Goal: Task Accomplishment & Management: Use online tool/utility

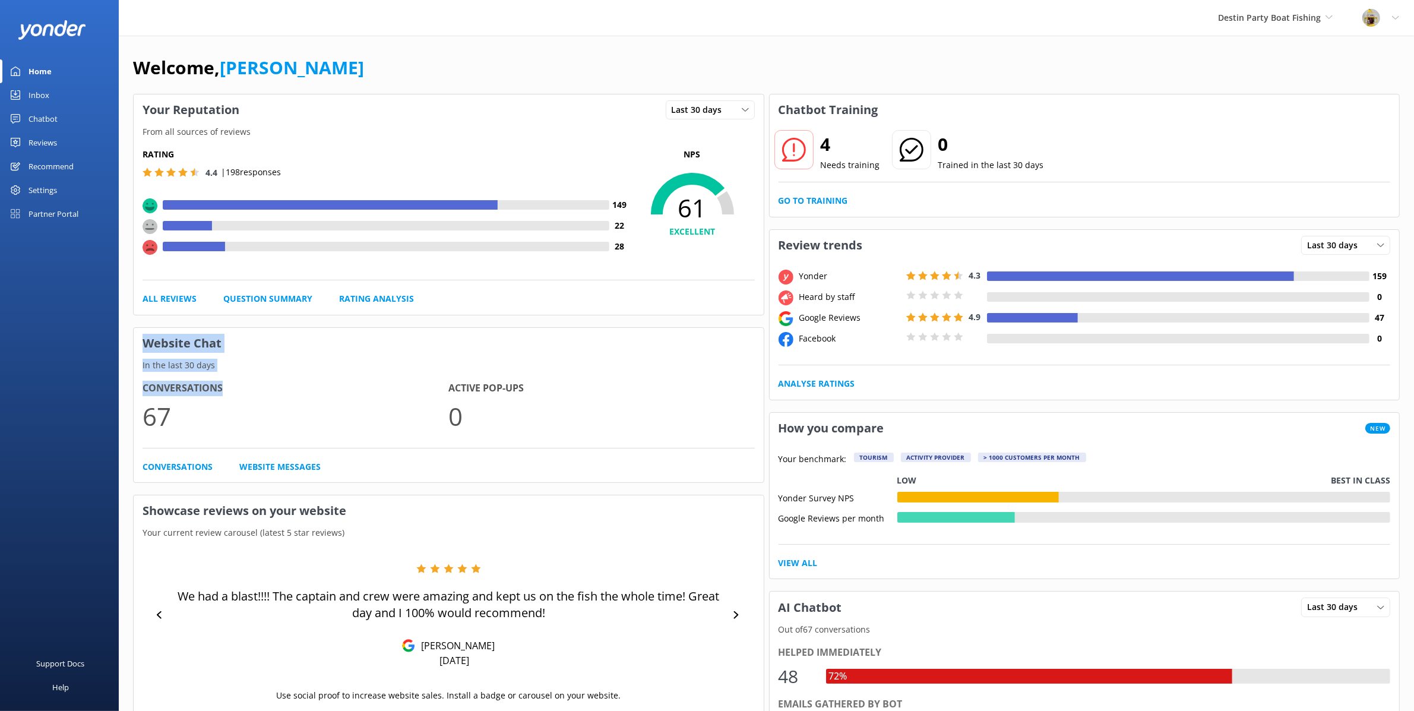
drag, startPoint x: 143, startPoint y: 343, endPoint x: 261, endPoint y: 384, distance: 125.1
click at [261, 384] on div "Website Chat In the last 30 days Conversations 67 Active Pop-ups 0 Conversation…" at bounding box center [448, 405] width 631 height 156
click at [823, 201] on link "Go to Training" at bounding box center [813, 200] width 69 height 13
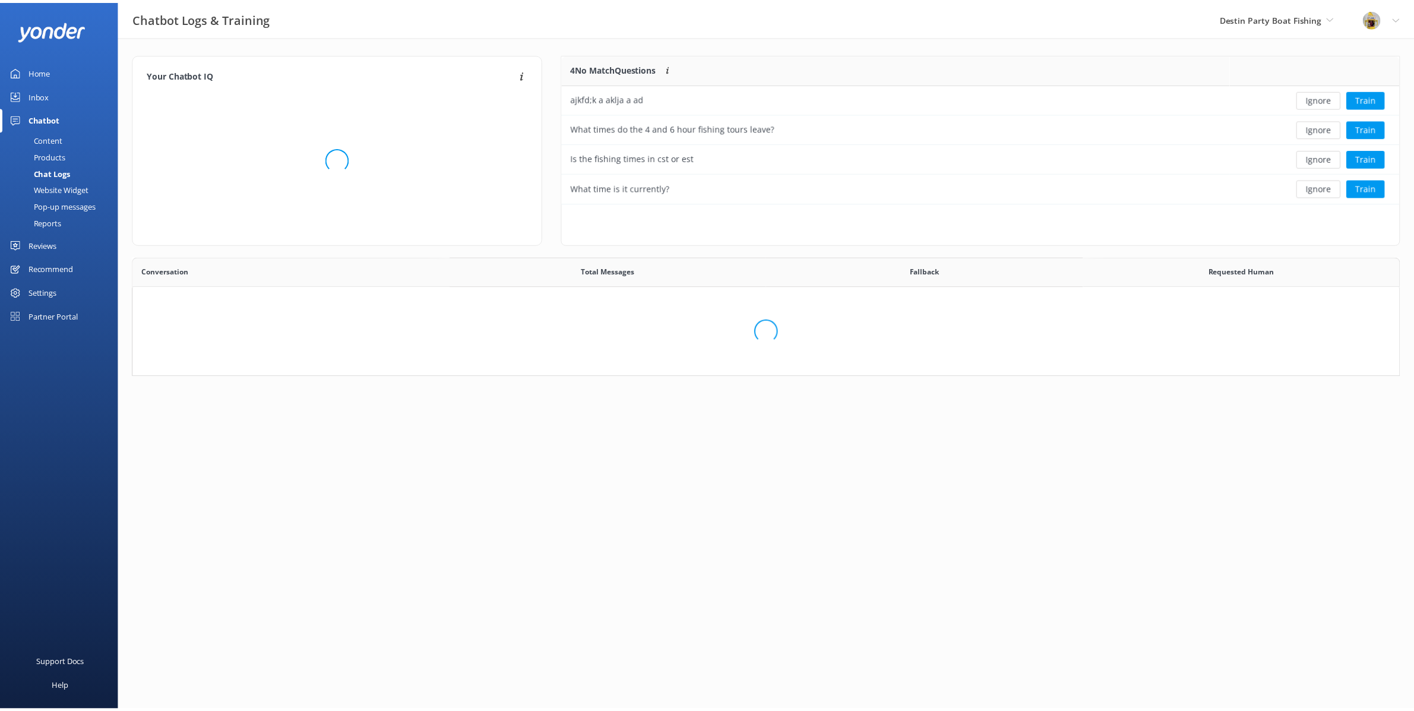
scroll to position [138, 826]
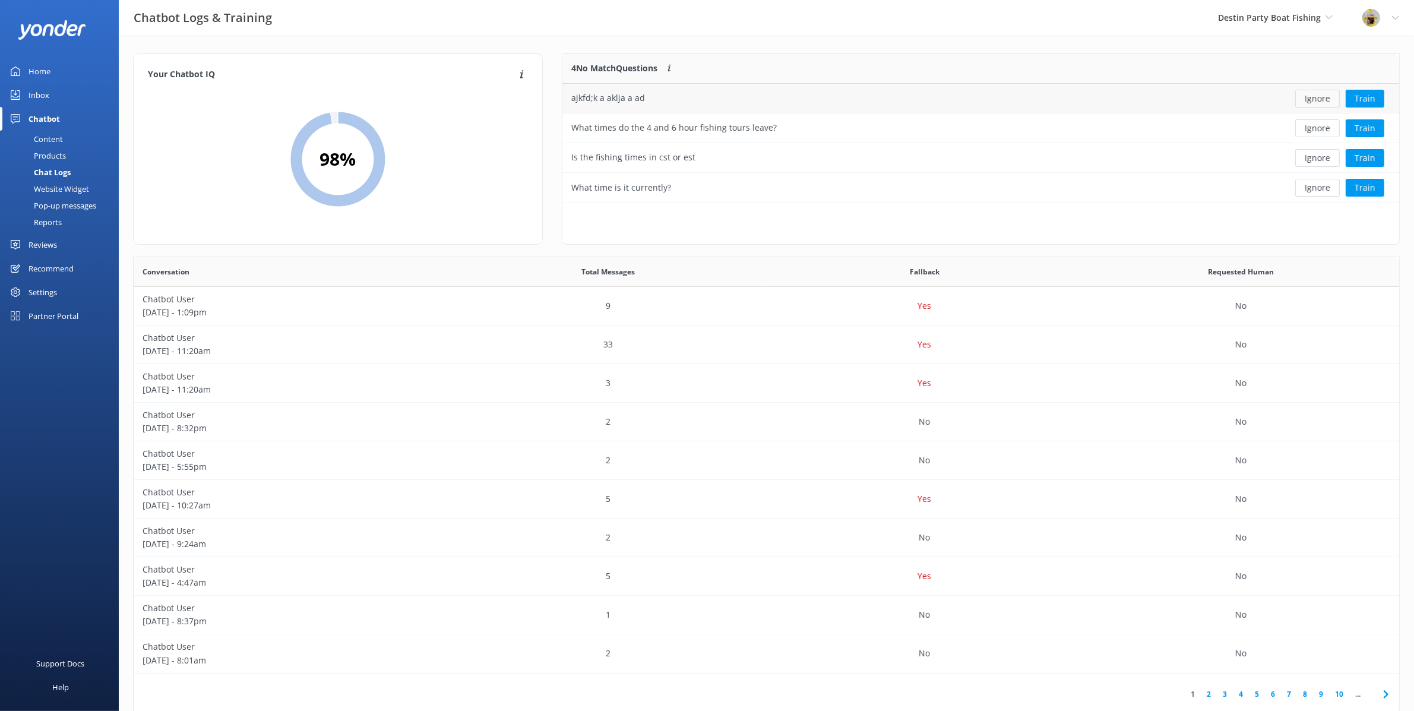
click at [1314, 100] on button "Ignore" at bounding box center [1318, 99] width 45 height 18
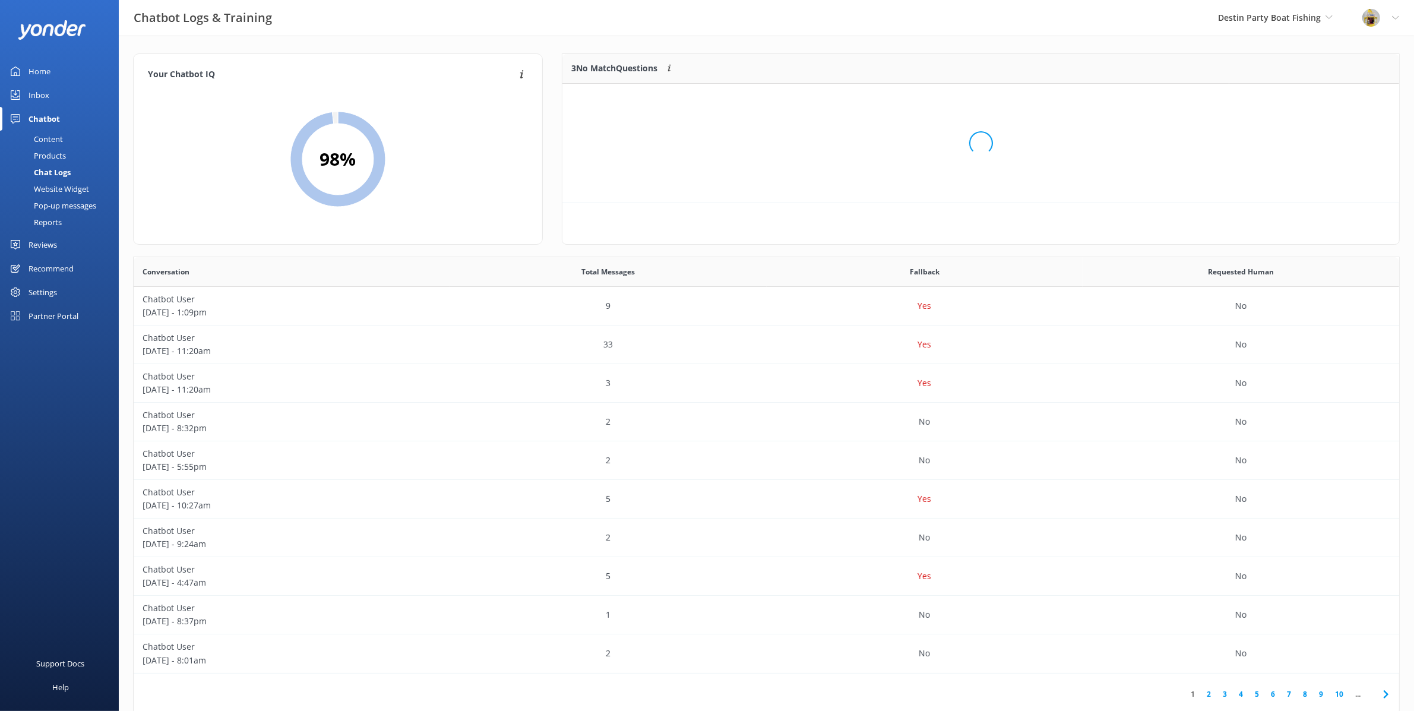
scroll to position [108, 826]
click at [49, 114] on div "Chatbot" at bounding box center [44, 119] width 31 height 24
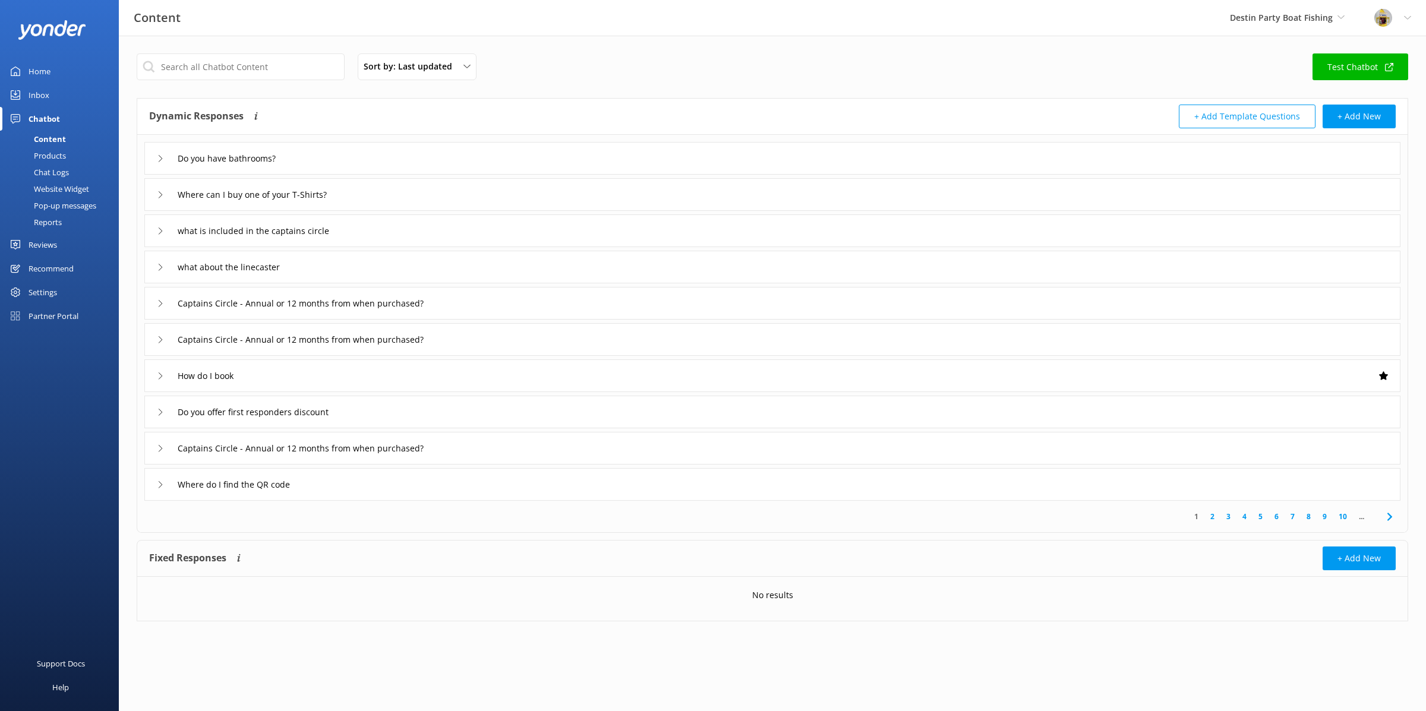
click at [45, 67] on div "Home" at bounding box center [40, 71] width 22 height 24
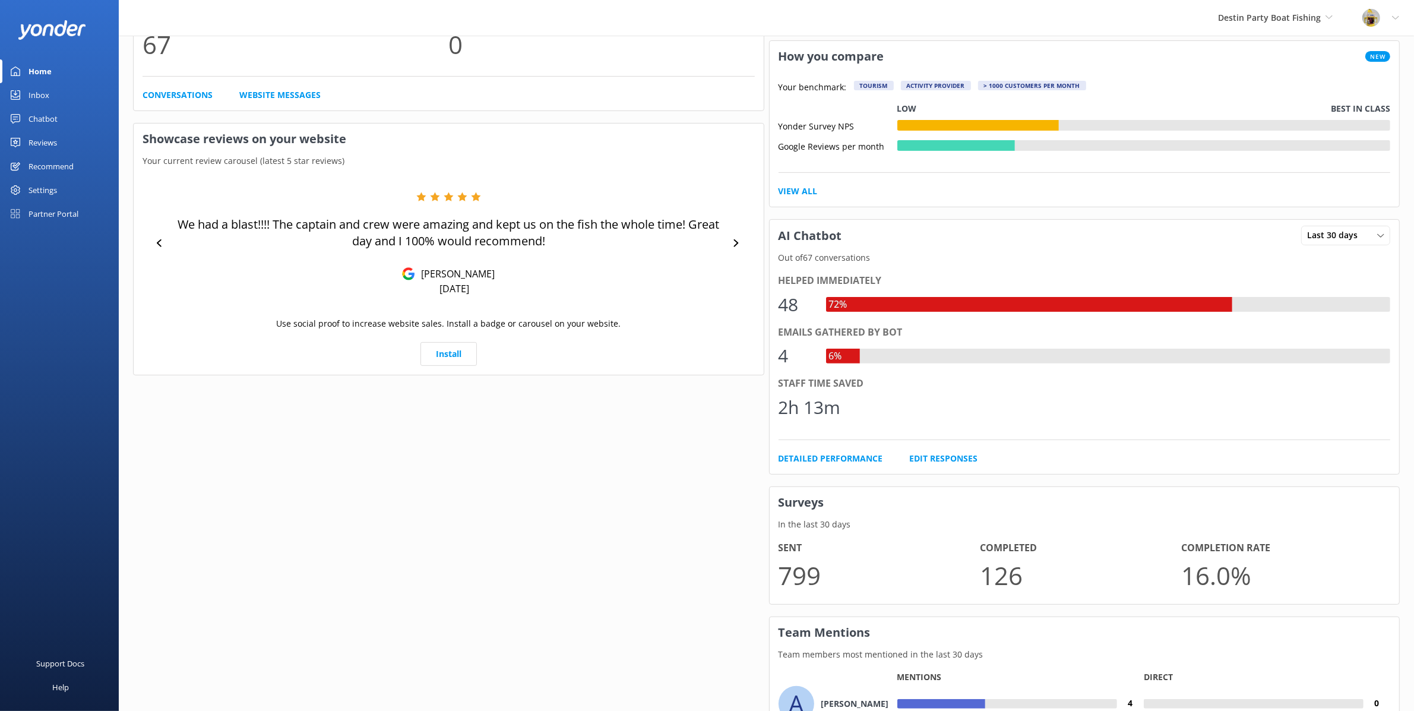
scroll to position [375, 0]
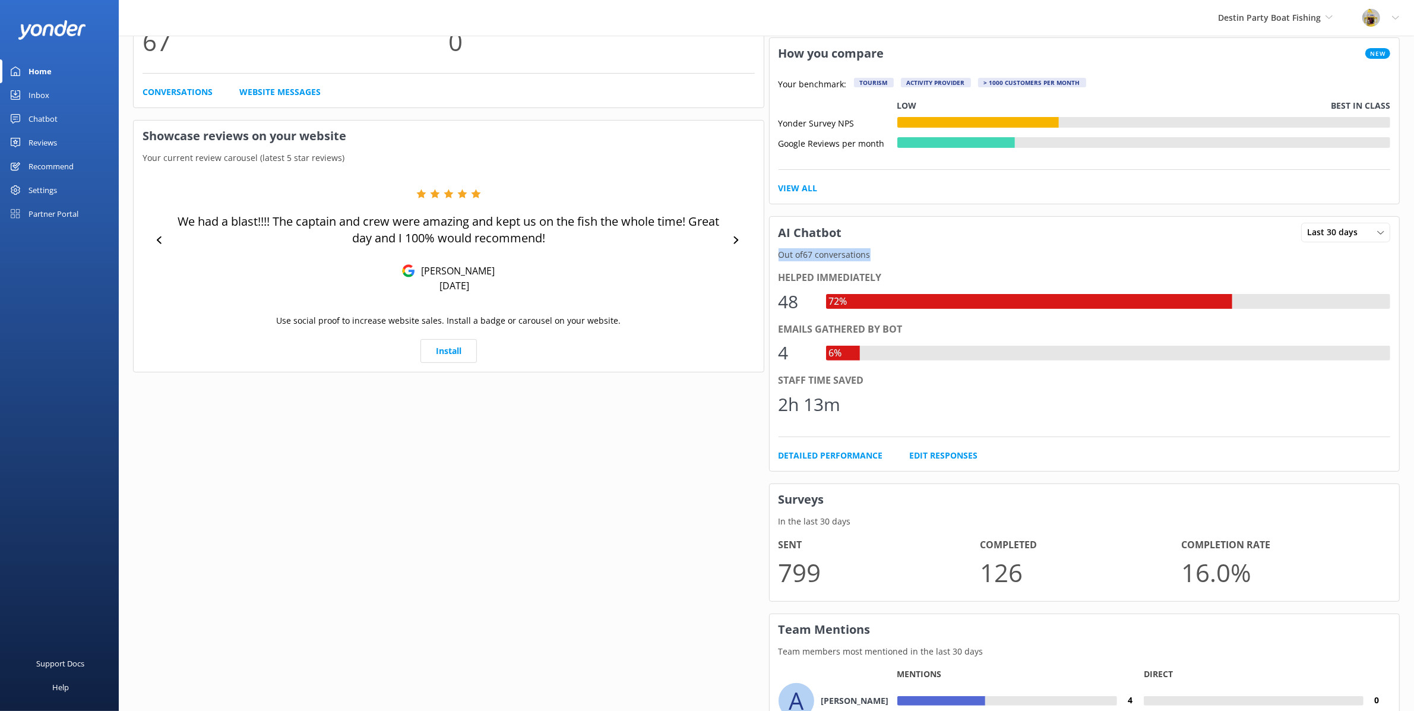
drag, startPoint x: 827, startPoint y: 260, endPoint x: 883, endPoint y: 256, distance: 56.0
click at [883, 256] on p "Out of 67 conversations" at bounding box center [1085, 254] width 630 height 13
drag, startPoint x: 781, startPoint y: 304, endPoint x: 830, endPoint y: 299, distance: 49.5
click at [830, 299] on div "48 72%" at bounding box center [1085, 301] width 612 height 29
drag, startPoint x: 783, startPoint y: 357, endPoint x: 868, endPoint y: 329, distance: 90.0
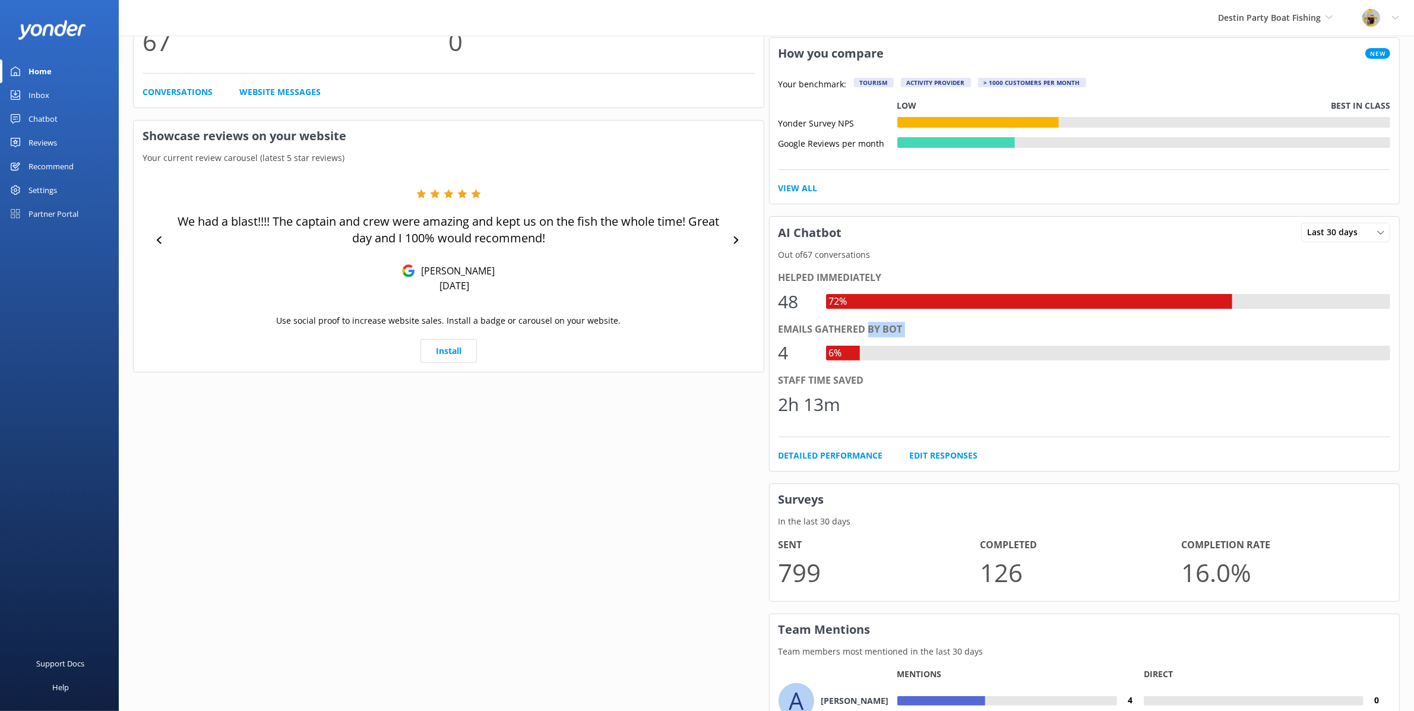
click at [868, 330] on div "Emails gathered by bot 4 6%" at bounding box center [1085, 348] width 612 height 52
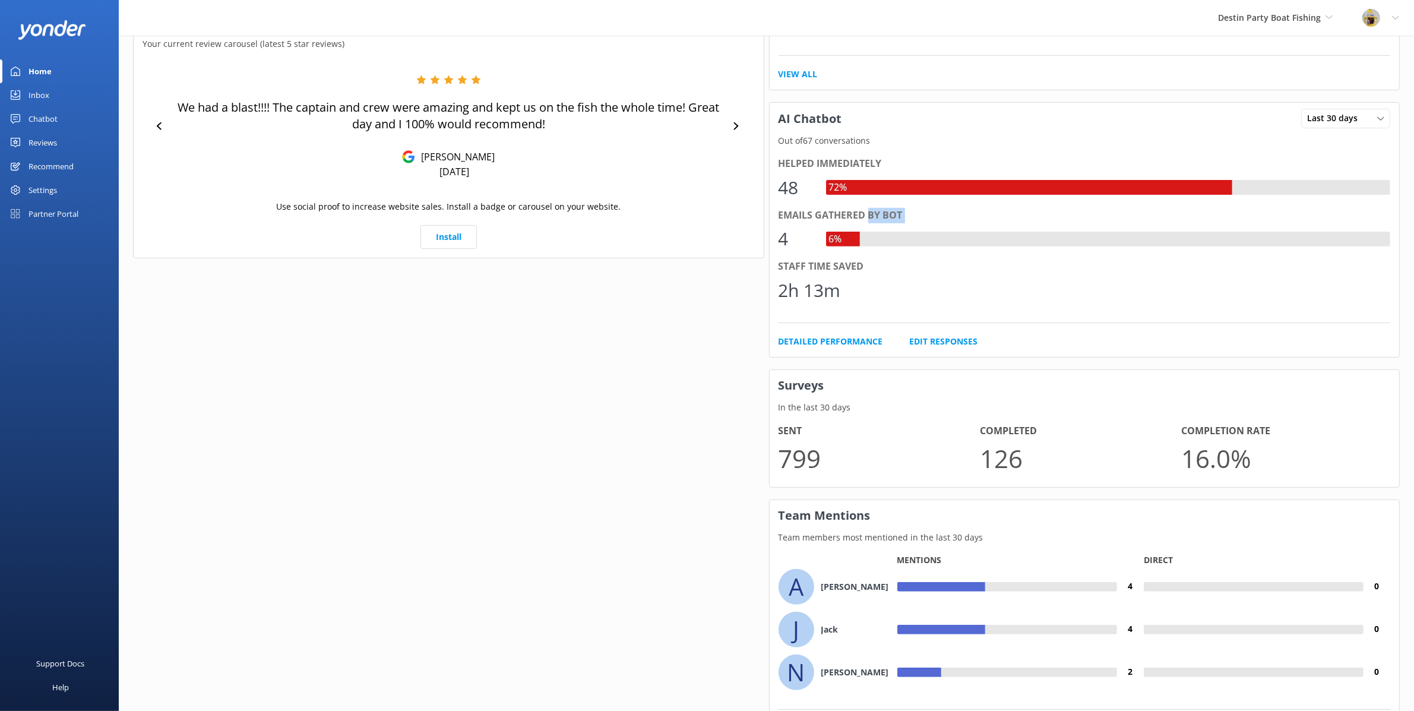
scroll to position [561, 0]
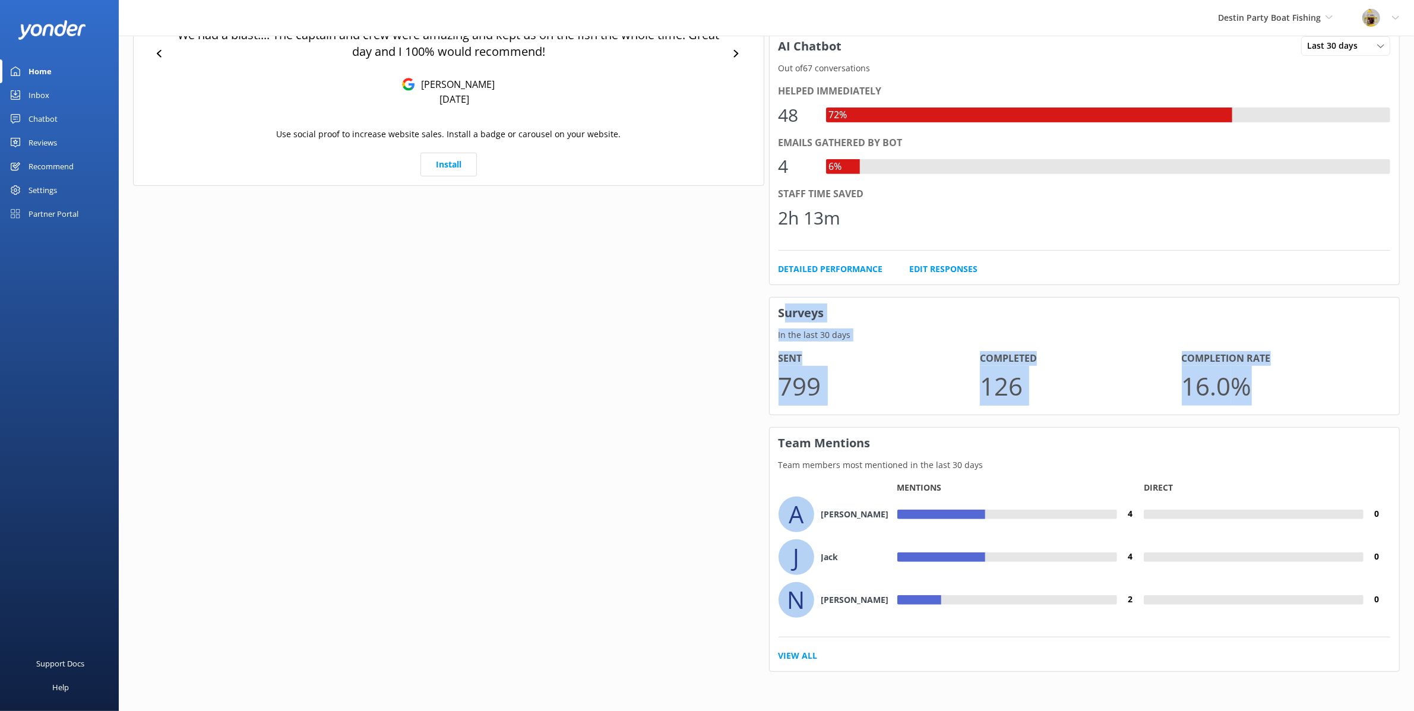
drag, startPoint x: 783, startPoint y: 316, endPoint x: 1294, endPoint y: 395, distance: 517.5
click at [1294, 395] on div "Surveys In the last 30 days Sent 799 Completed 126 Completion Rate 16.0 %" at bounding box center [1084, 356] width 631 height 118
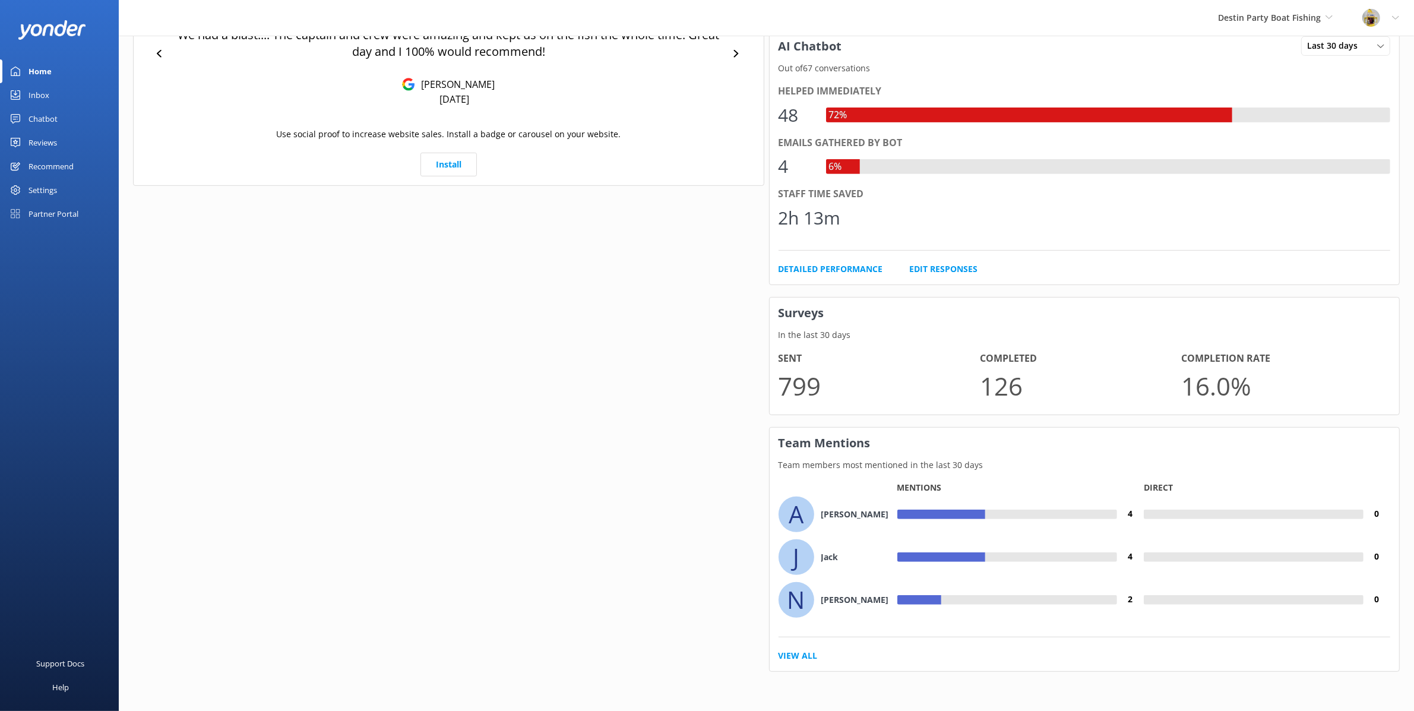
click at [1051, 342] on p "In the last 30 days" at bounding box center [1085, 334] width 630 height 13
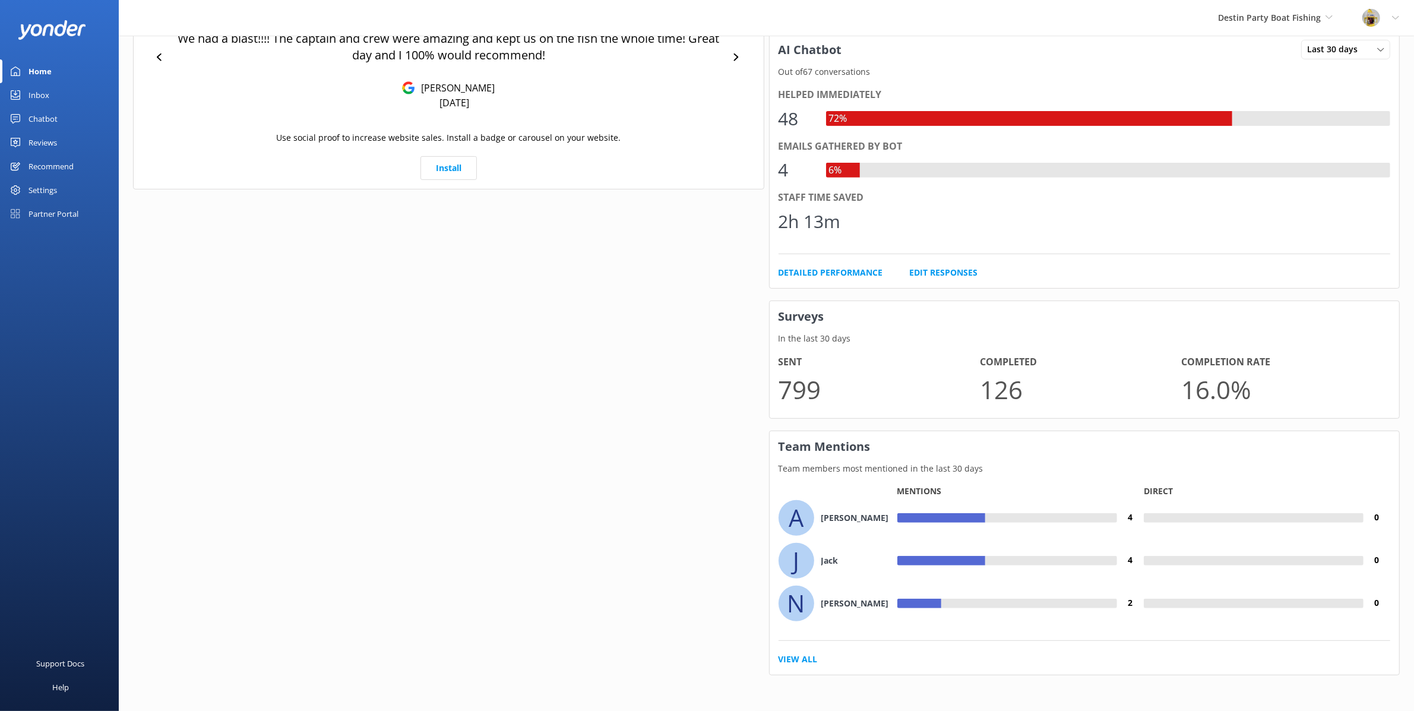
click at [48, 140] on div "Reviews" at bounding box center [43, 143] width 29 height 24
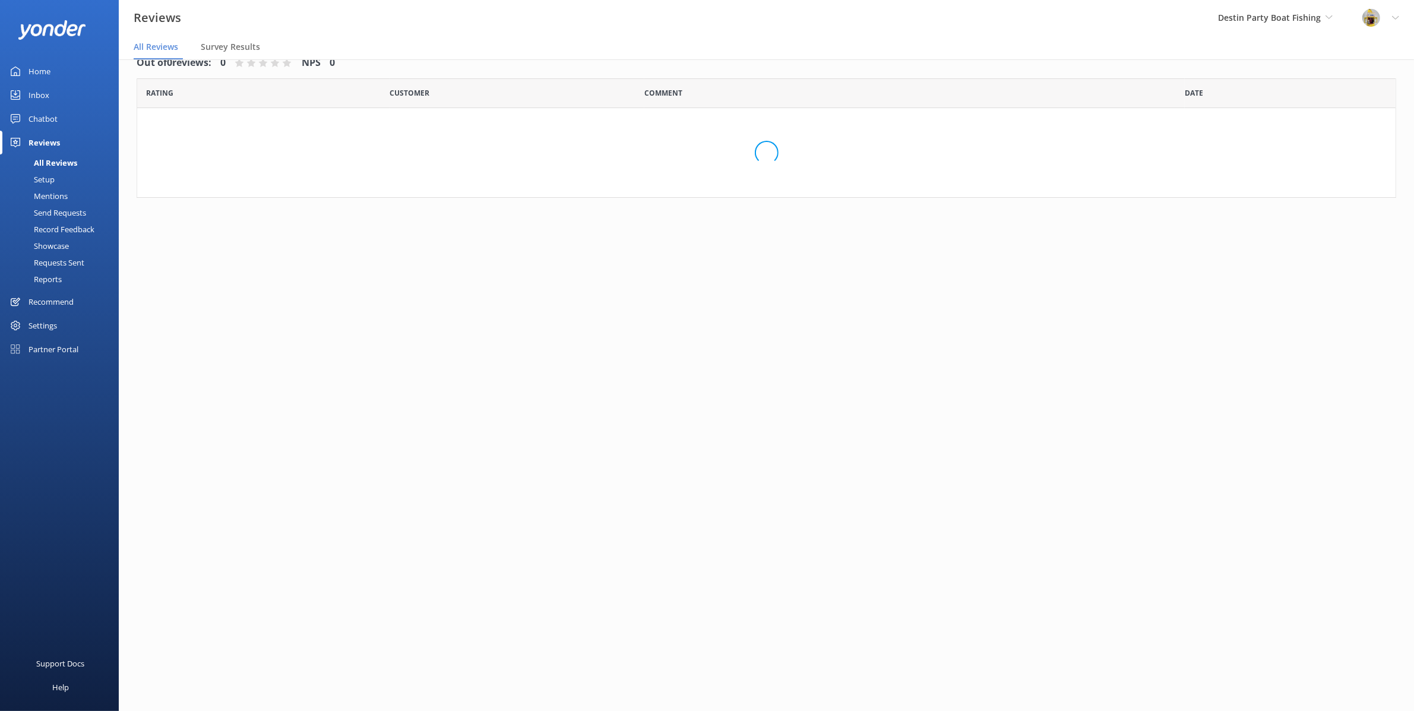
scroll to position [24, 0]
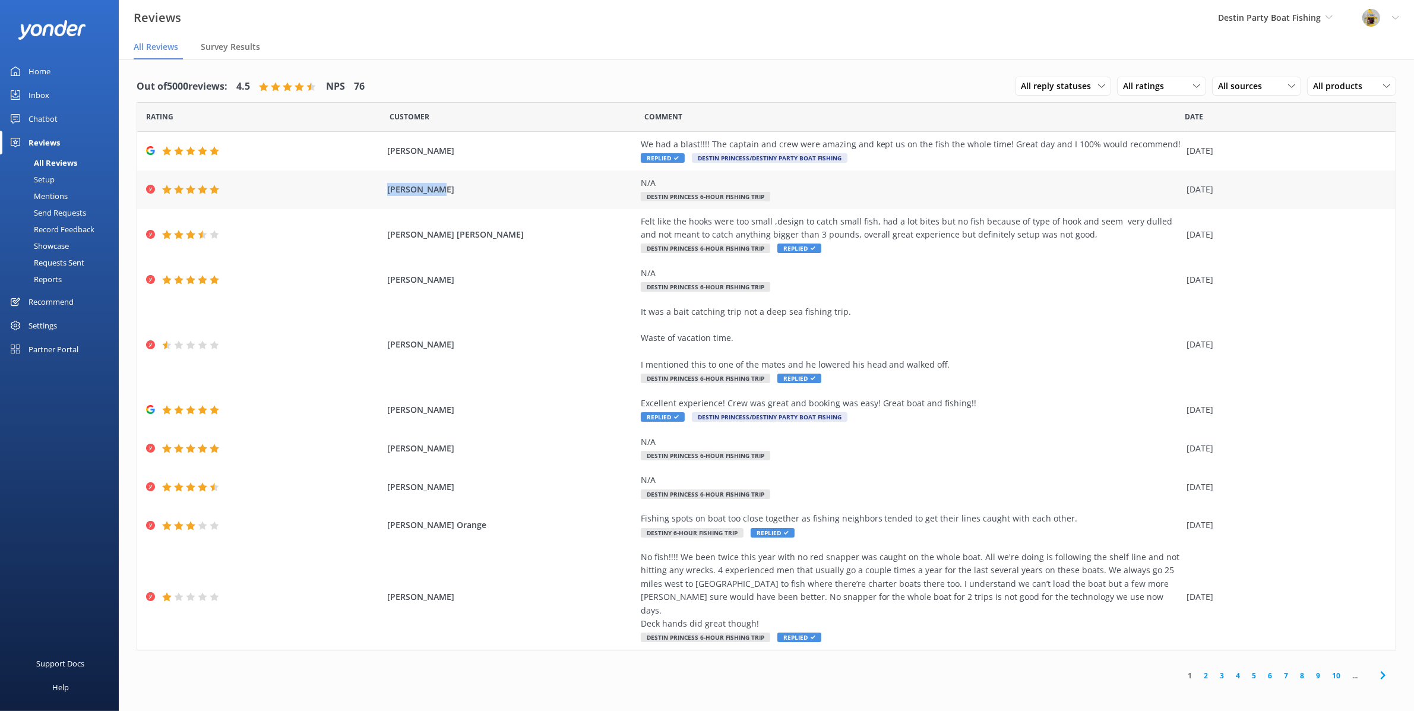
drag, startPoint x: 378, startPoint y: 189, endPoint x: 453, endPoint y: 195, distance: 75.0
click at [453, 195] on div "Sherry Sims N/A Destin Princess 6-Hour Fishing Trip 16 Sep 2025" at bounding box center [766, 189] width 1259 height 39
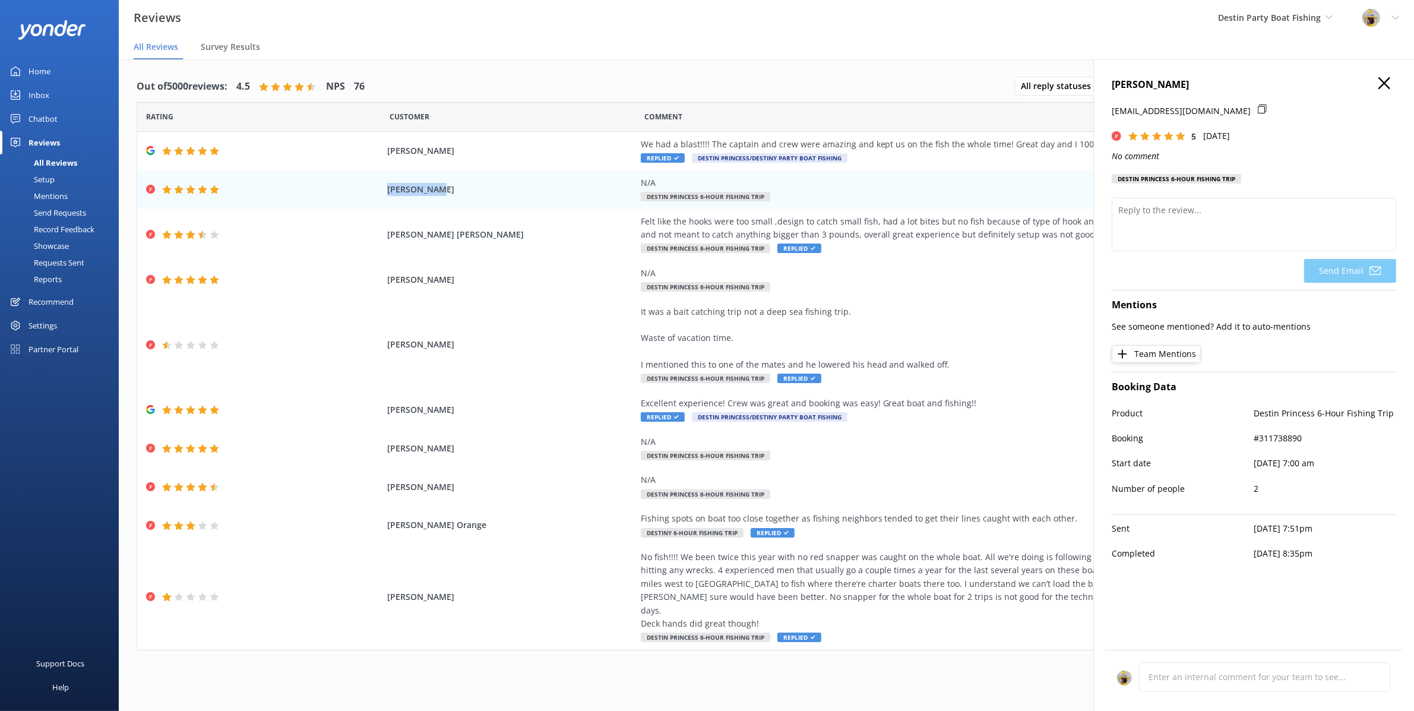
click at [1382, 80] on use "button" at bounding box center [1385, 83] width 12 height 12
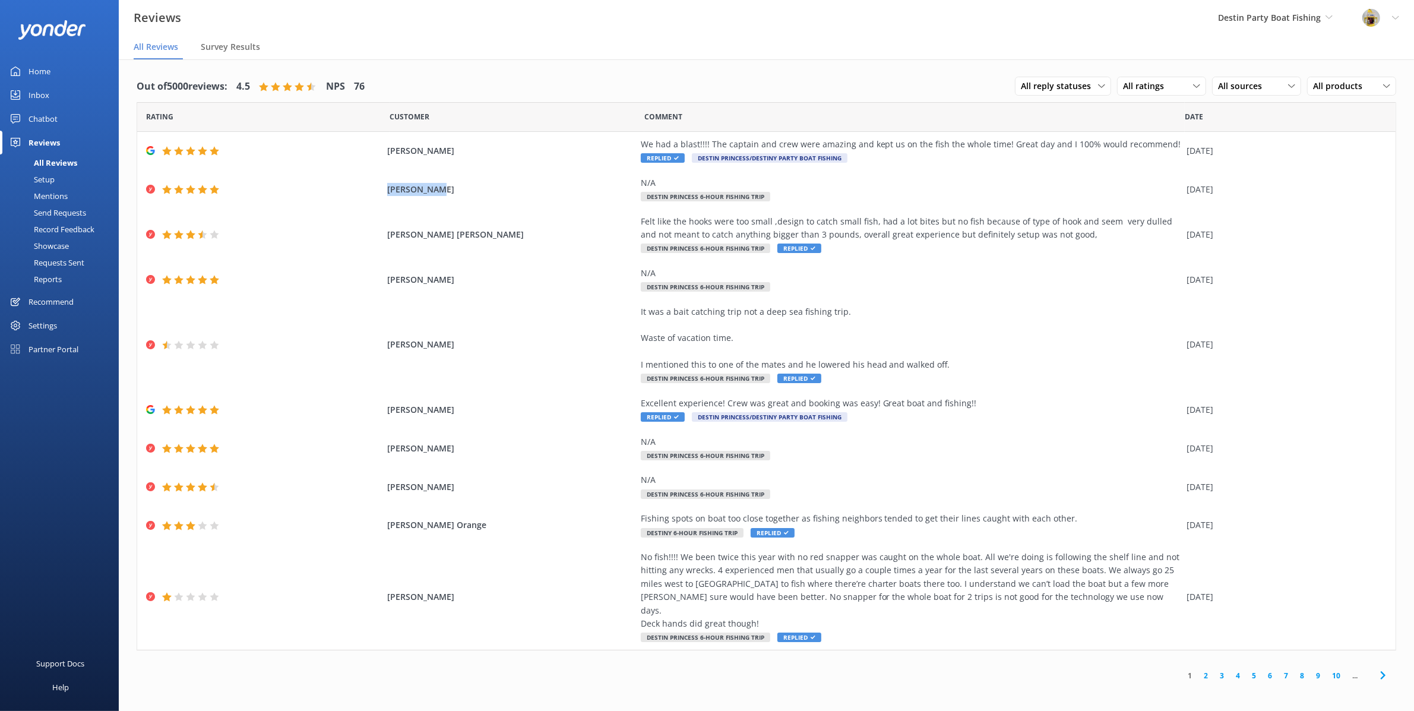
click at [54, 175] on div "Setup" at bounding box center [31, 179] width 48 height 17
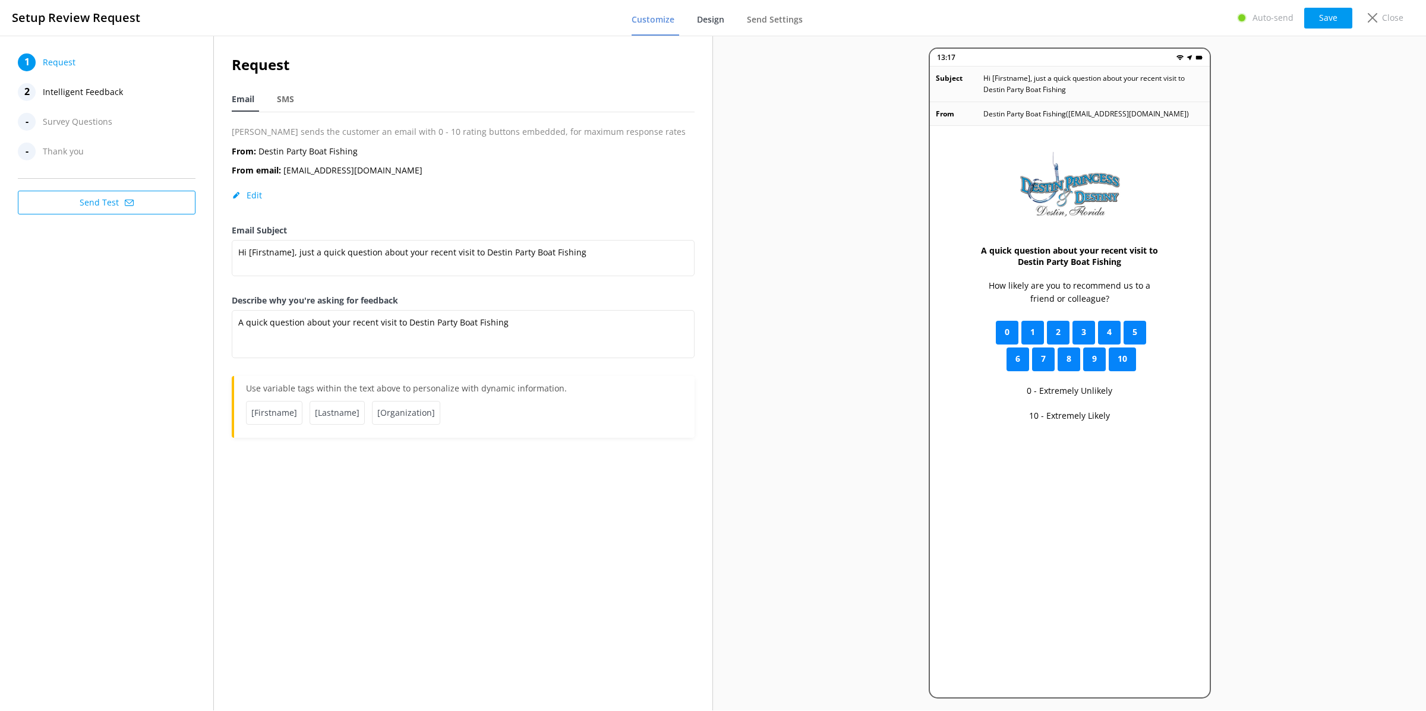
click at [712, 20] on span "Design" at bounding box center [710, 20] width 27 height 12
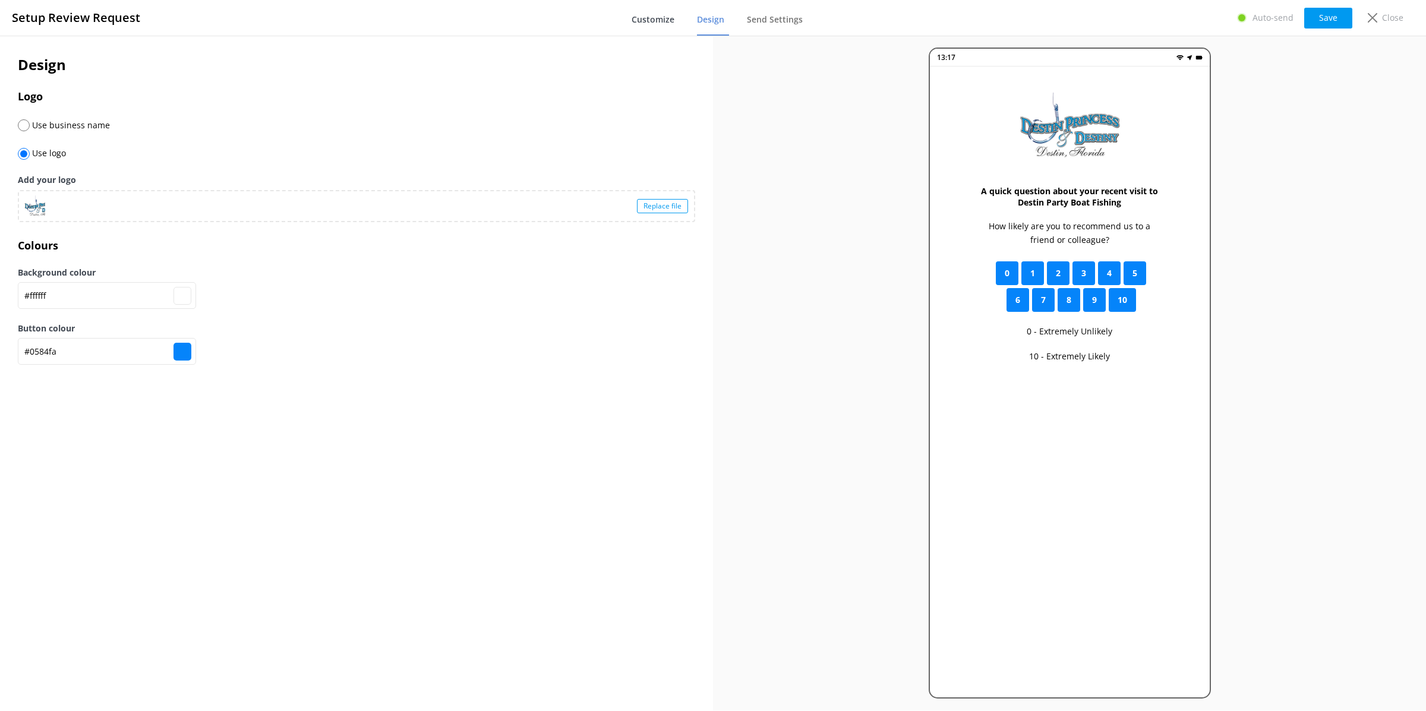
click at [655, 20] on span "Customize" at bounding box center [652, 20] width 43 height 12
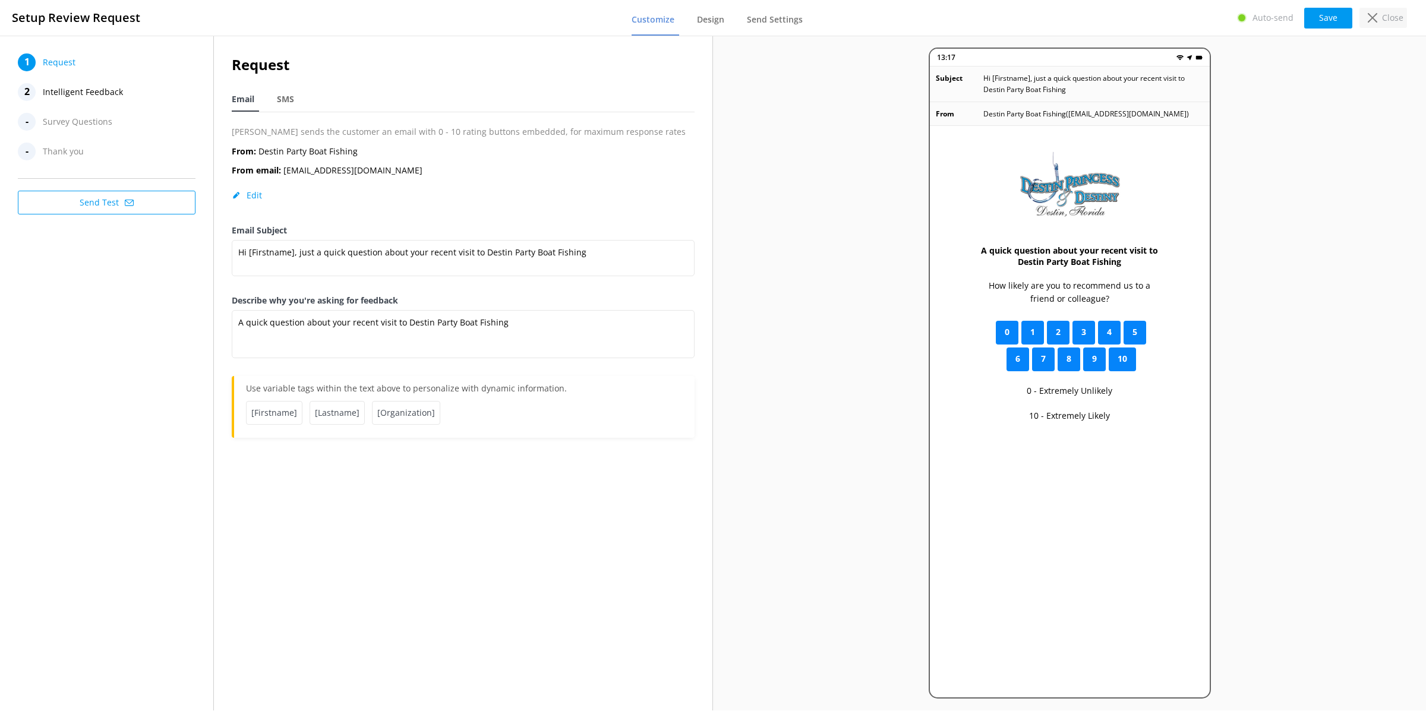
click at [1379, 17] on div "Close" at bounding box center [1383, 18] width 48 height 20
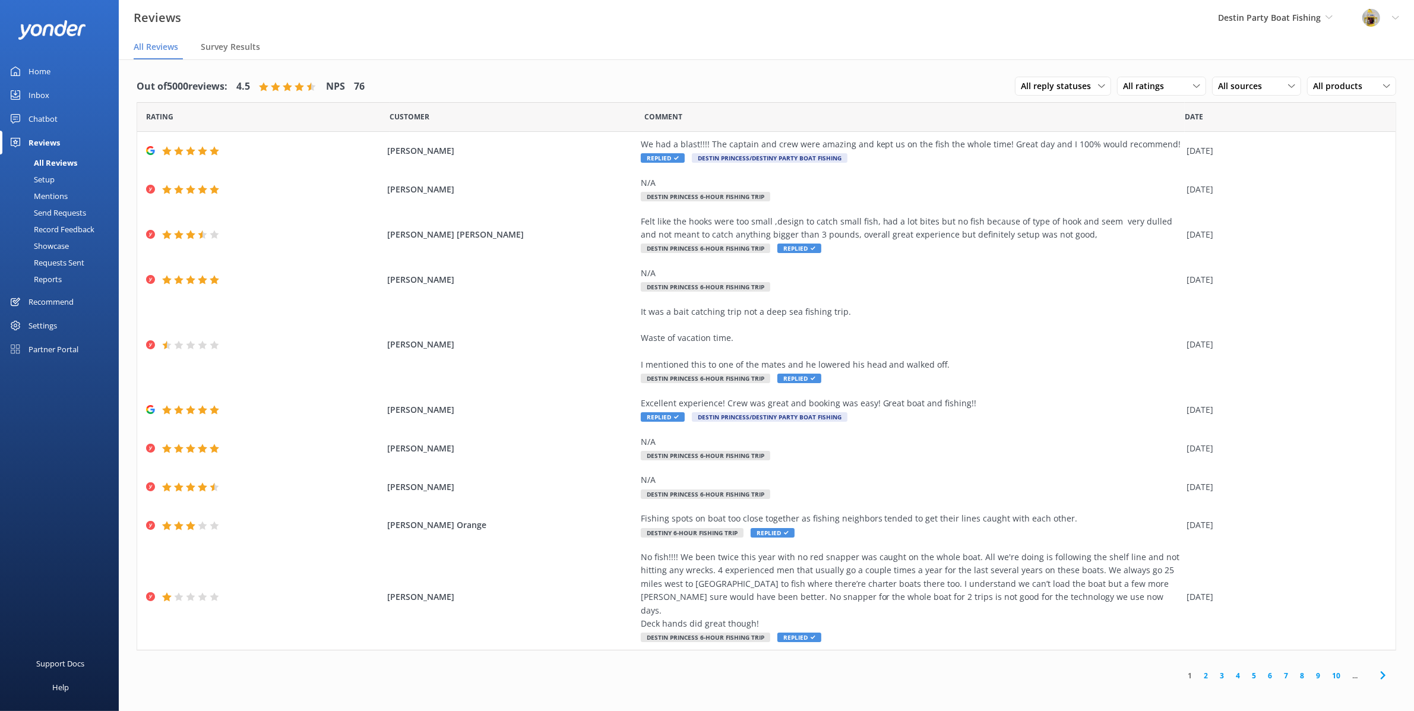
click at [49, 72] on div "Home" at bounding box center [40, 71] width 22 height 24
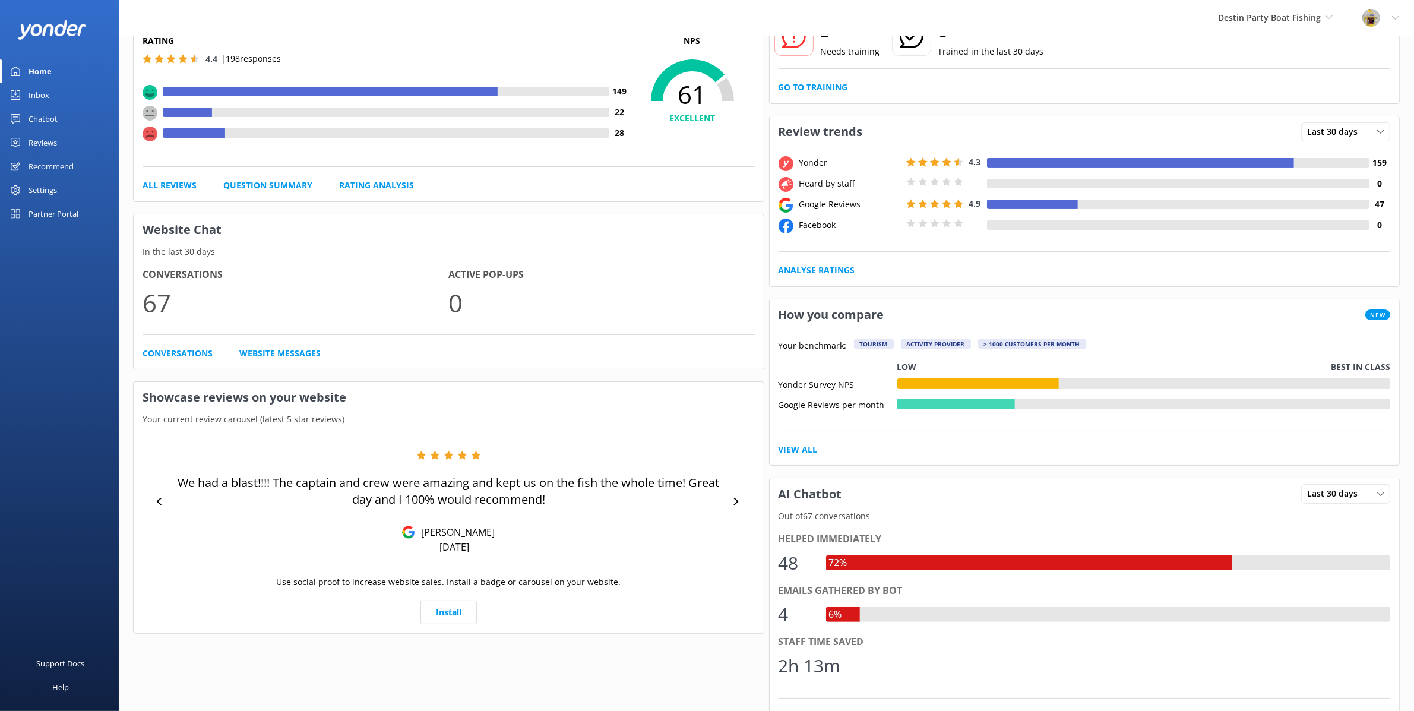
scroll to position [129, 0]
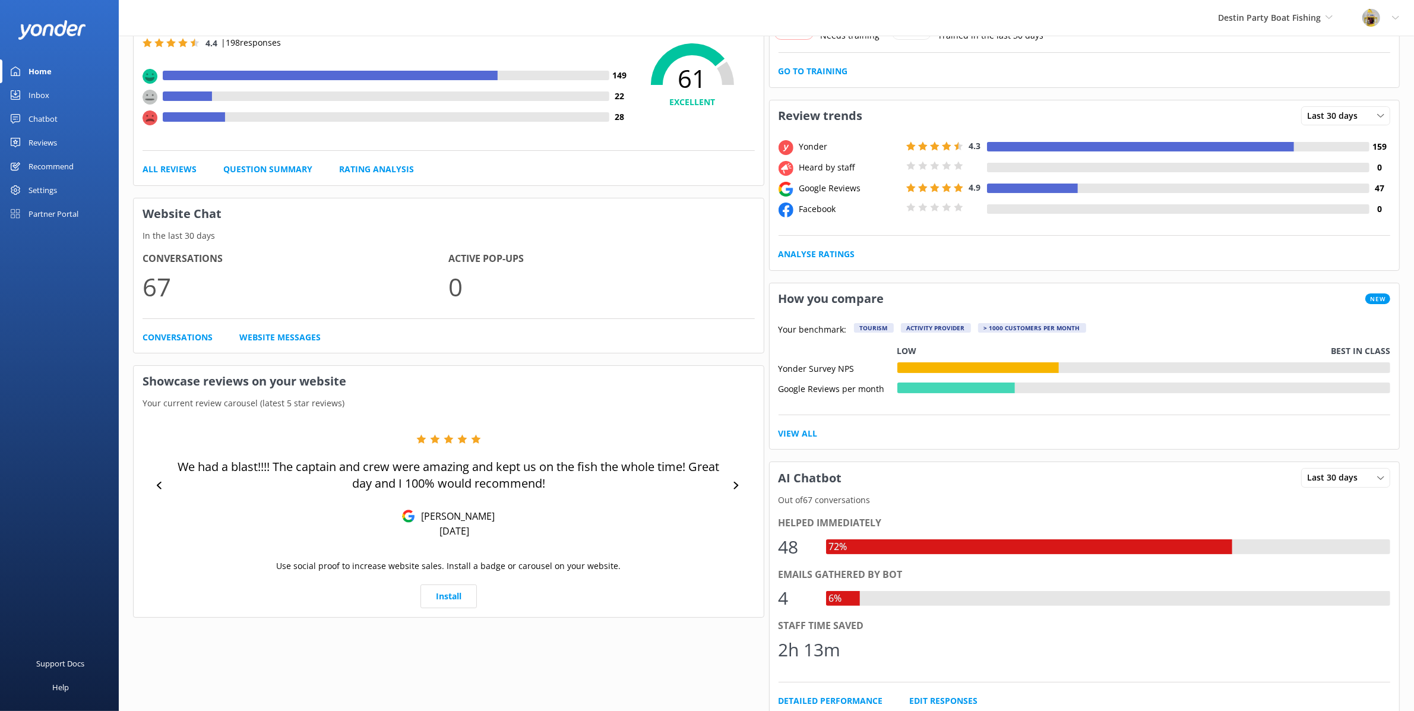
click at [1330, 26] on div "Destin Party Boat Fishing Go to Partner Portal Kunze Crew, LTD Hubbard's Marina…" at bounding box center [1275, 18] width 144 height 36
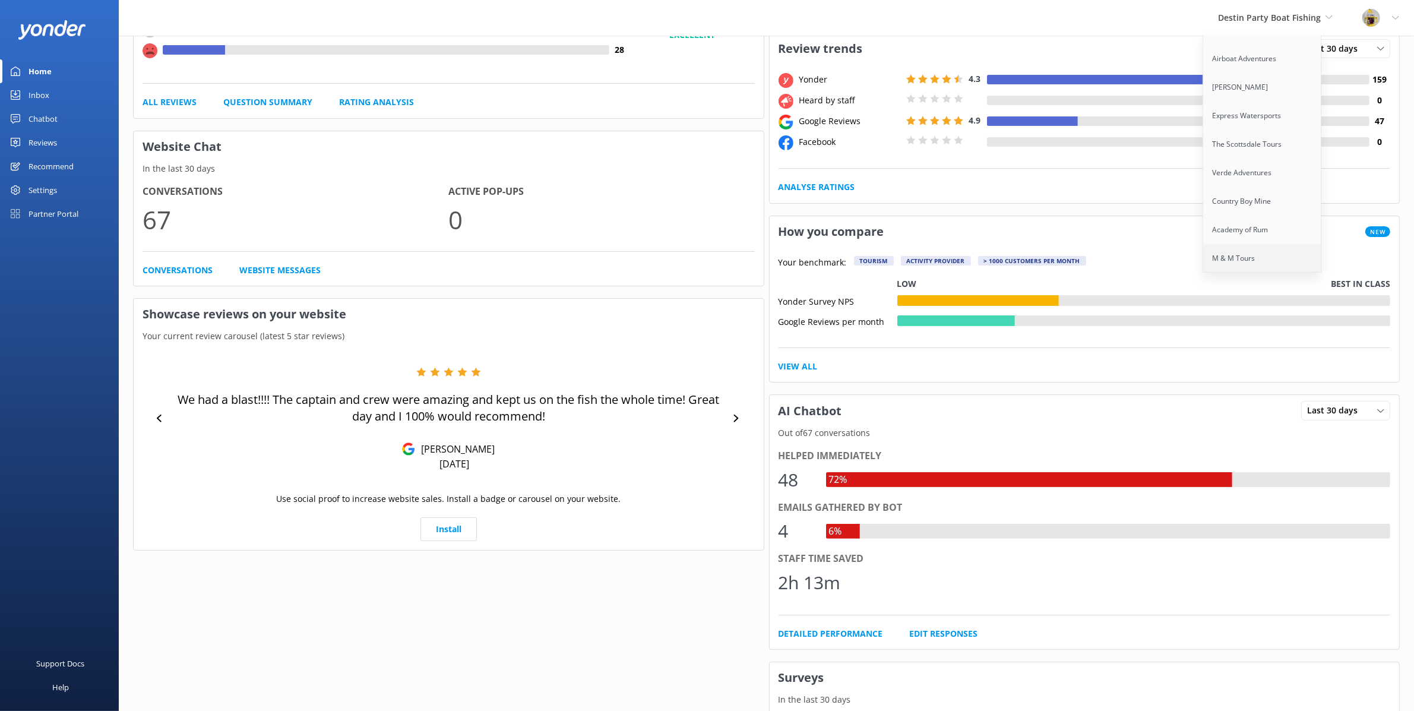
scroll to position [253, 0]
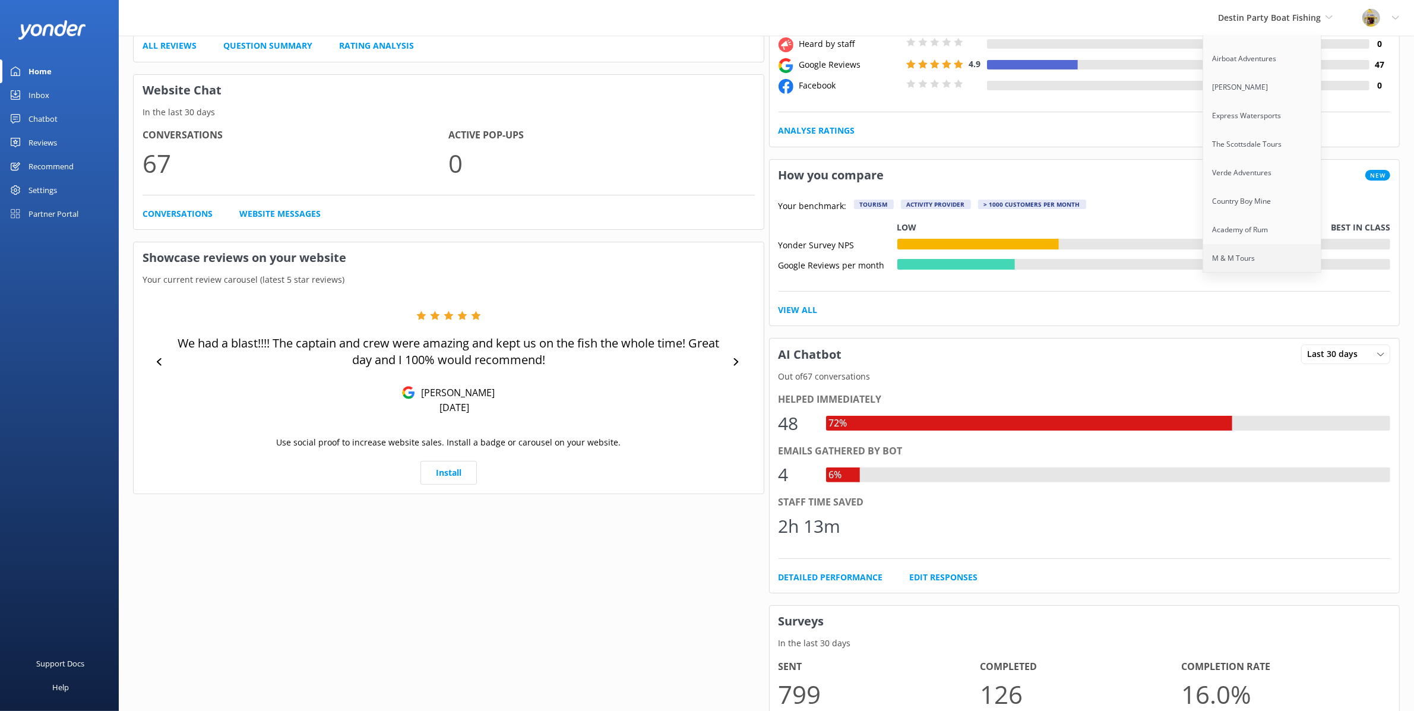
click at [1265, 252] on link "M & M Tours" at bounding box center [1262, 258] width 119 height 29
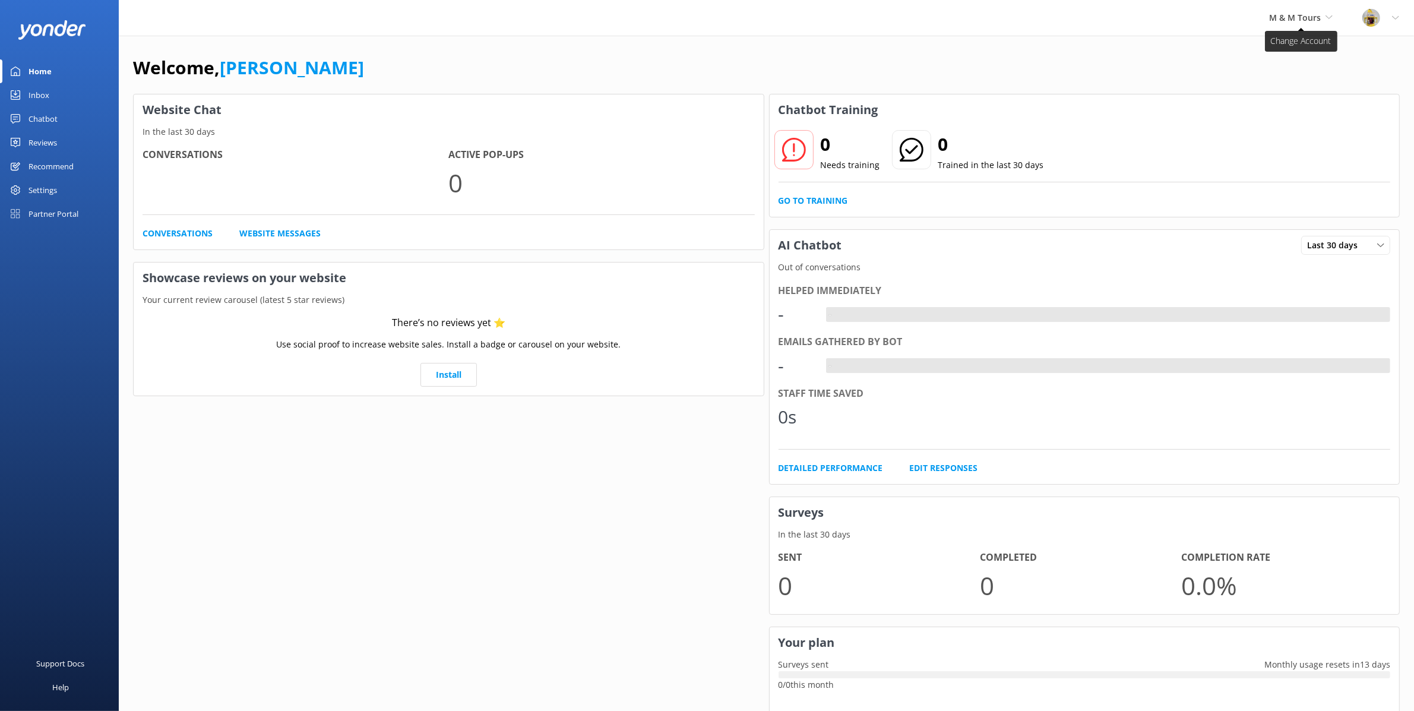
click at [1326, 14] on icon at bounding box center [1329, 17] width 7 height 7
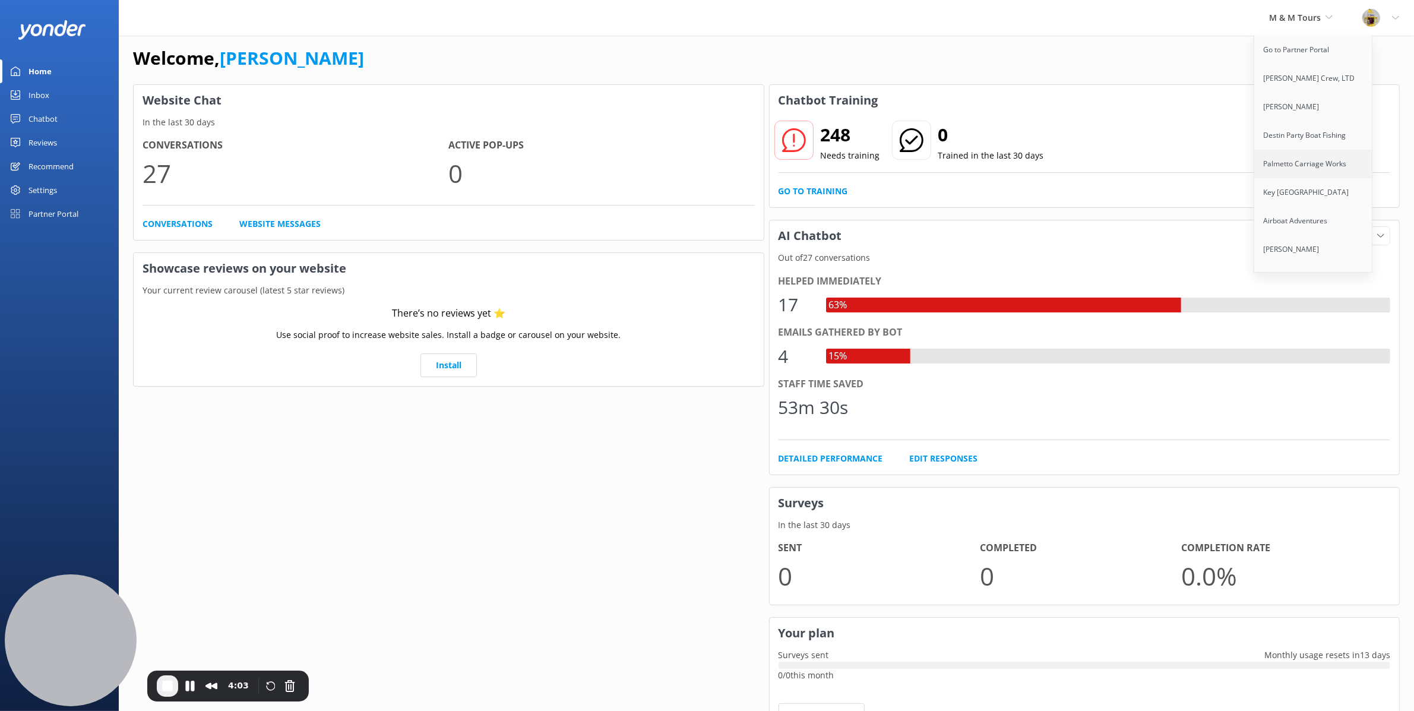
scroll to position [72, 0]
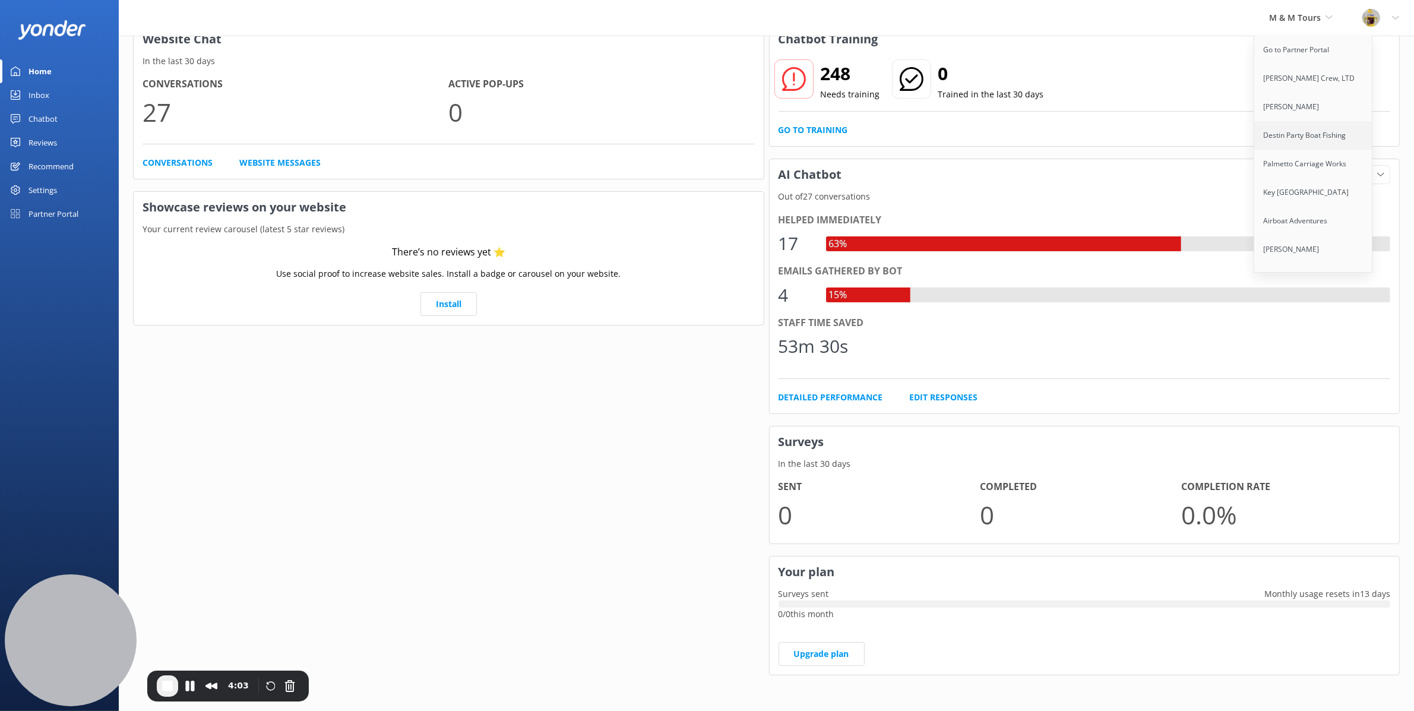
click at [1305, 138] on link "Destin Party Boat Fishing" at bounding box center [1314, 135] width 119 height 29
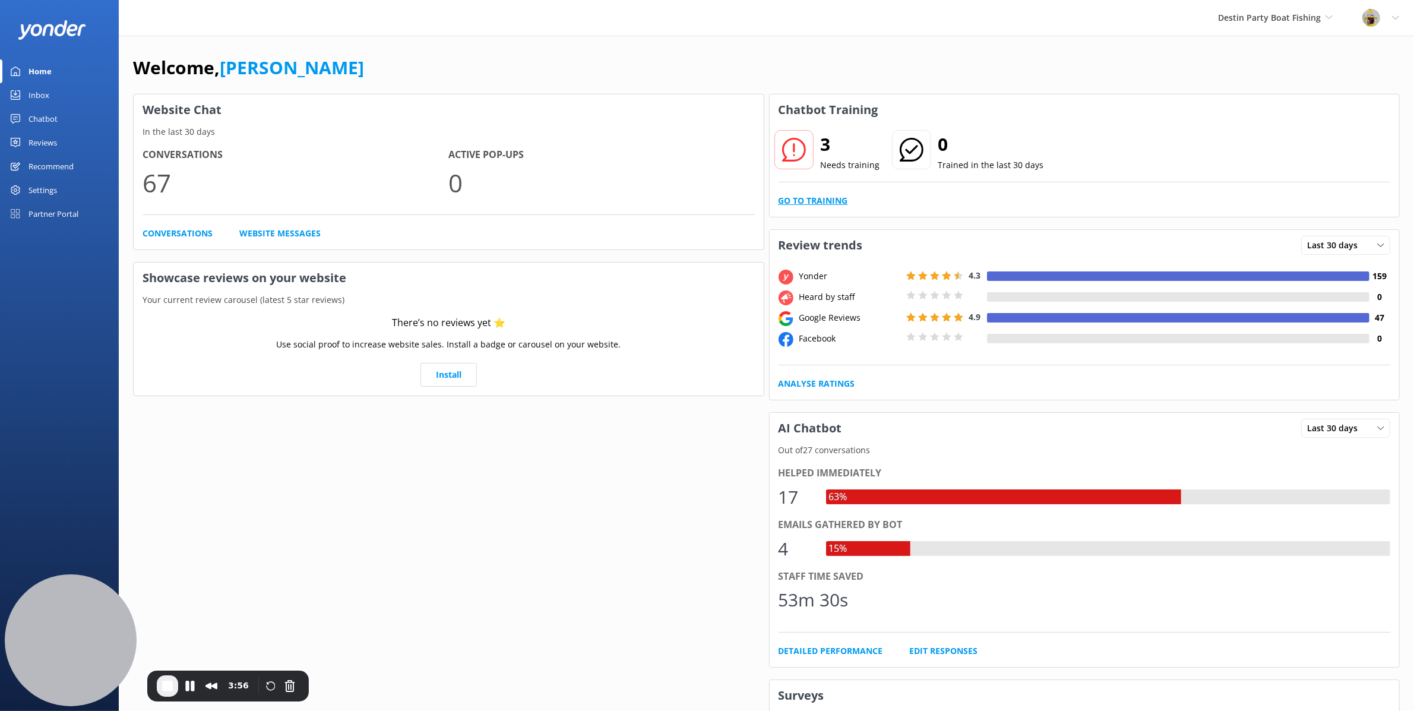
click at [825, 201] on link "Go to Training" at bounding box center [813, 200] width 69 height 13
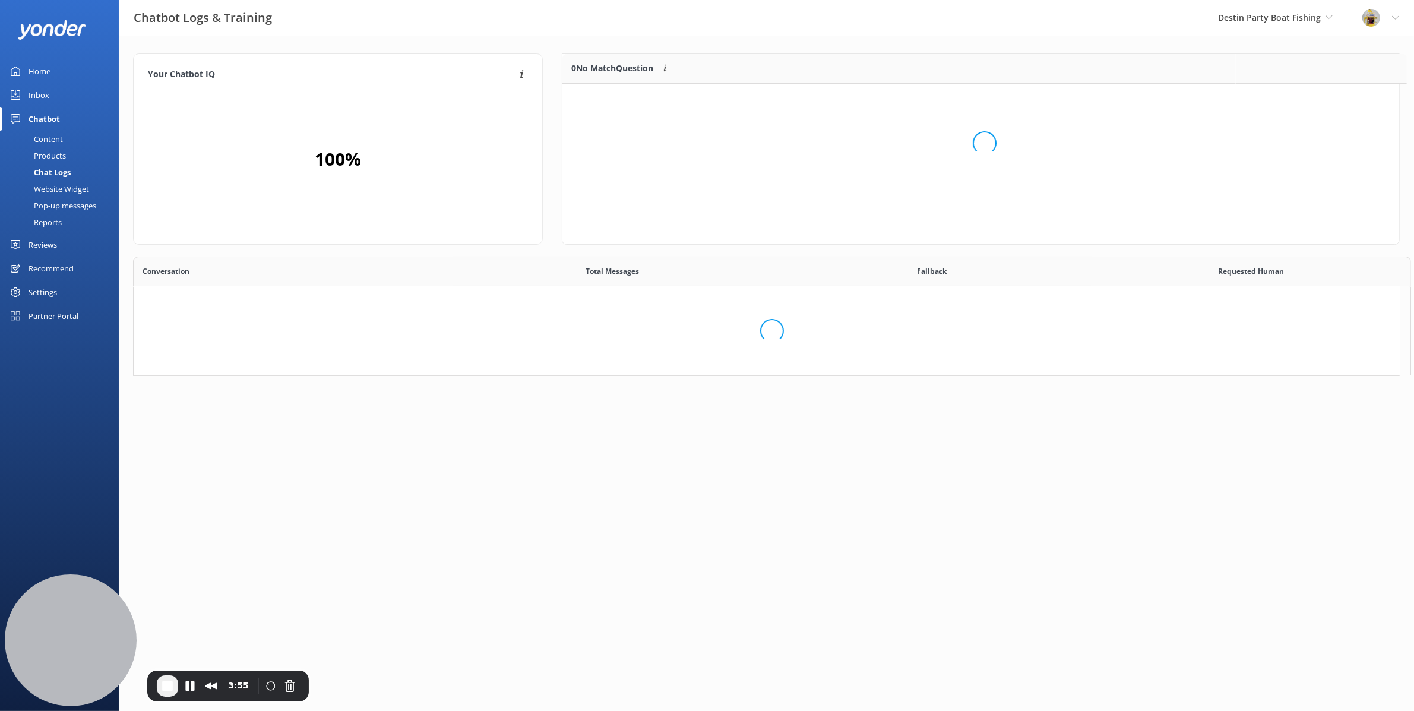
scroll to position [405, 1254]
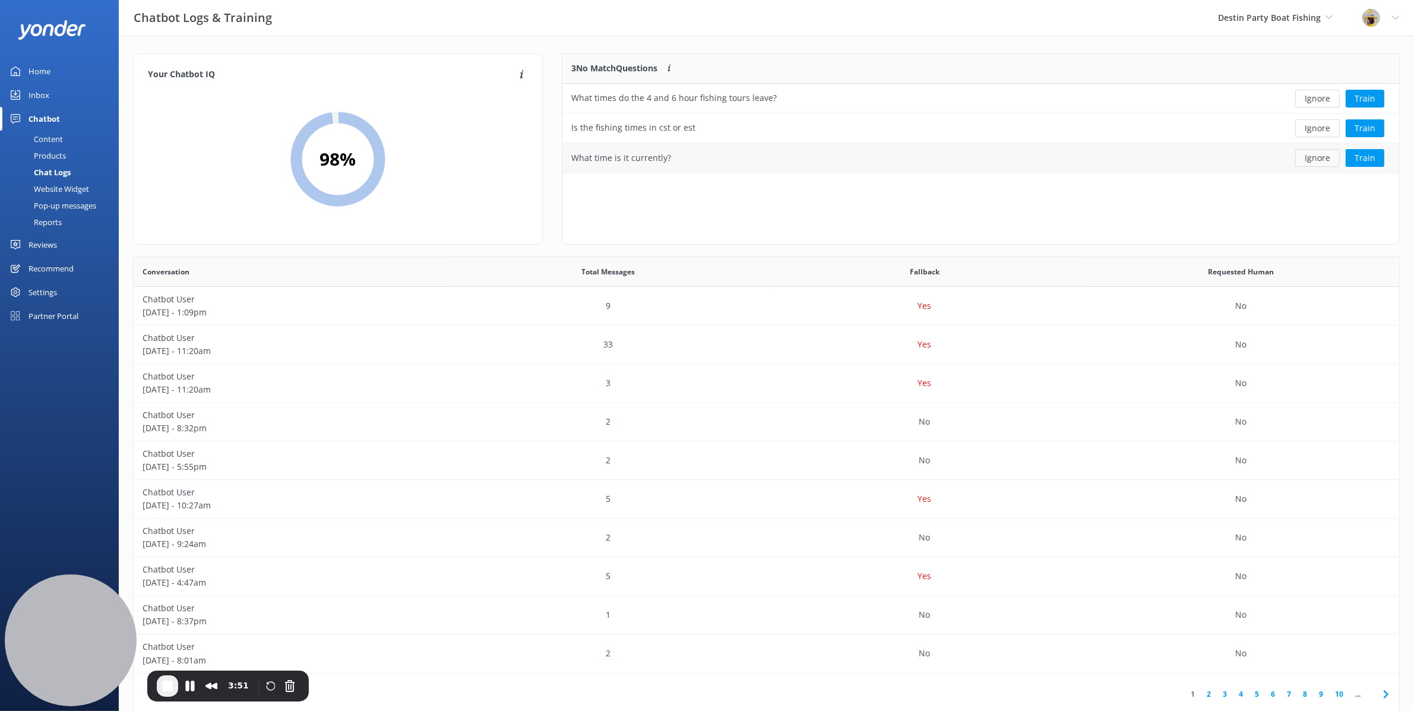
click at [1312, 163] on button "Ignore" at bounding box center [1318, 158] width 45 height 18
click at [1373, 99] on button "Train" at bounding box center [1365, 99] width 39 height 18
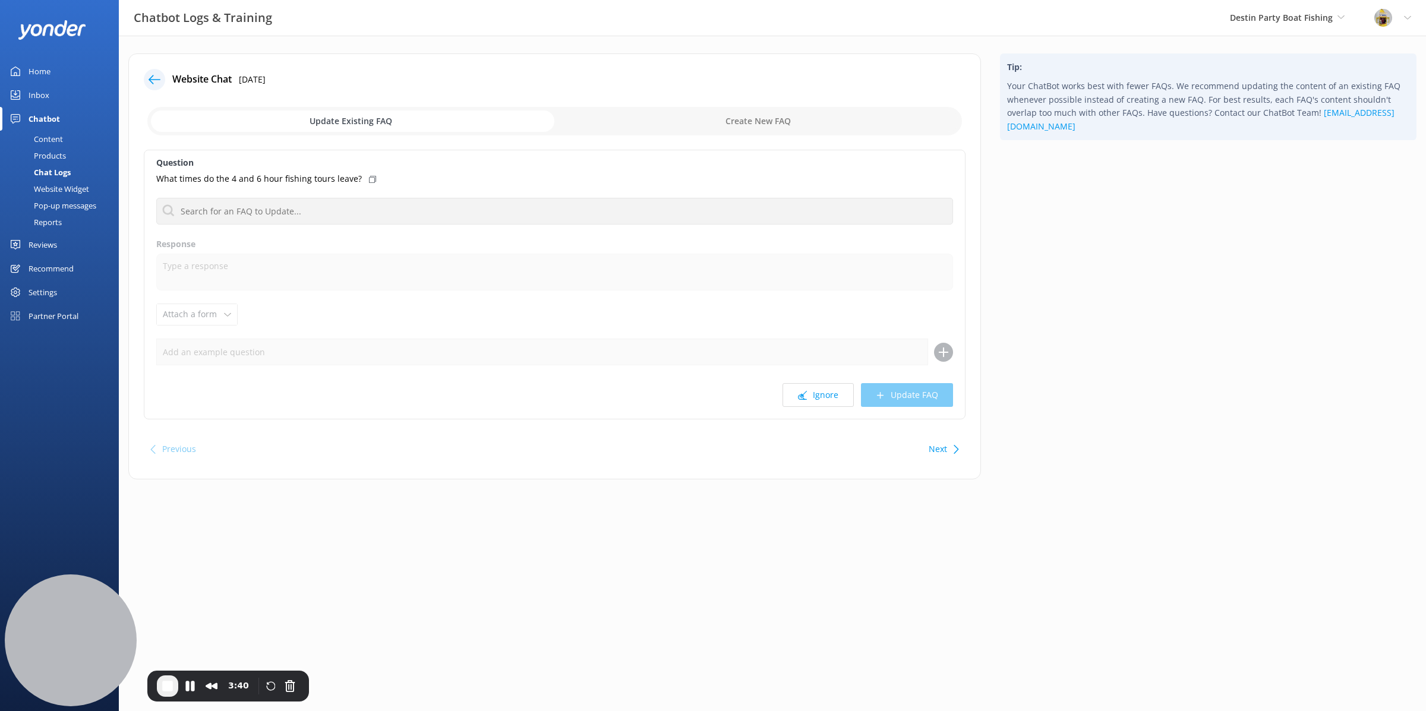
click at [722, 117] on input "checkbox" at bounding box center [554, 121] width 814 height 29
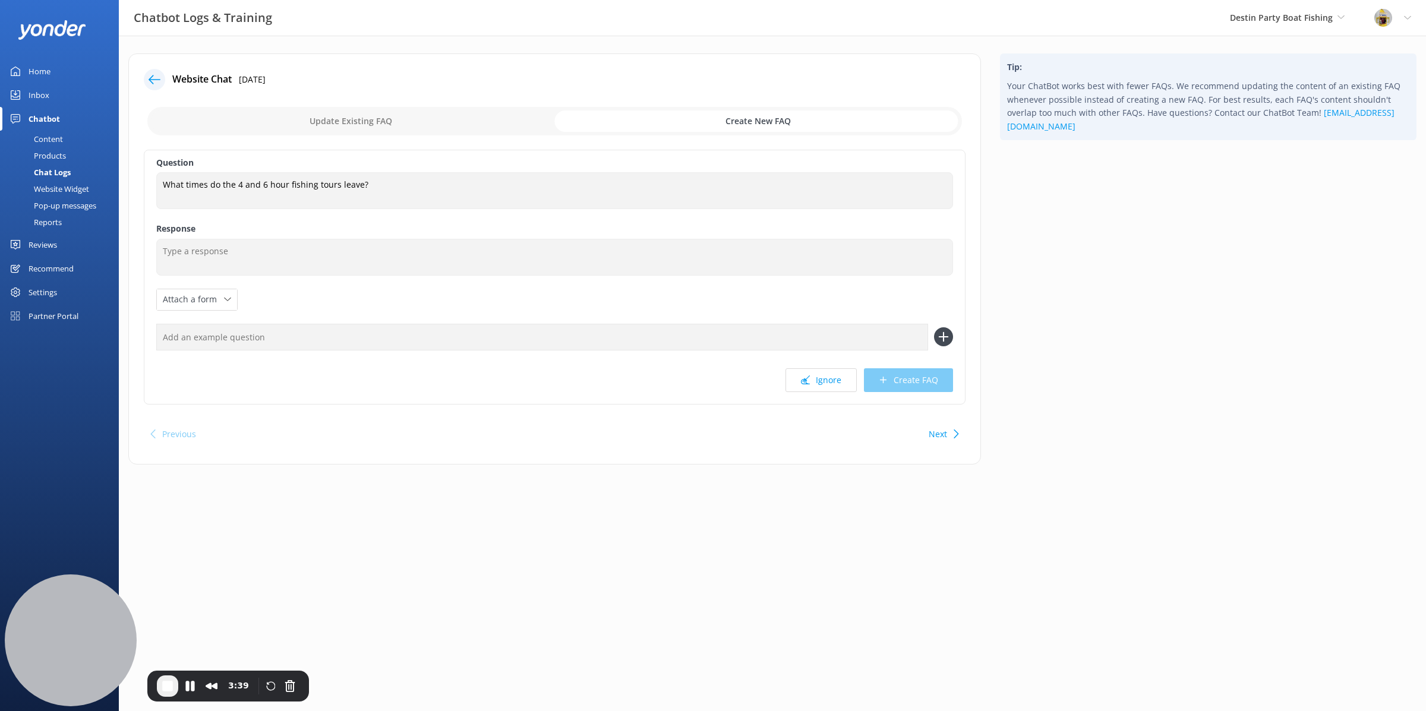
click at [473, 115] on input "checkbox" at bounding box center [554, 121] width 814 height 29
checkbox input "false"
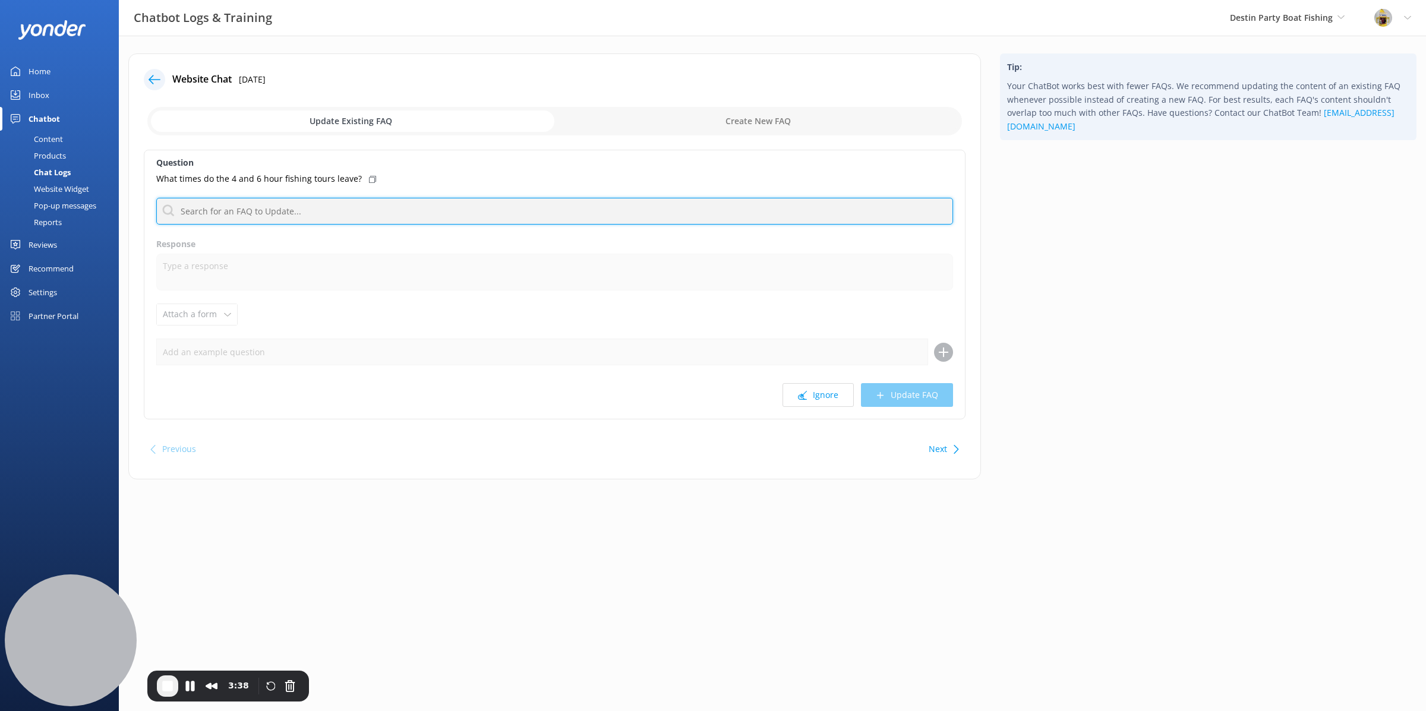
click at [501, 211] on input "text" at bounding box center [554, 211] width 797 height 27
type input "d"
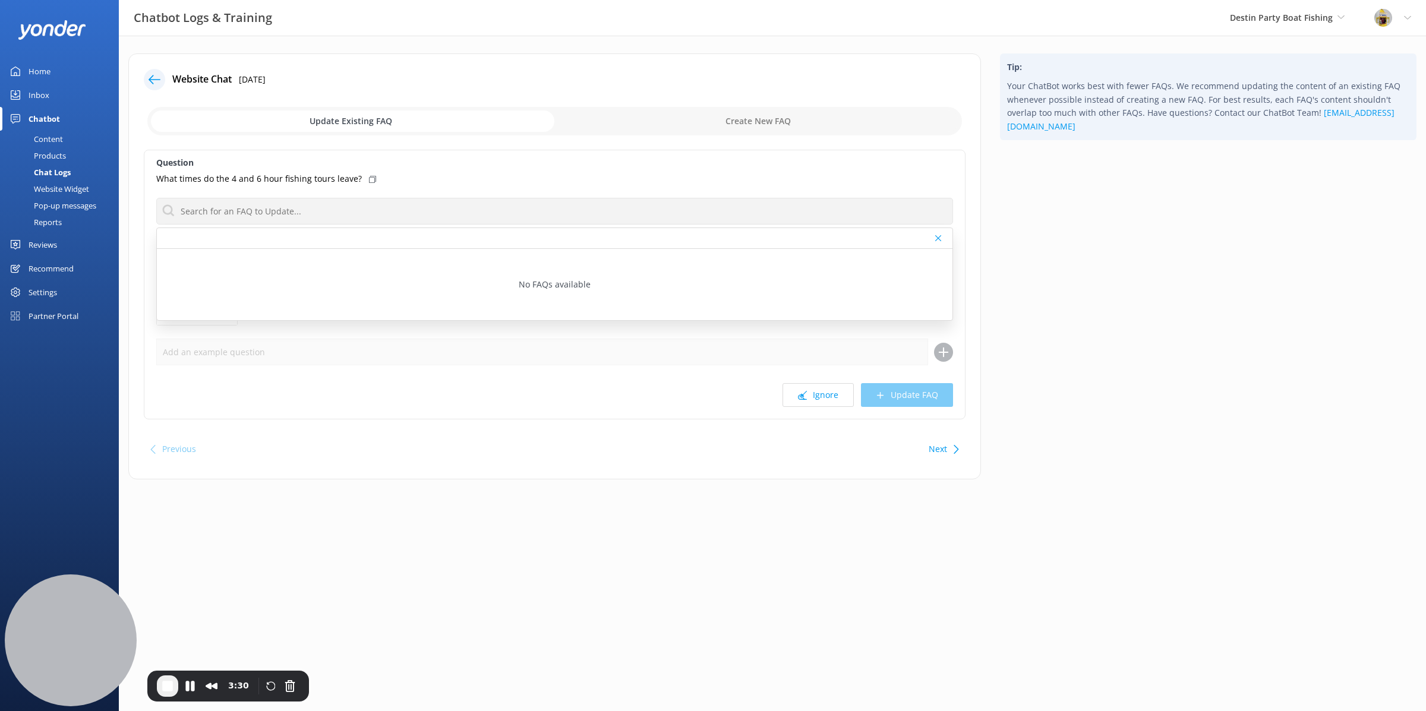
click at [533, 192] on div "Question What times do the 4 and 6 hour fishing tours leave? No FAQs available …" at bounding box center [555, 285] width 822 height 270
click at [694, 113] on input "checkbox" at bounding box center [554, 121] width 814 height 29
checkbox input "true"
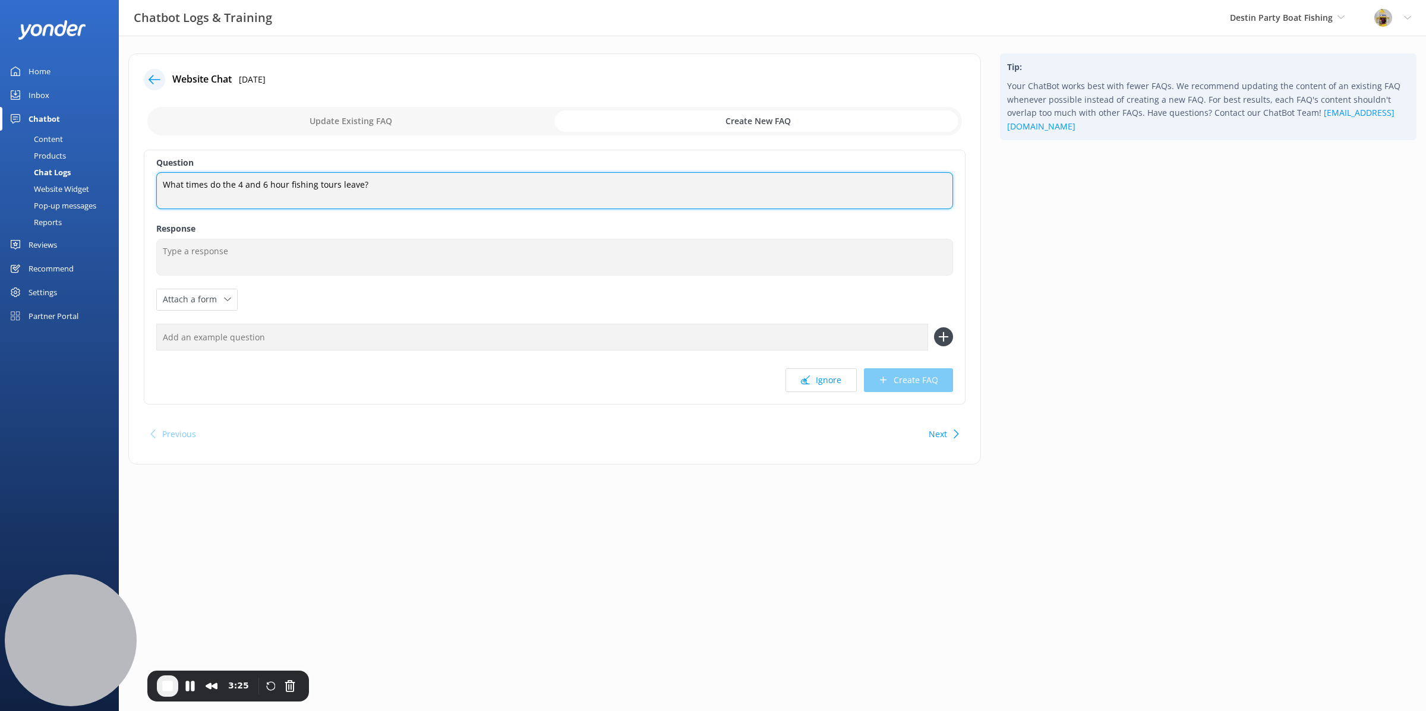
drag, startPoint x: 393, startPoint y: 189, endPoint x: 208, endPoint y: 211, distance: 186.0
click at [197, 173] on textarea "What times do the 4 and 6 hour fishing tours leave?" at bounding box center [554, 190] width 797 height 37
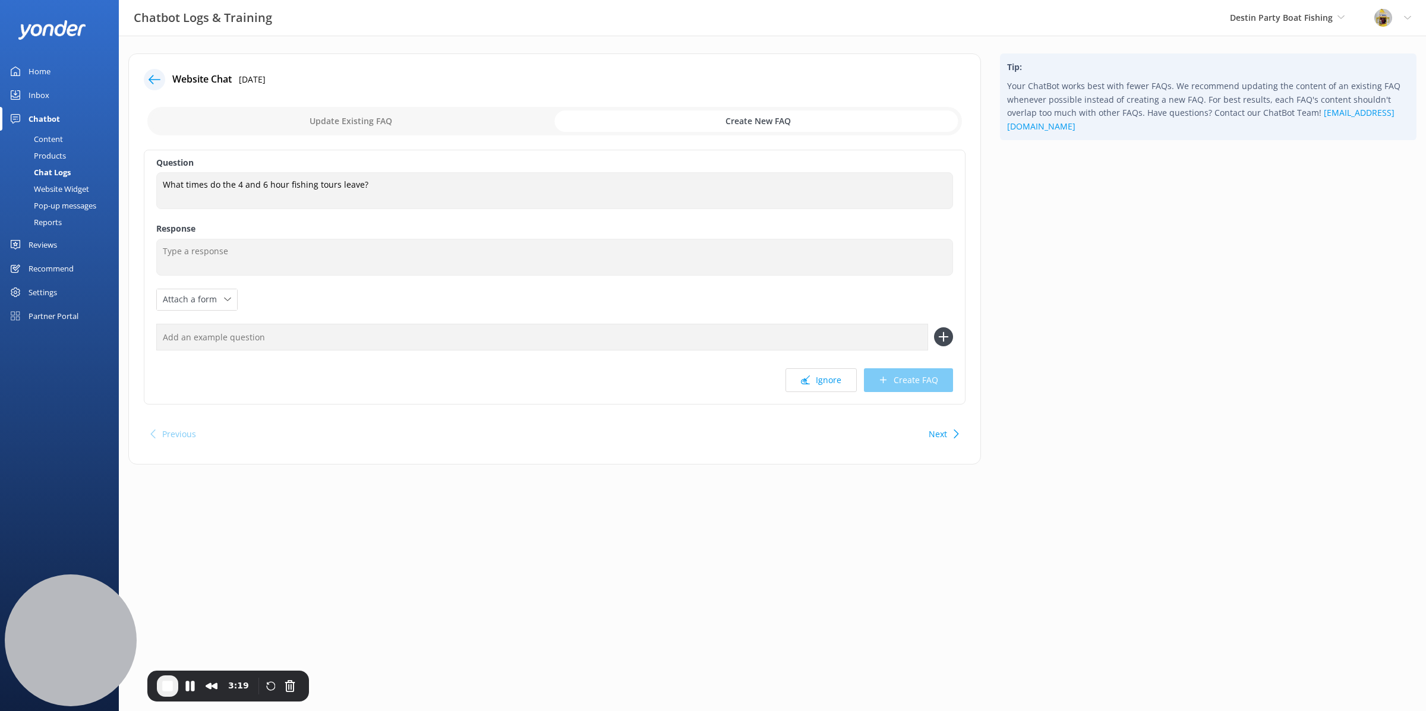
click at [156, 78] on icon at bounding box center [155, 80] width 12 height 12
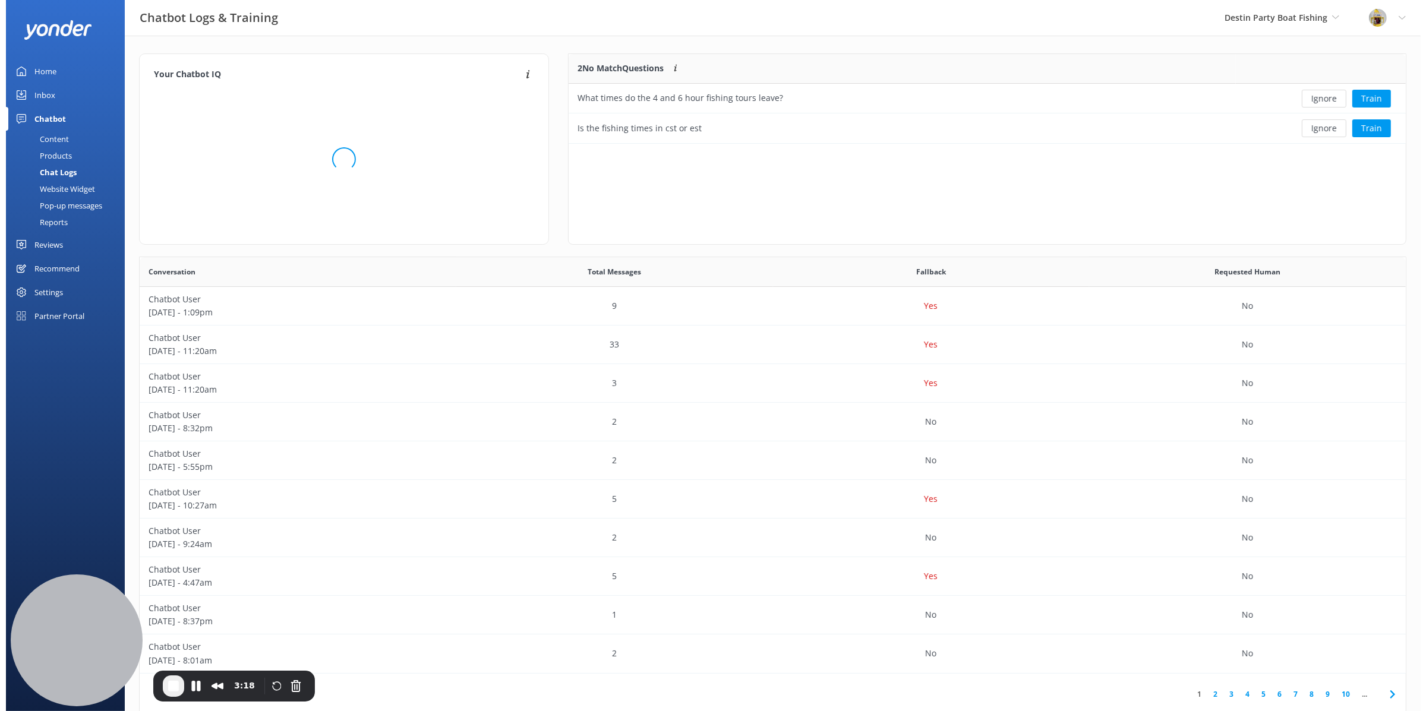
scroll to position [78, 826]
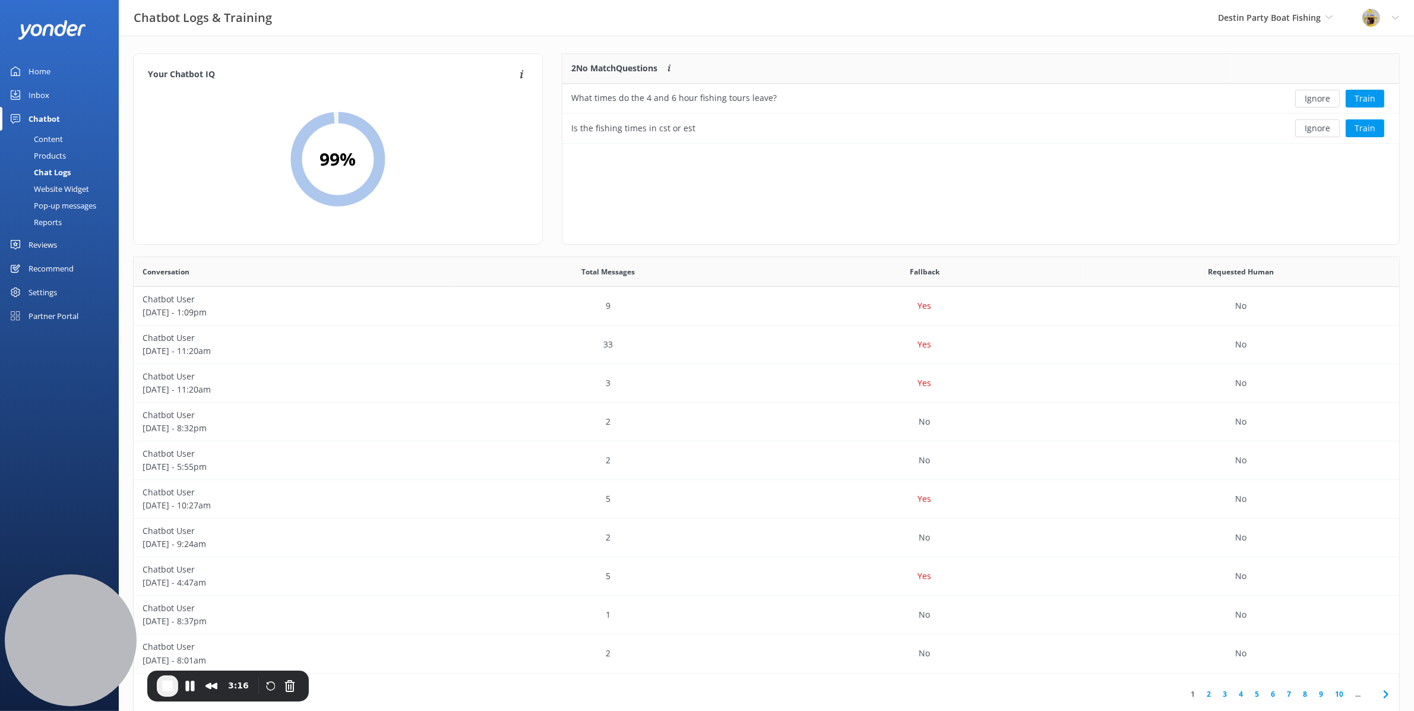
click at [42, 71] on div "Home" at bounding box center [40, 71] width 22 height 24
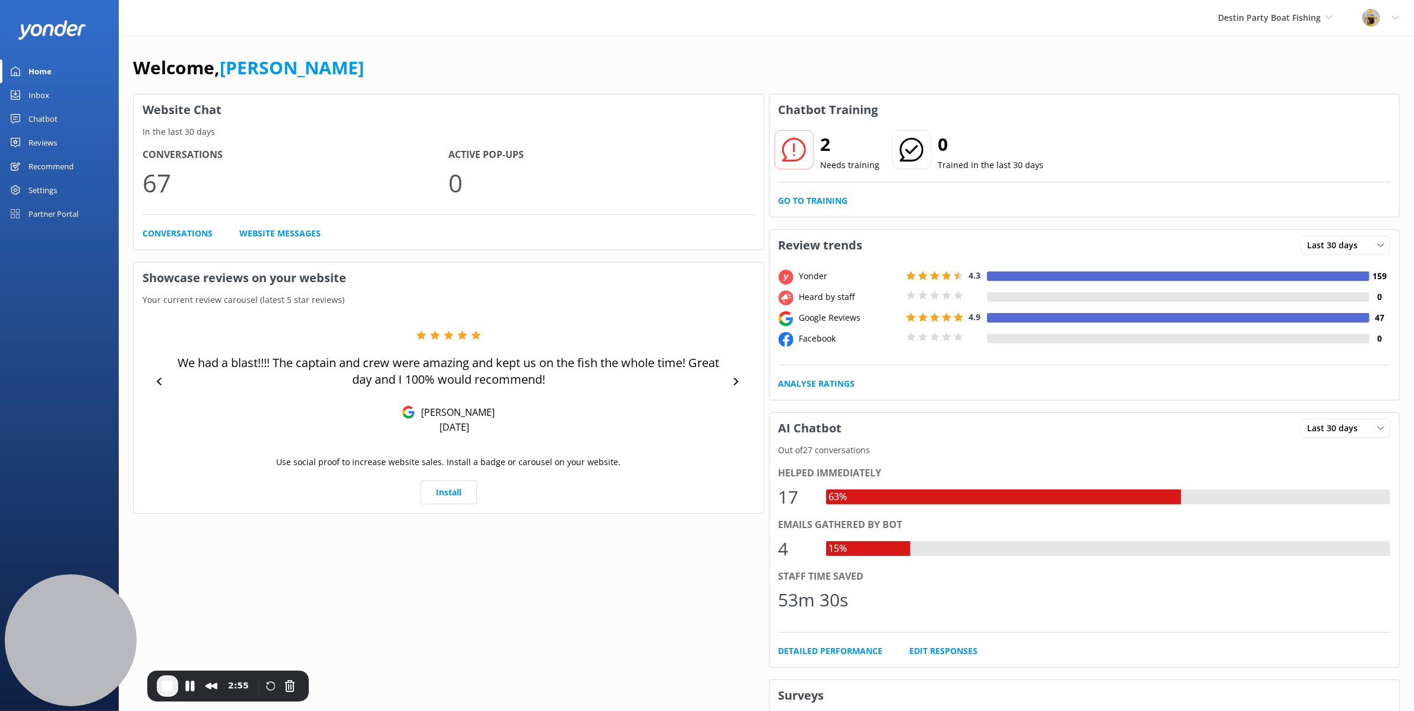
click at [40, 141] on div "Reviews" at bounding box center [43, 143] width 29 height 24
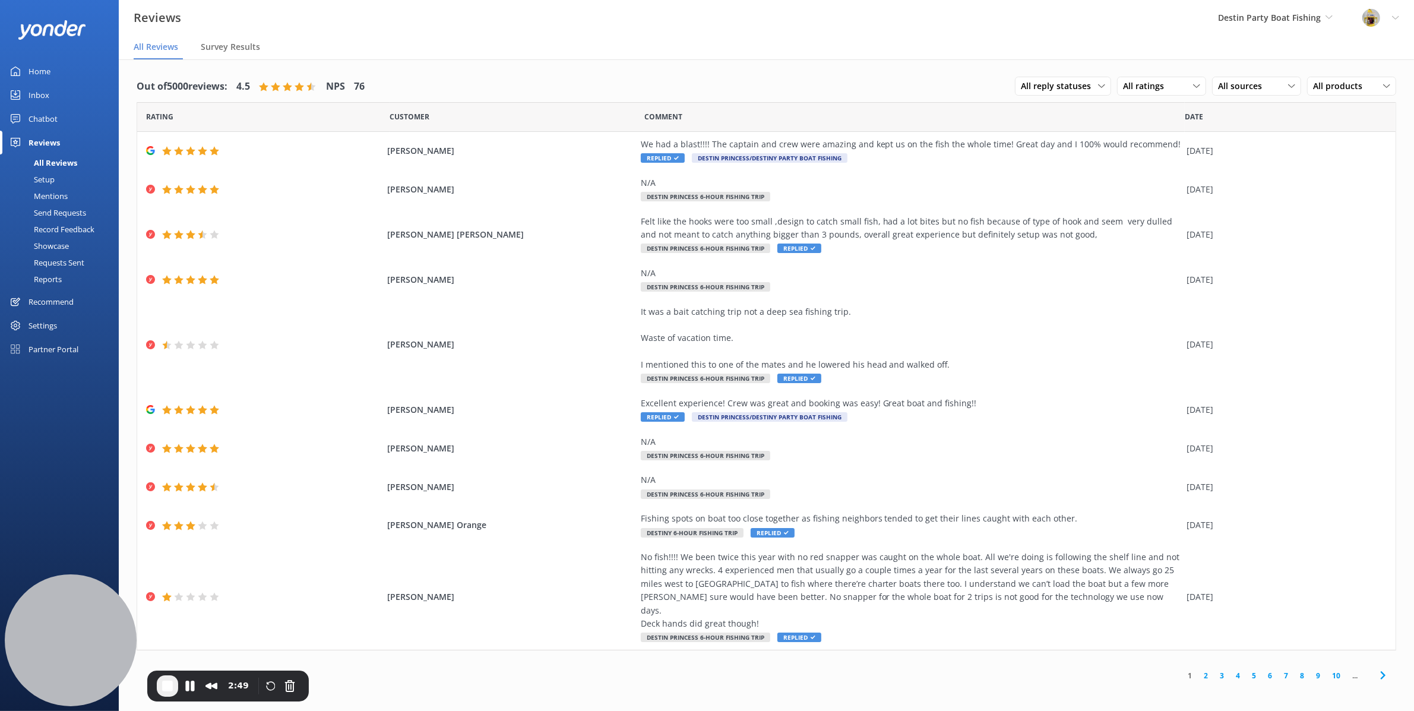
click at [61, 195] on div "Mentions" at bounding box center [37, 196] width 61 height 17
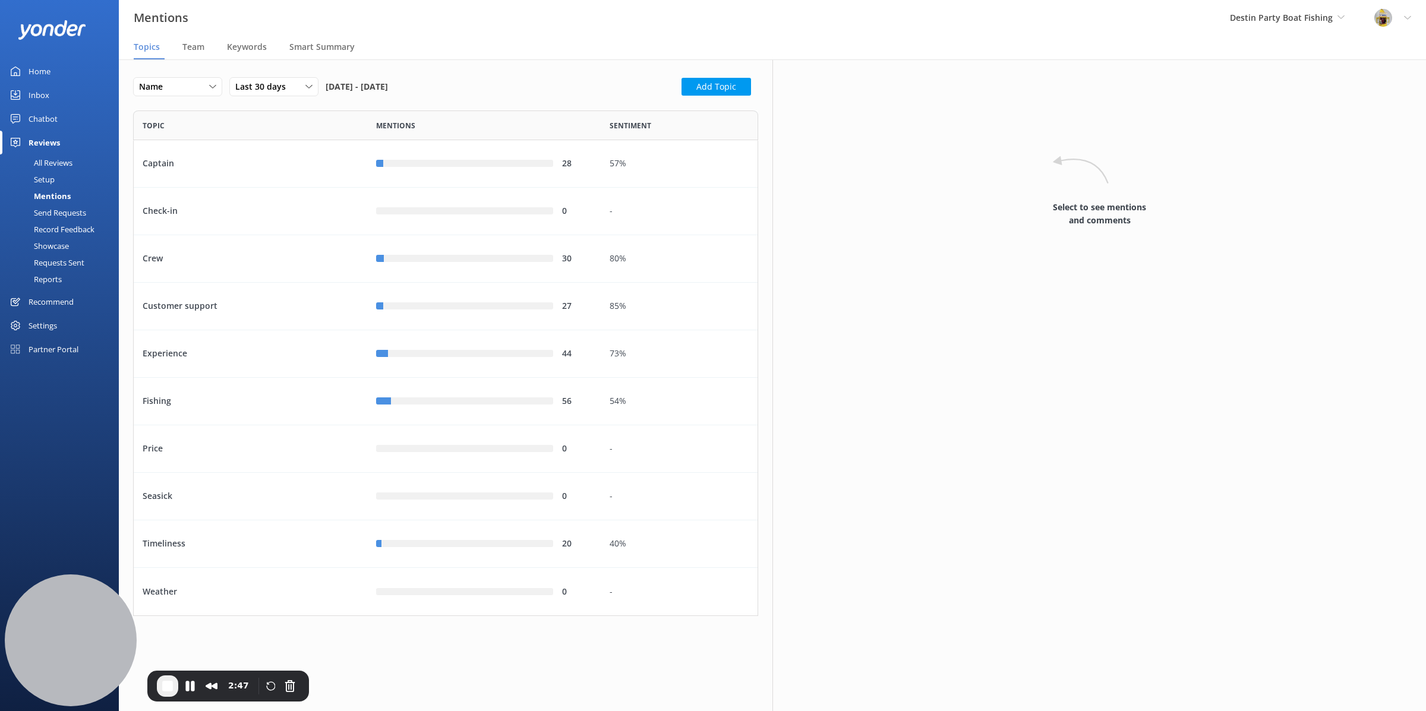
scroll to position [494, 613]
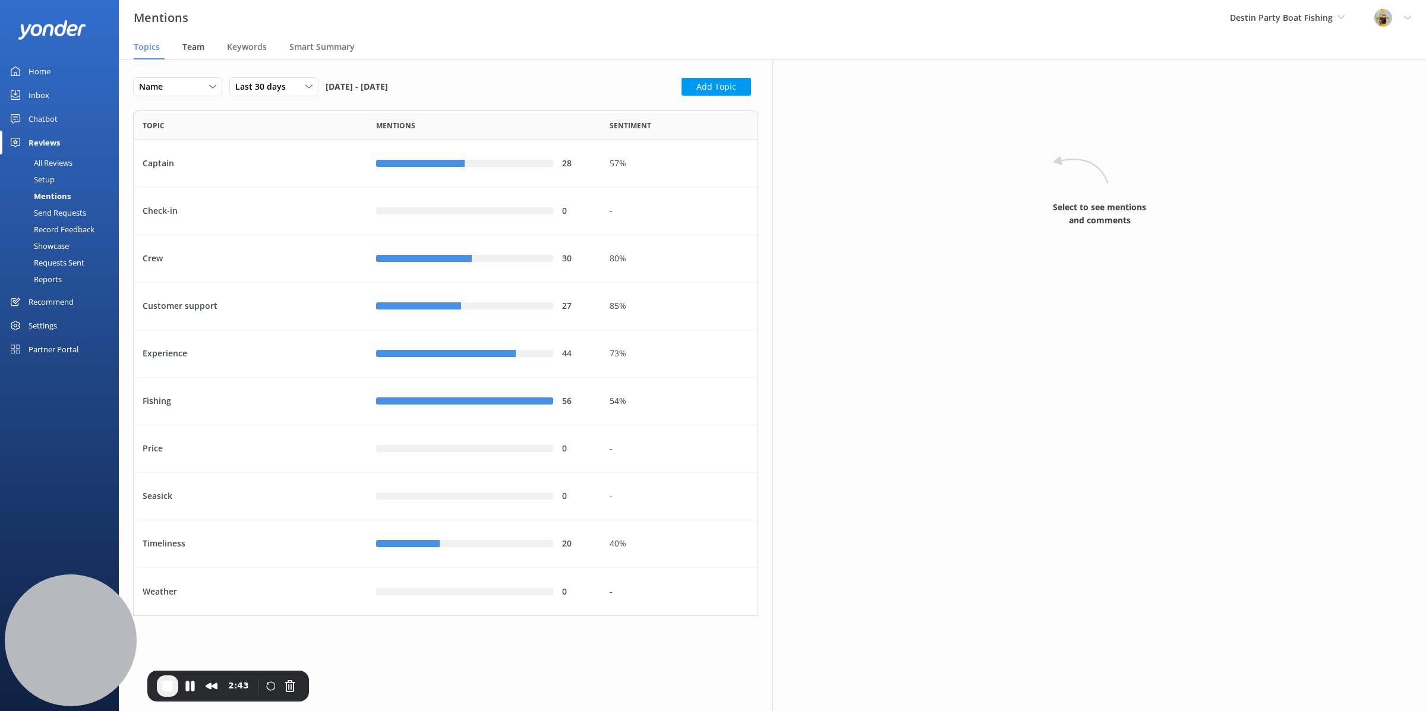
click at [193, 51] on span "Team" at bounding box center [193, 47] width 22 height 12
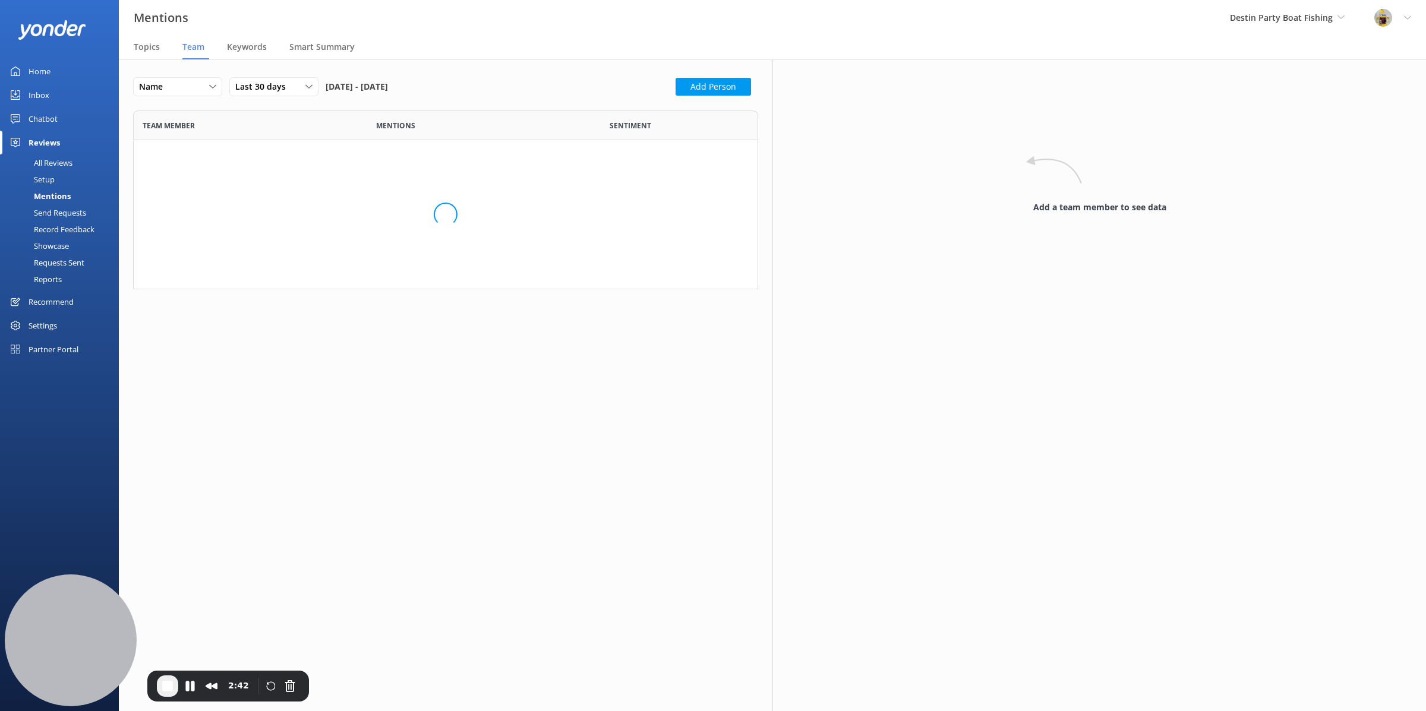
scroll to position [922, 602]
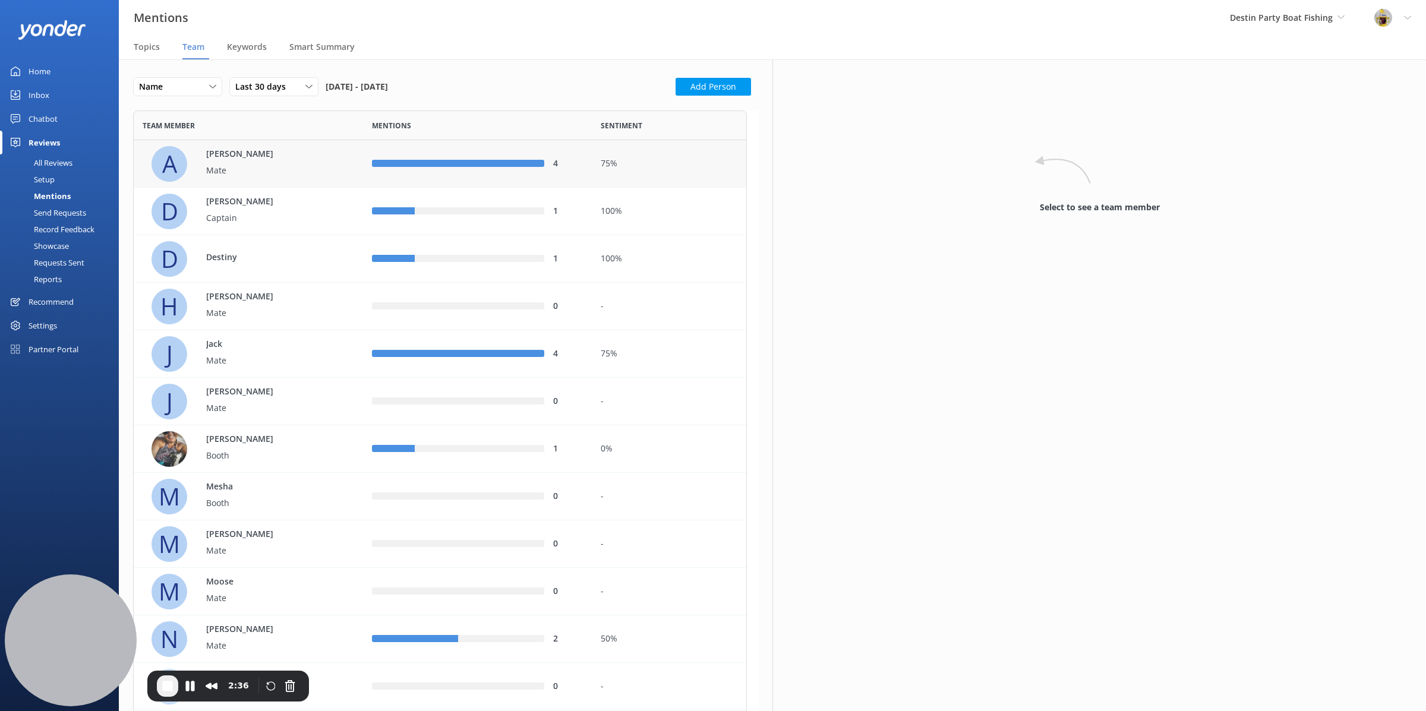
click at [668, 166] on div "75%" at bounding box center [669, 163] width 137 height 13
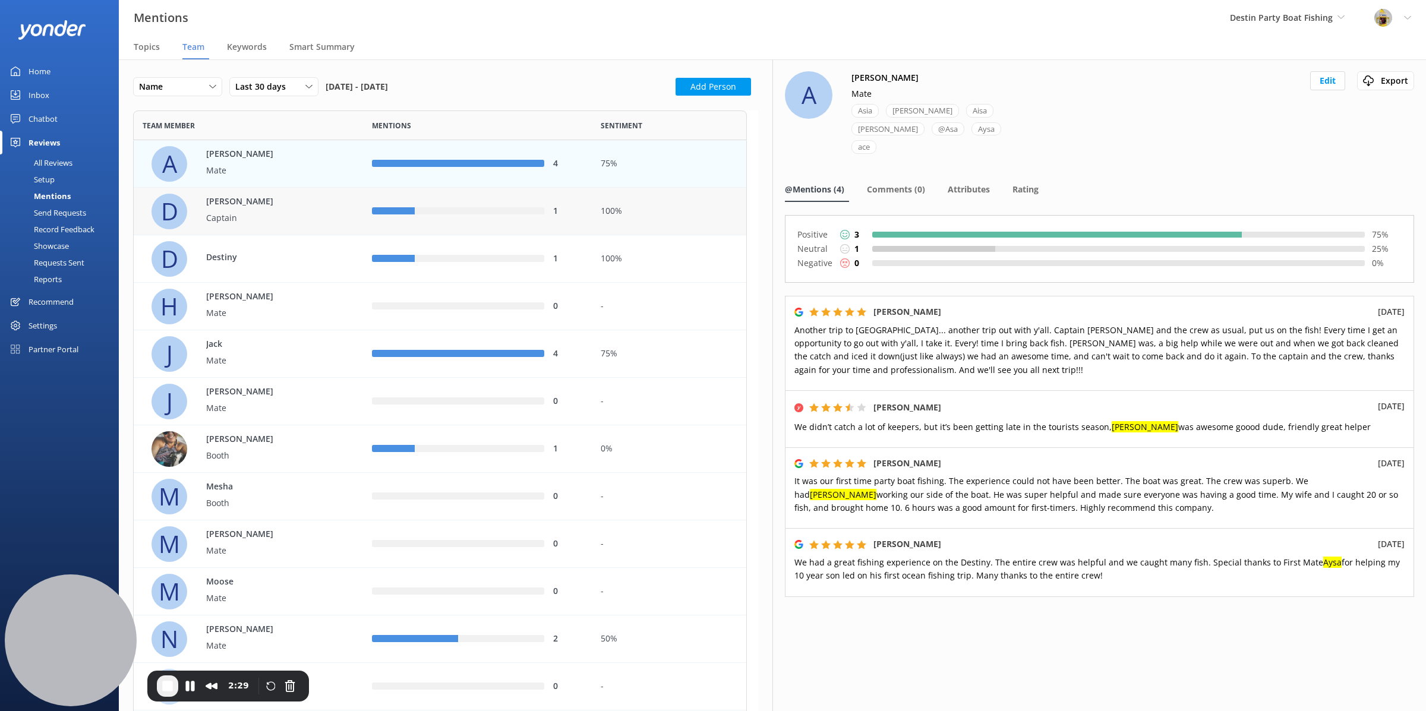
click at [268, 217] on p "Captain" at bounding box center [244, 217] width 77 height 13
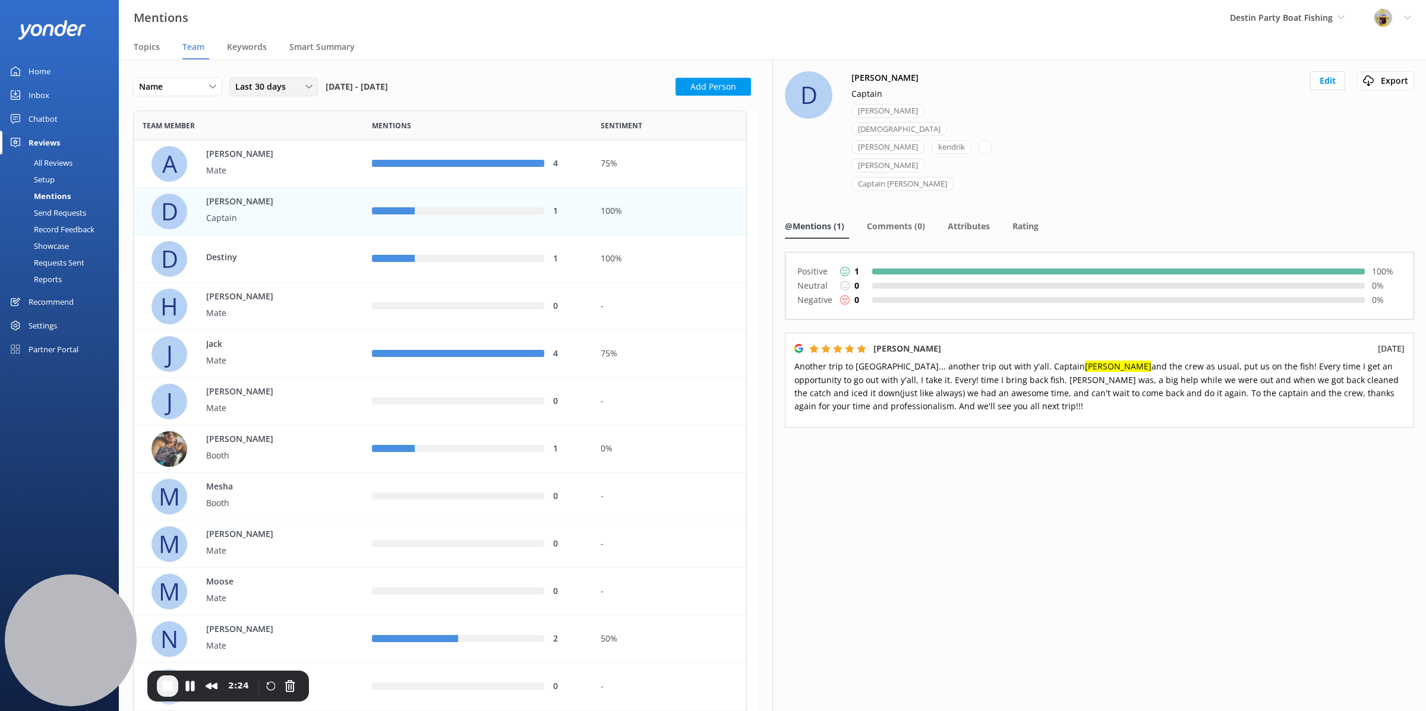
click at [298, 86] on div "Last 30 days" at bounding box center [273, 86] width 83 height 13
click at [267, 161] on div "Last 90 days" at bounding box center [257, 159] width 42 height 12
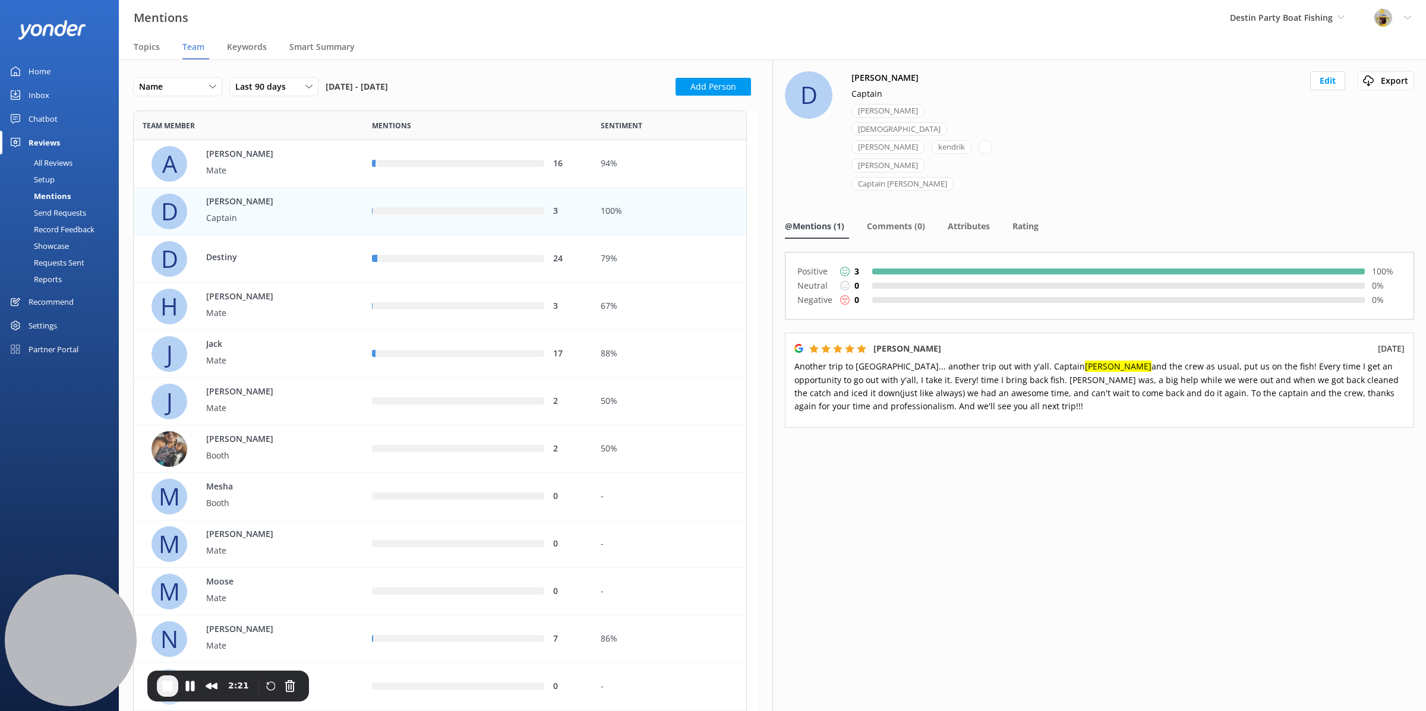
scroll to position [922, 602]
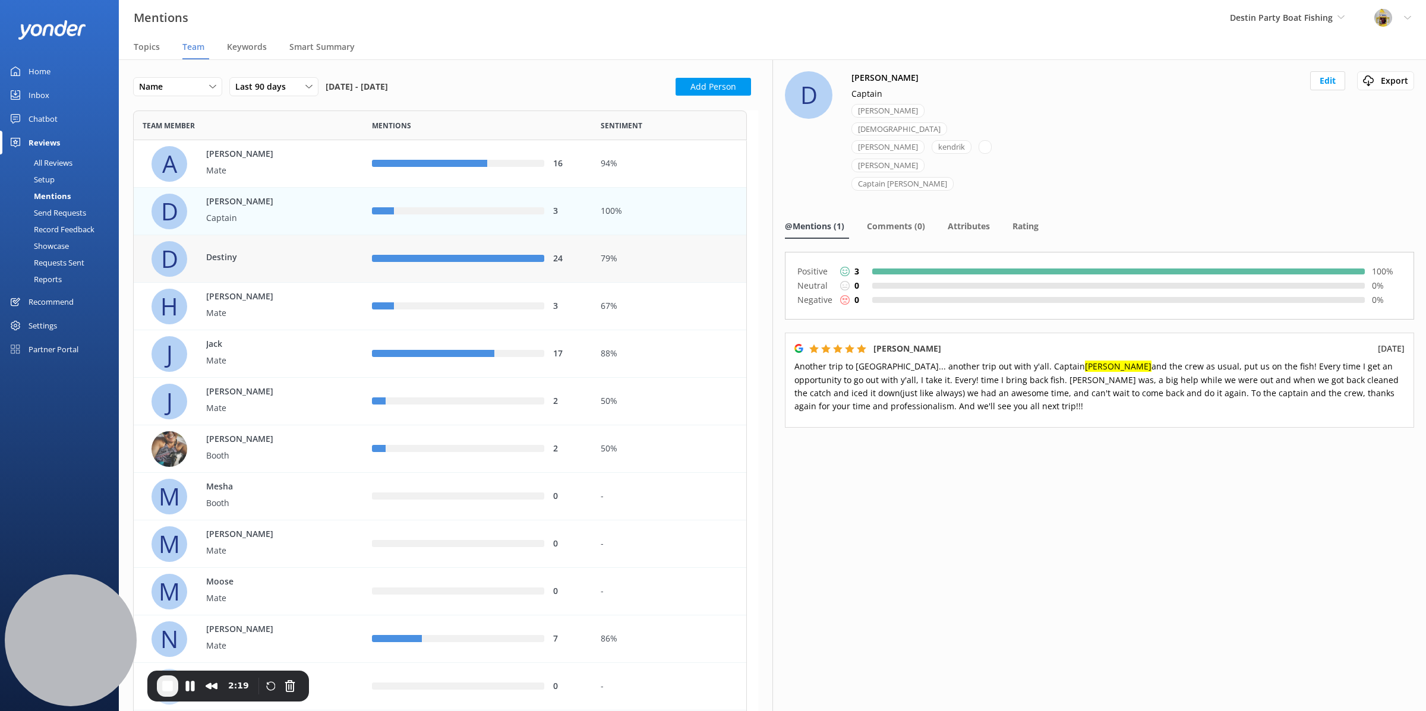
click at [299, 261] on div "D Destiny" at bounding box center [252, 259] width 203 height 36
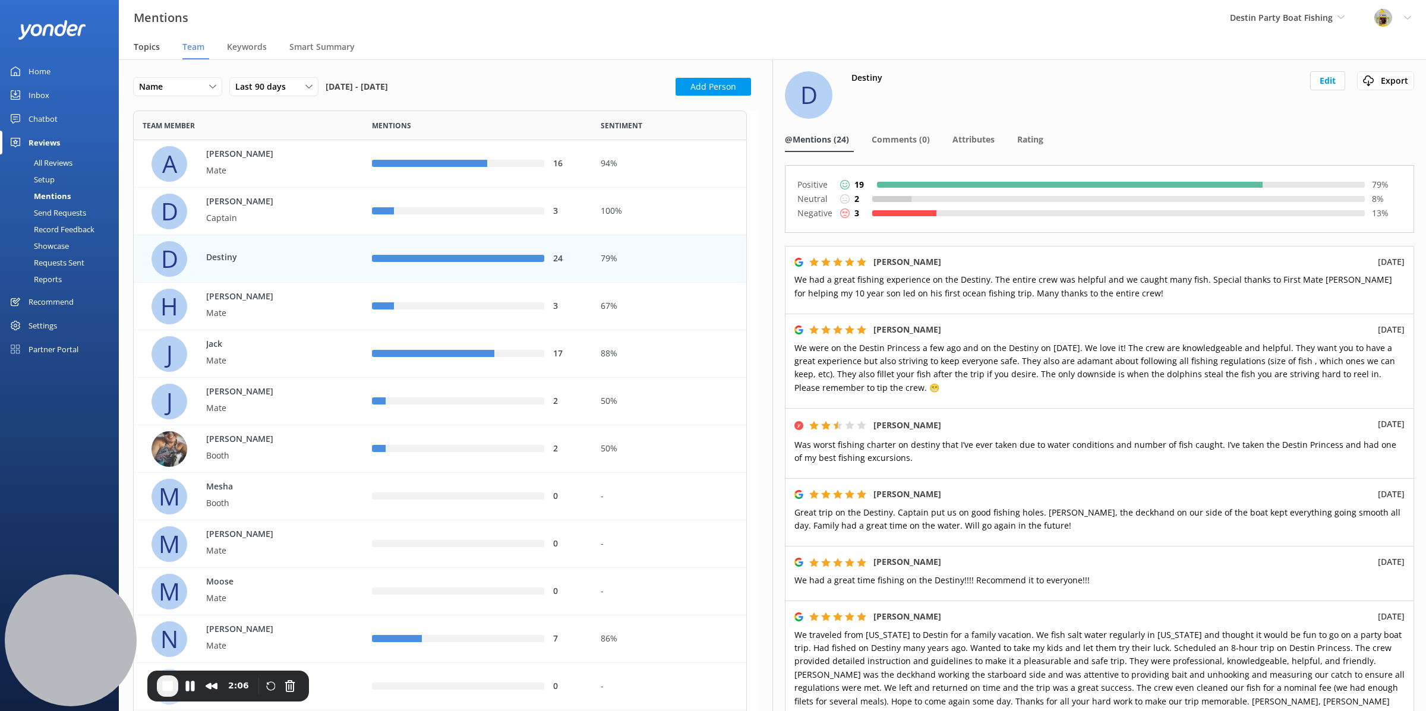
click at [140, 48] on span "Topics" at bounding box center [147, 47] width 26 height 12
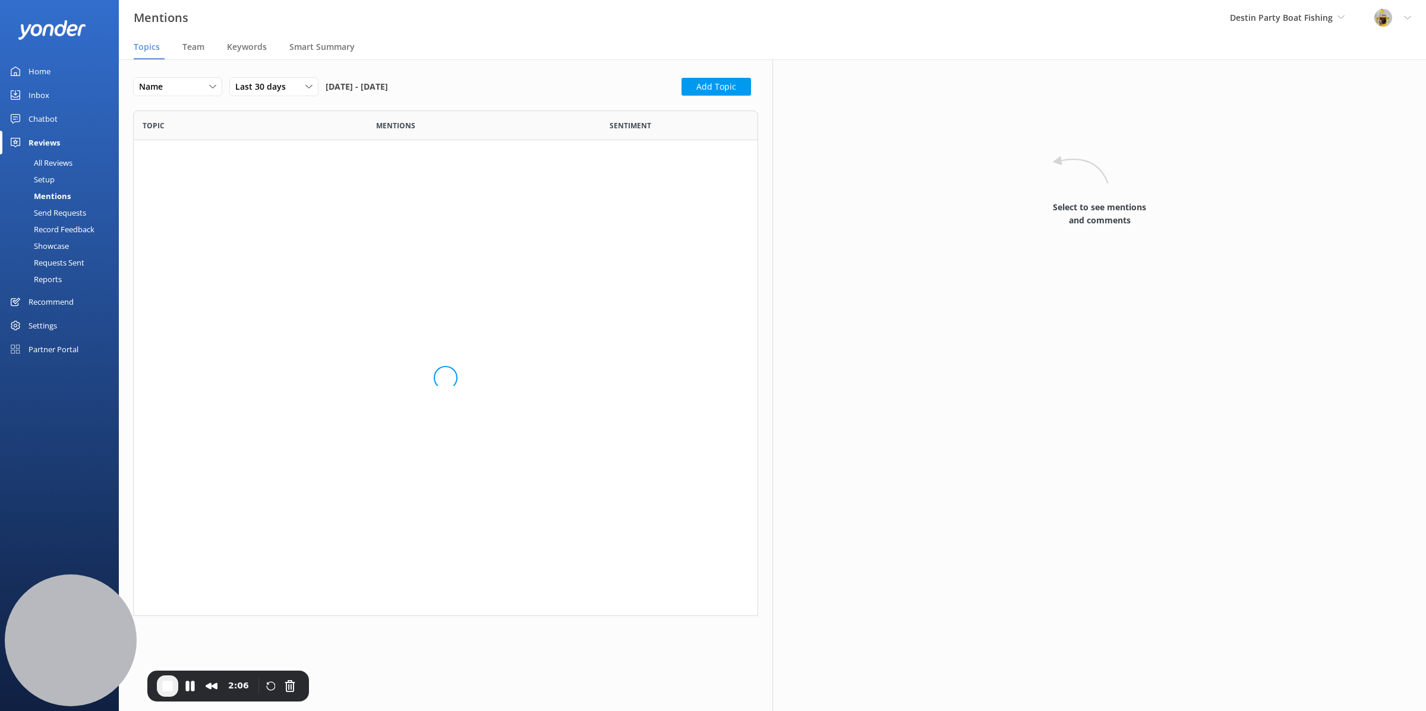
scroll to position [494, 613]
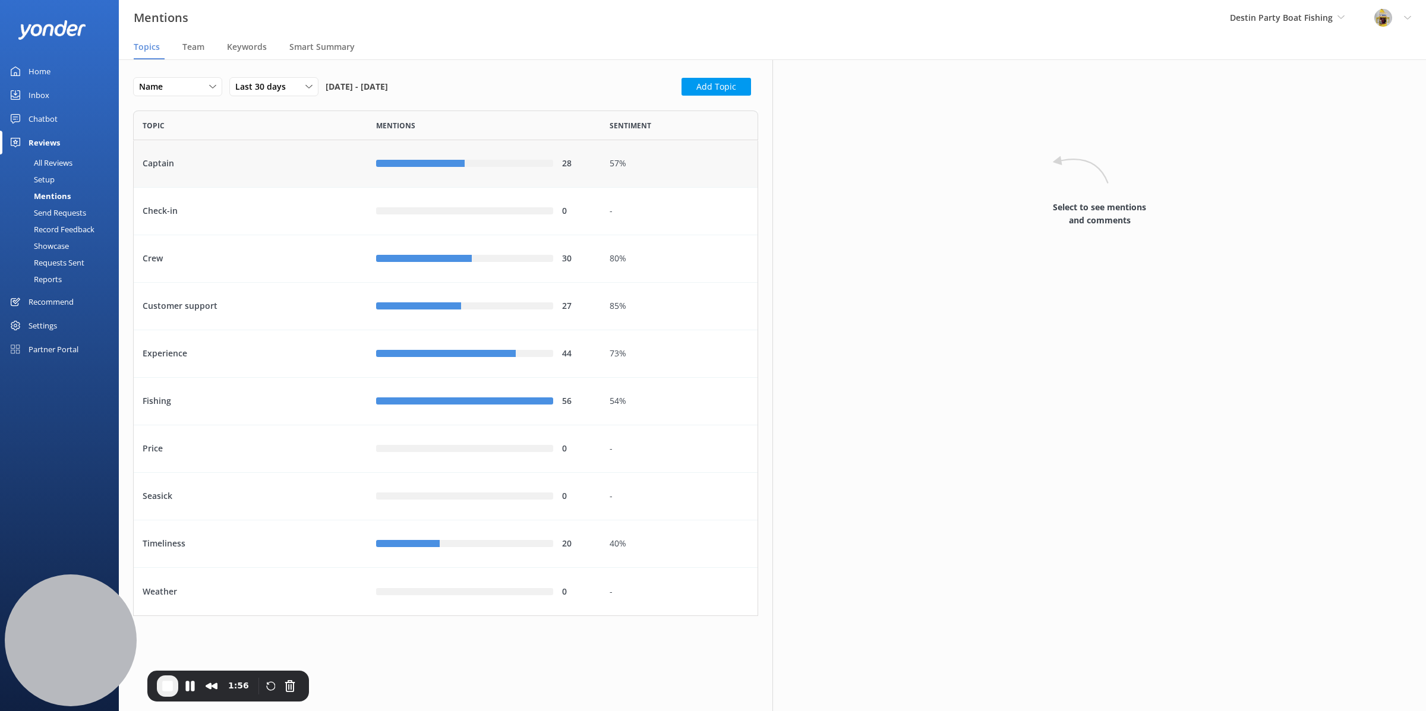
click at [270, 173] on div "Captain" at bounding box center [250, 164] width 233 height 48
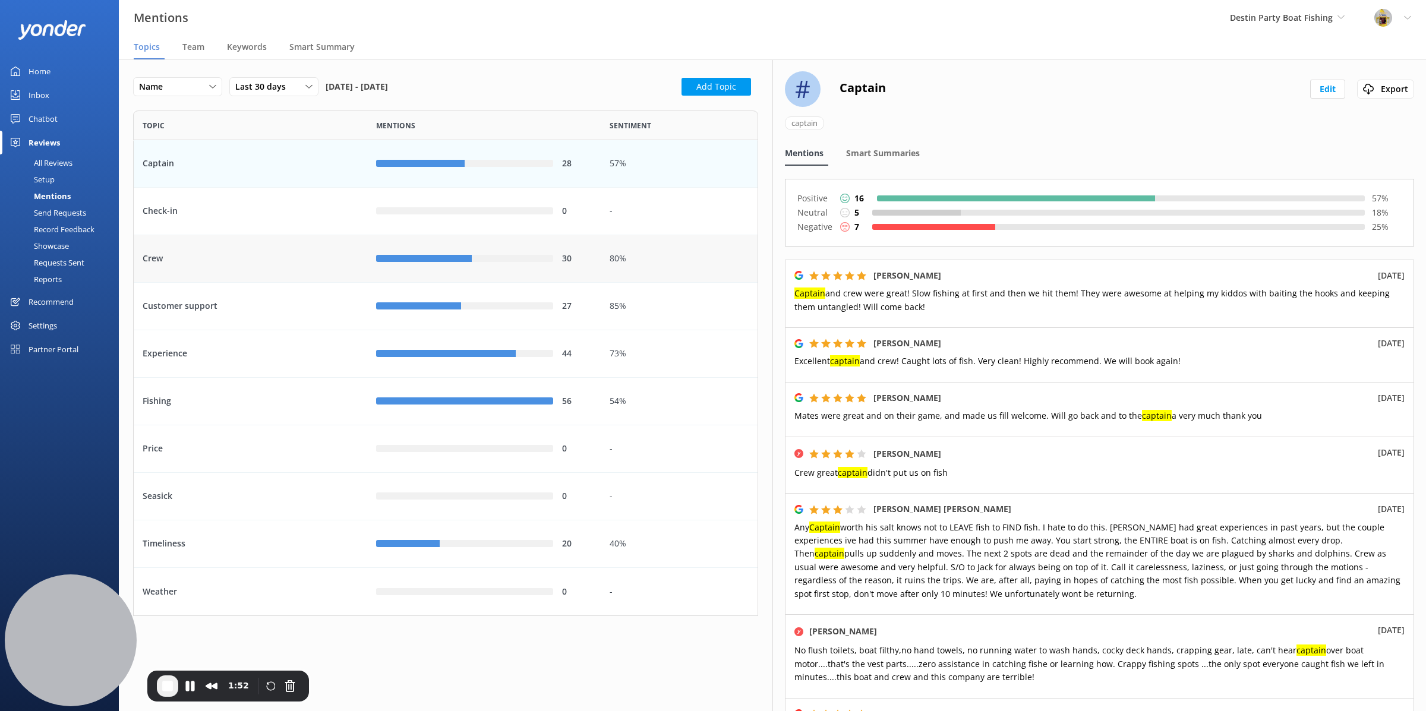
click at [307, 266] on div "Crew" at bounding box center [250, 259] width 233 height 48
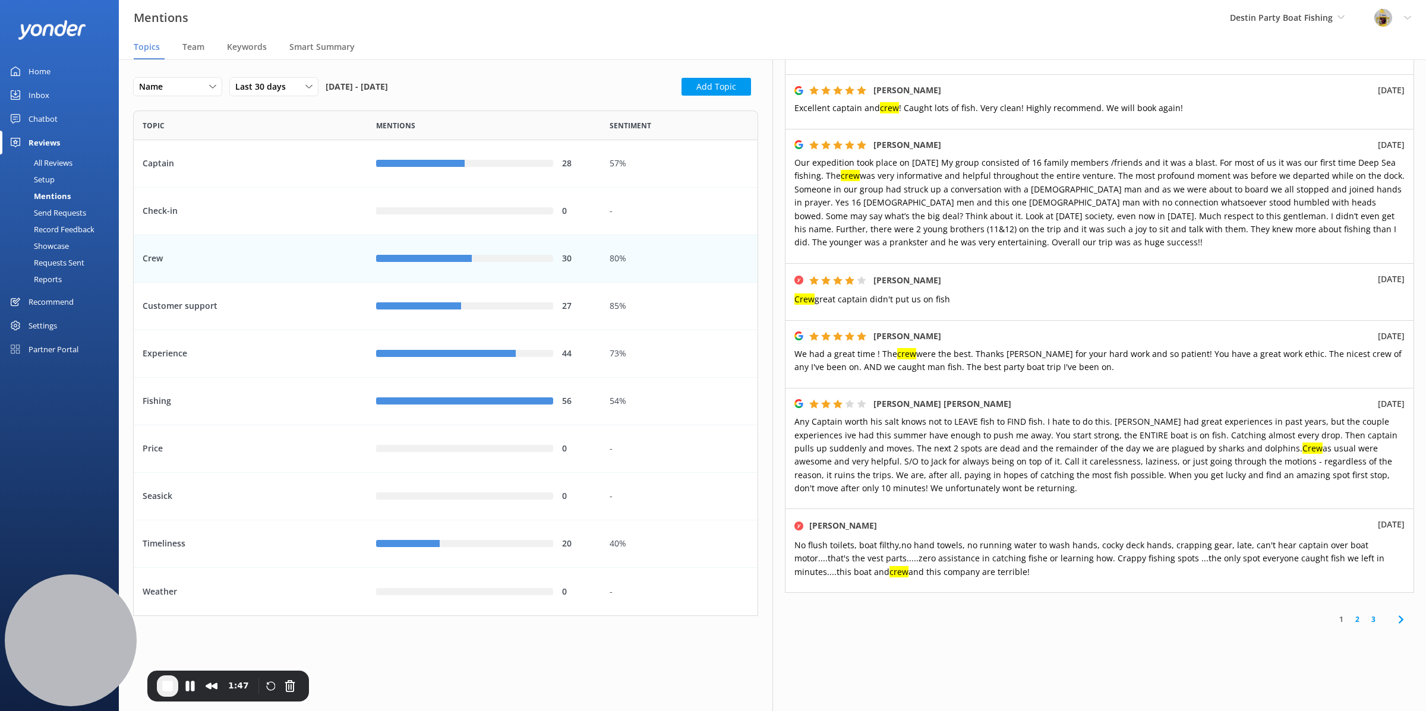
scroll to position [485, 0]
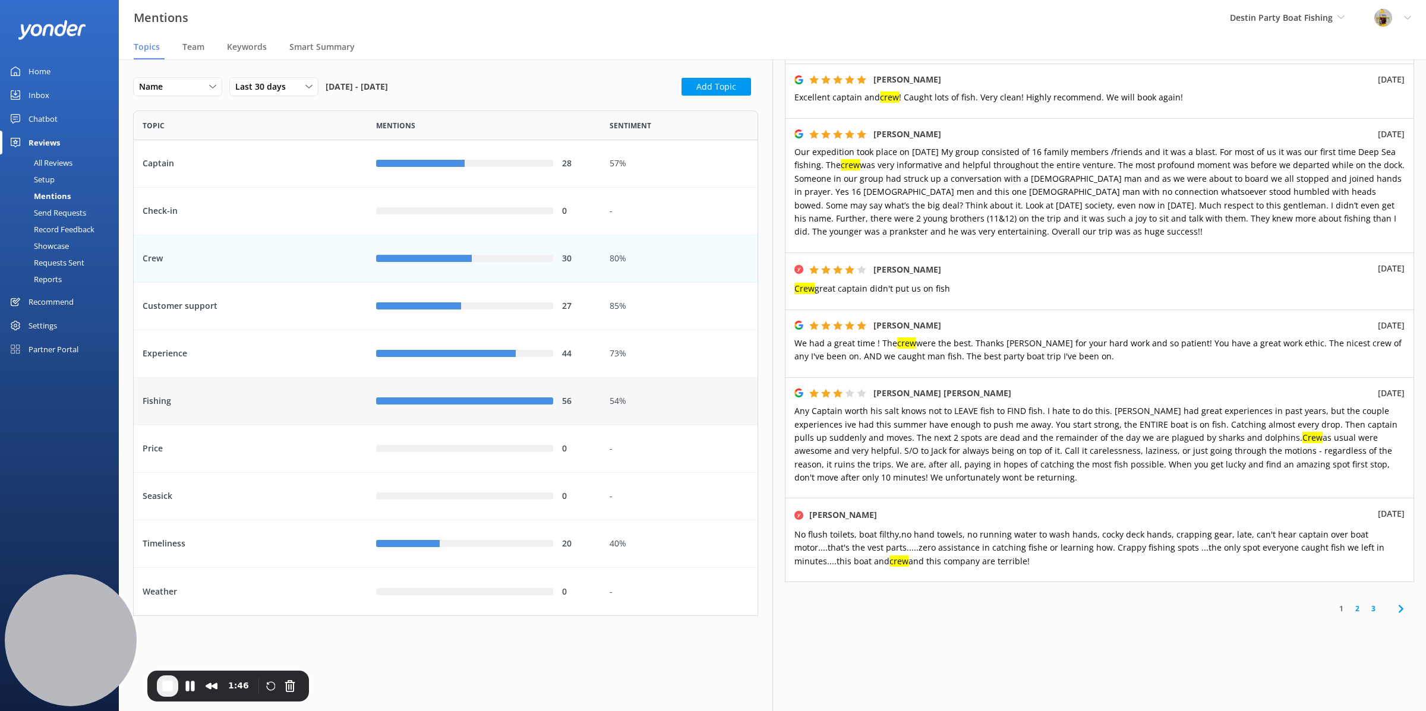
click at [252, 407] on div "Fishing" at bounding box center [250, 402] width 233 height 48
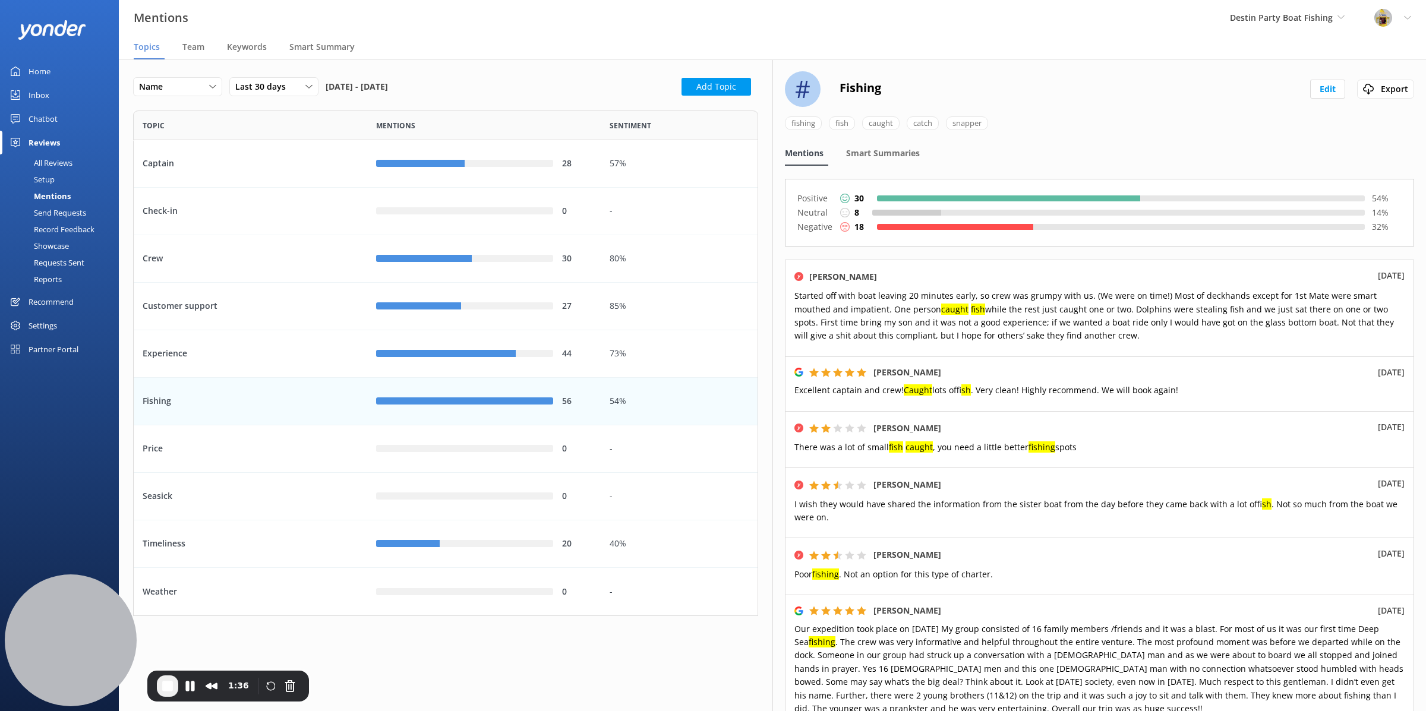
click at [50, 71] on link "Home" at bounding box center [59, 71] width 119 height 24
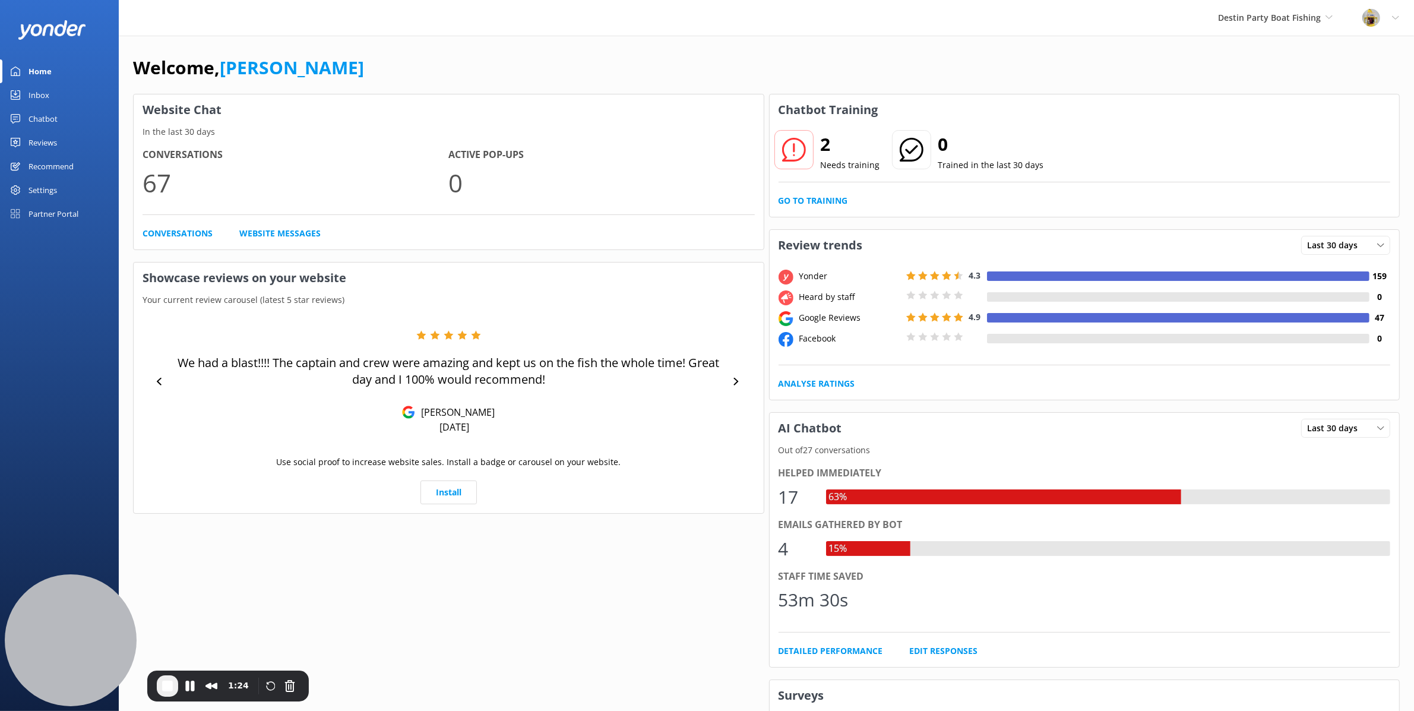
click at [45, 142] on div "Reviews" at bounding box center [43, 143] width 29 height 24
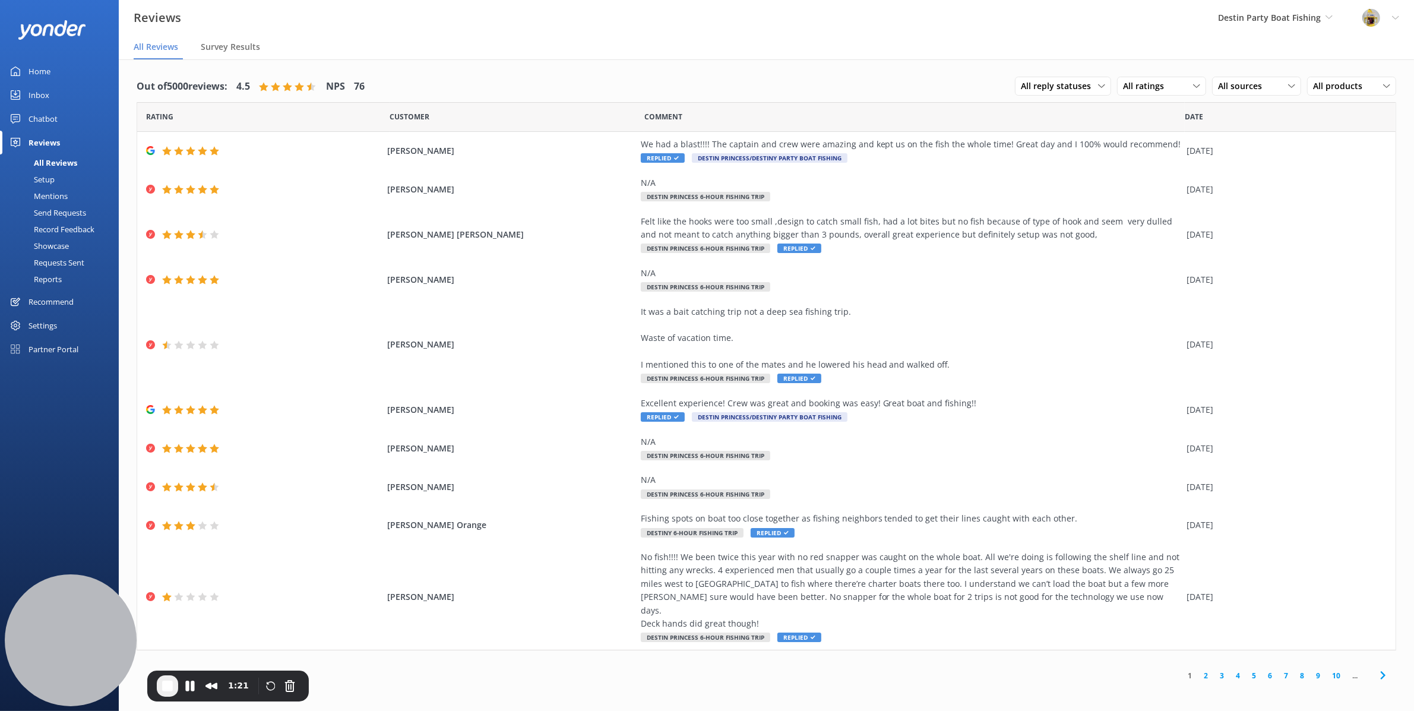
click at [46, 72] on div "Home" at bounding box center [40, 71] width 22 height 24
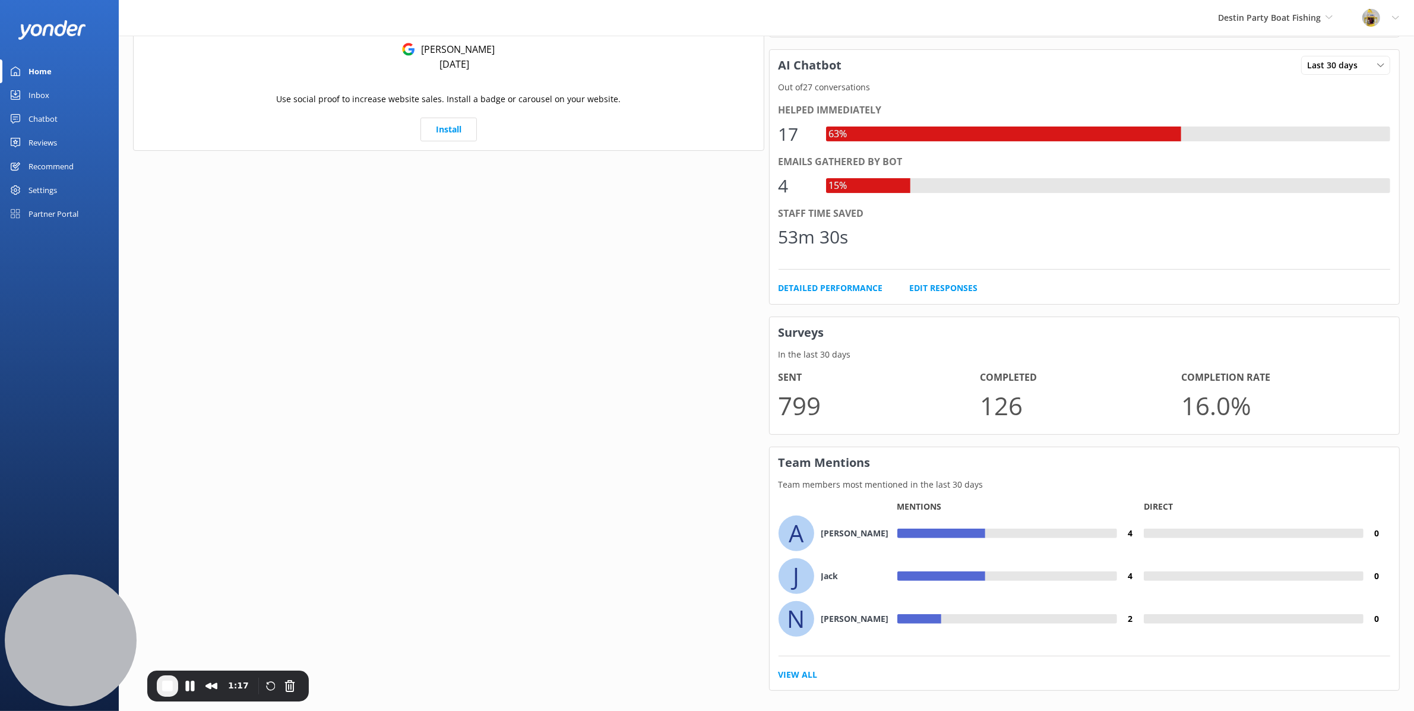
scroll to position [367, 0]
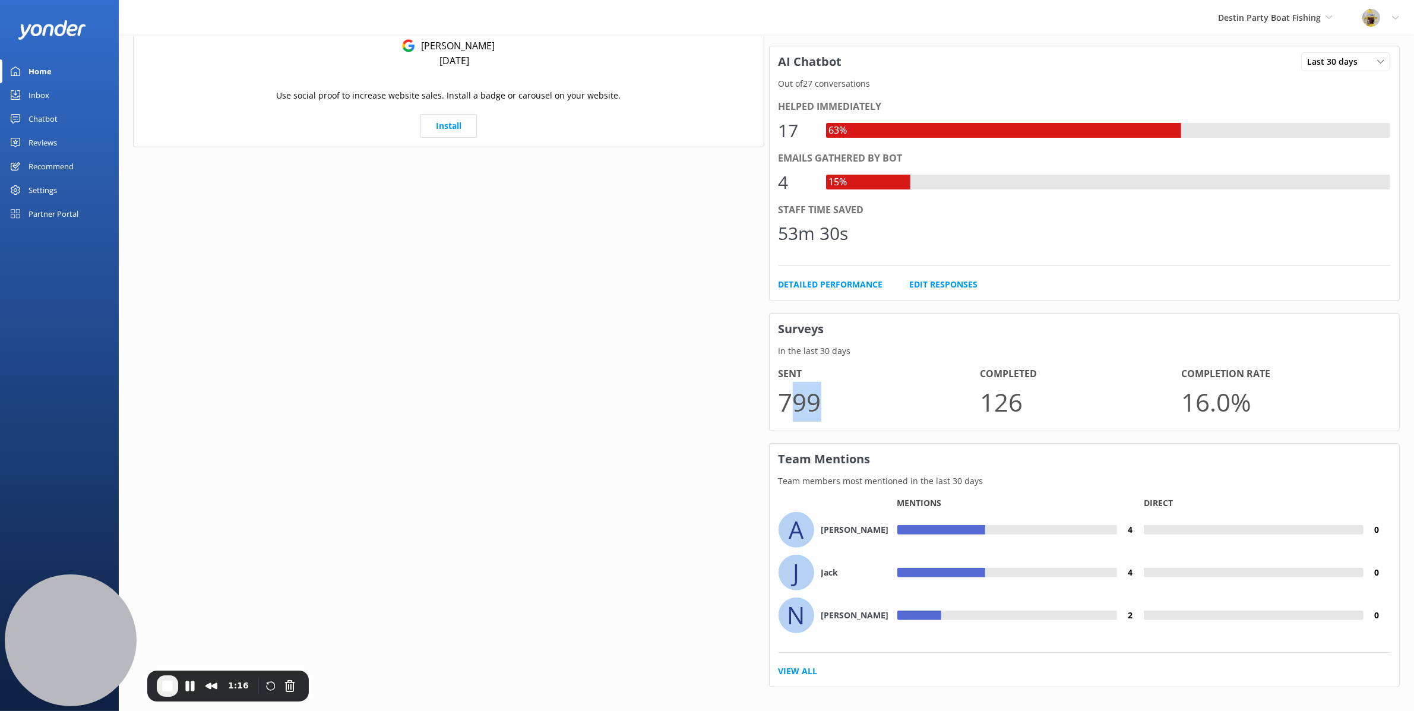
drag, startPoint x: 789, startPoint y: 401, endPoint x: 887, endPoint y: 400, distance: 98.0
click at [887, 400] on p "799" at bounding box center [880, 402] width 202 height 40
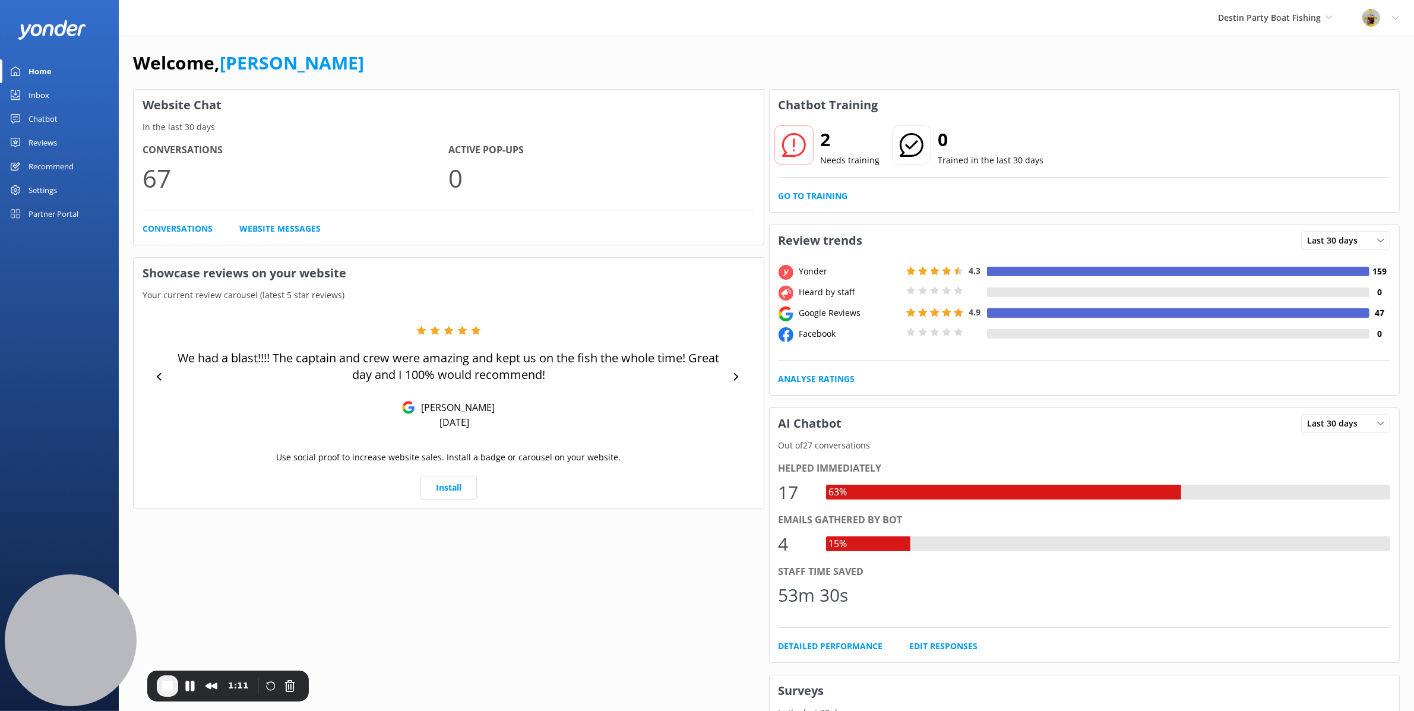
scroll to position [0, 0]
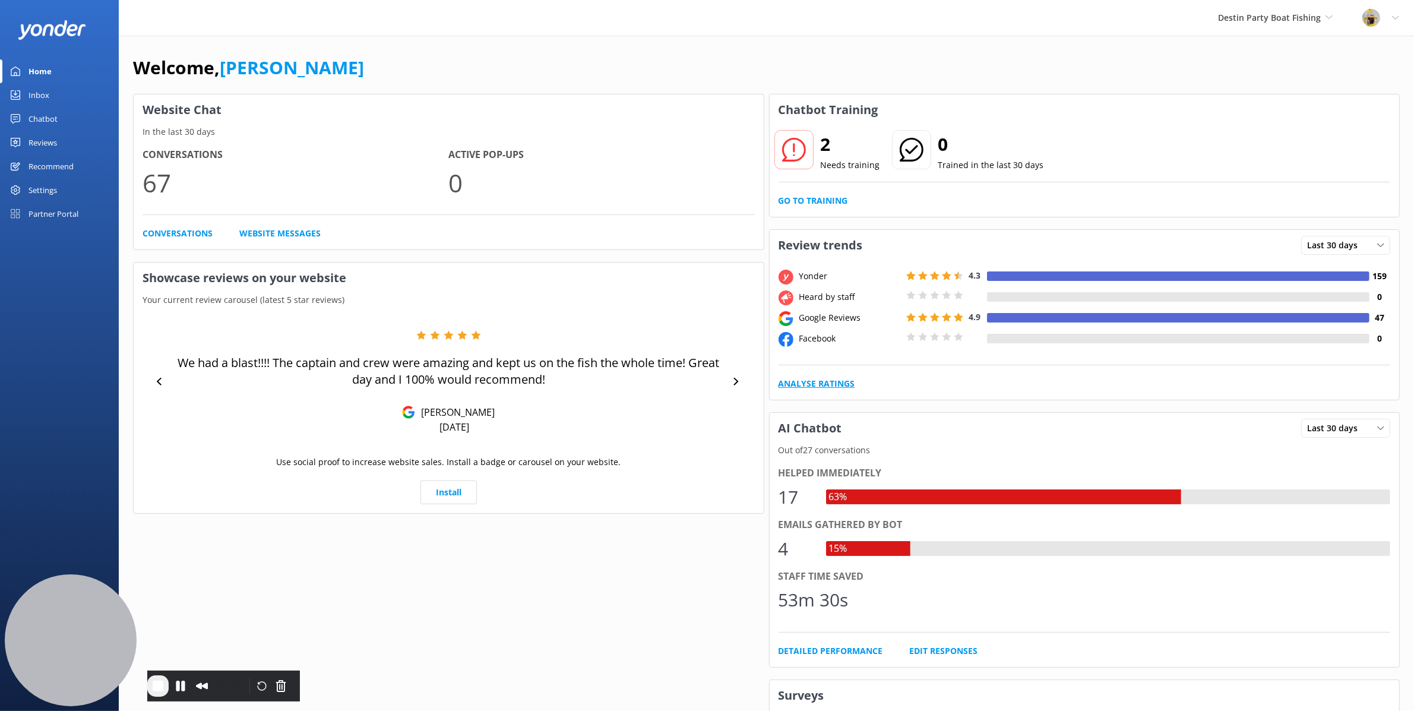
click at [836, 387] on link "Analyse Ratings" at bounding box center [817, 383] width 77 height 13
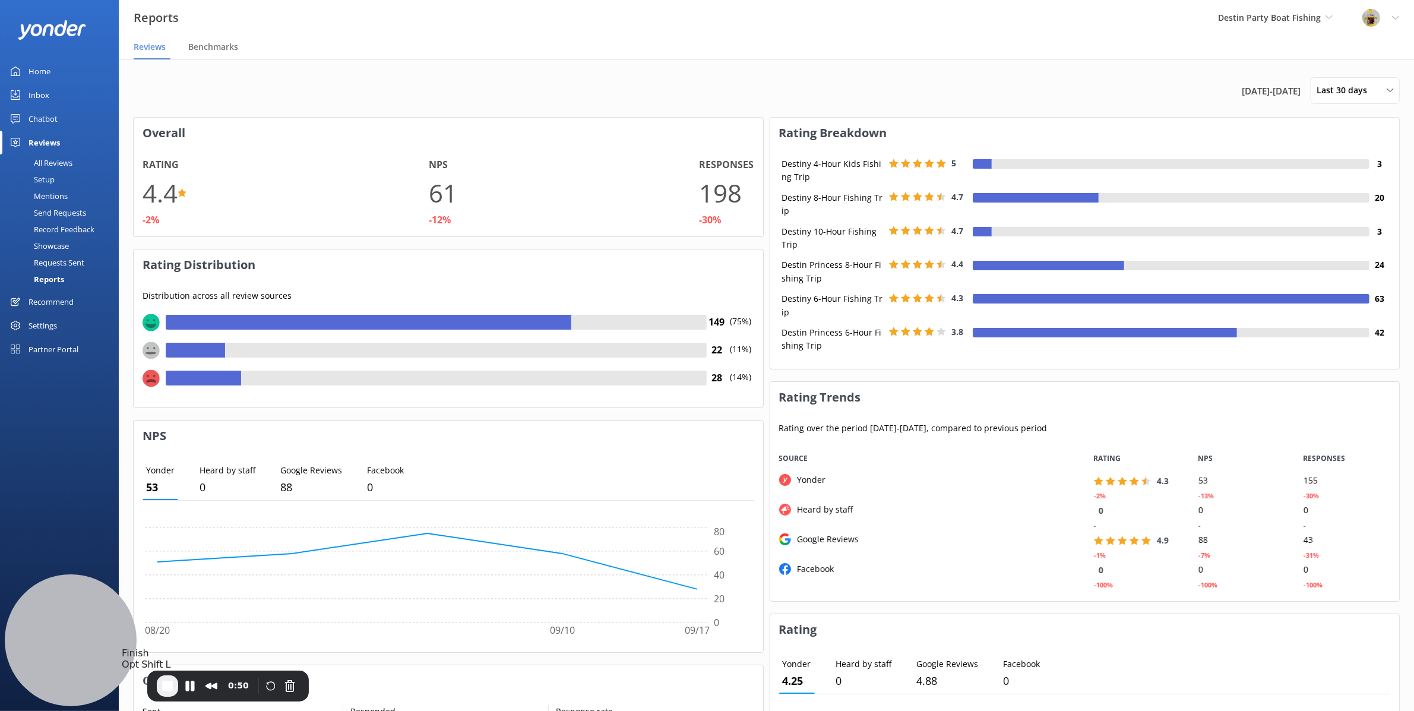
click at [162, 688] on span "End Recording" at bounding box center [167, 686] width 14 height 14
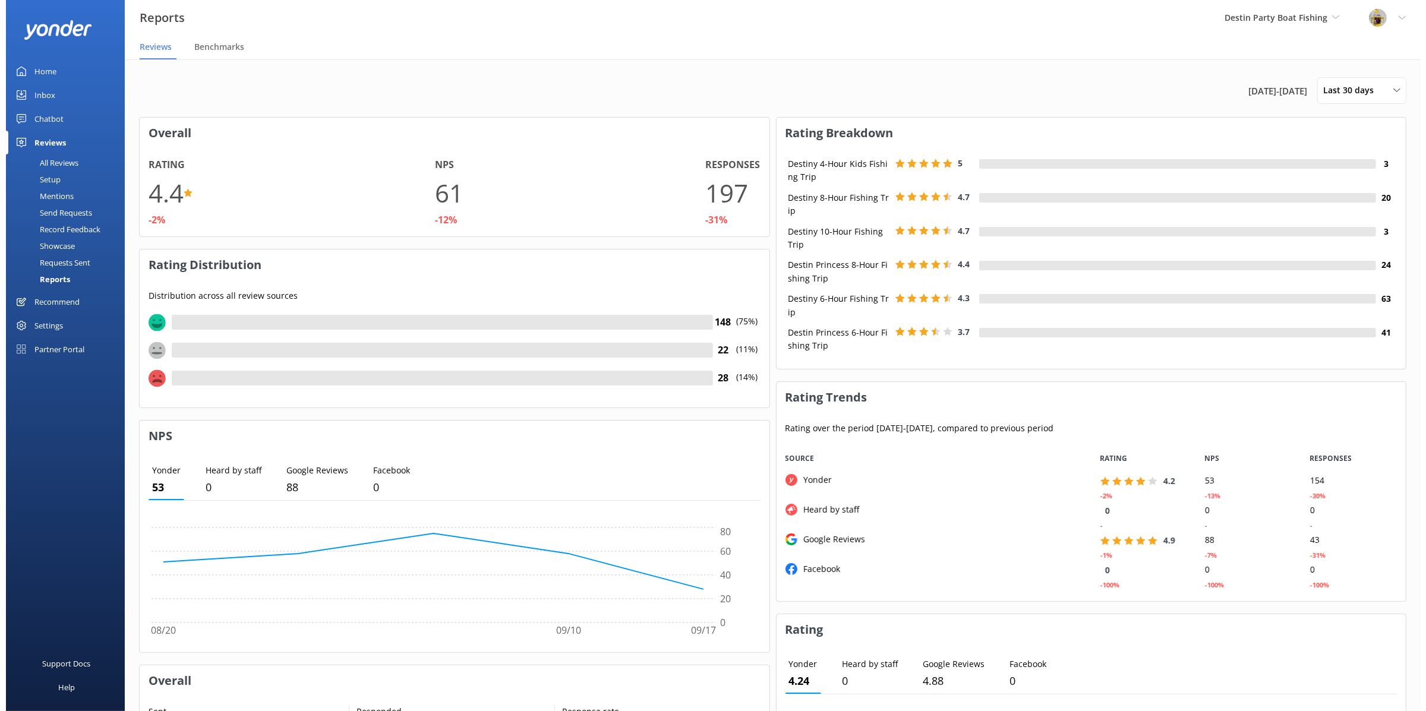
scroll to position [12, 12]
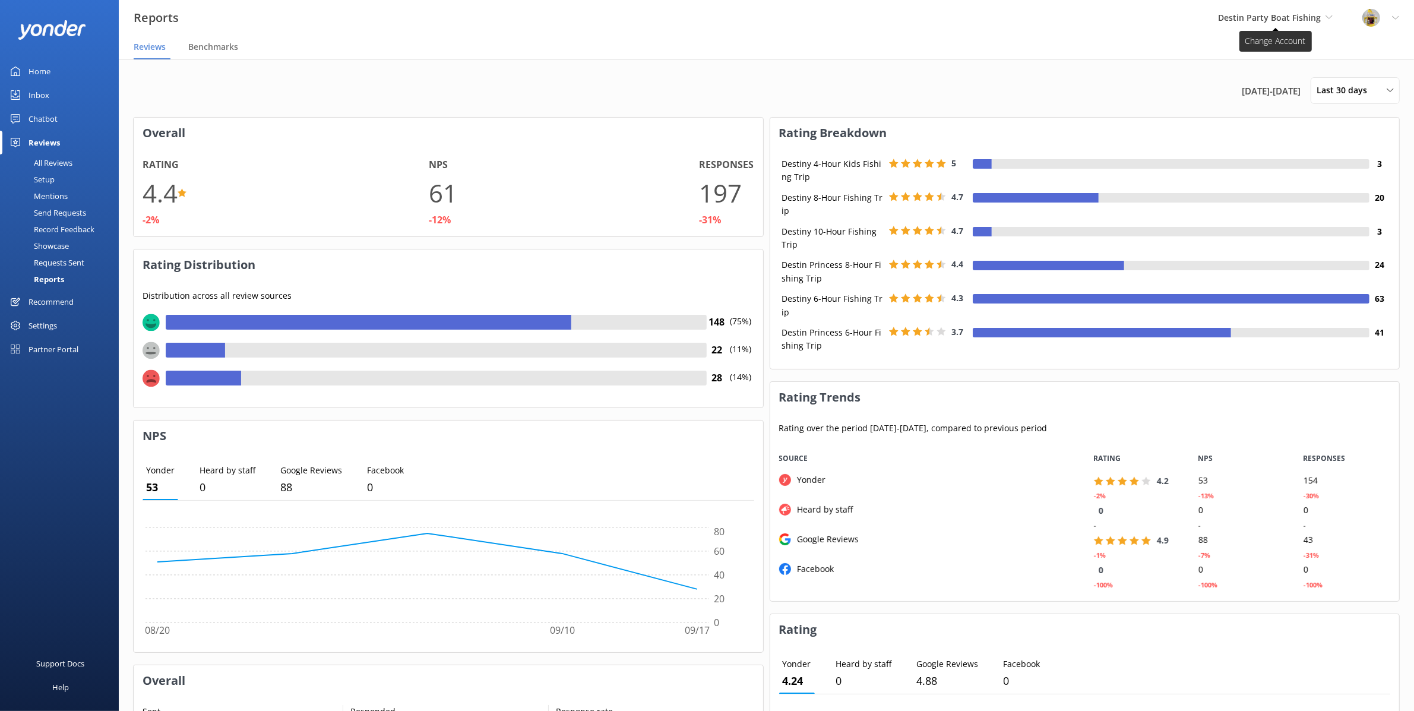
click at [1316, 14] on span "Destin Party Boat Fishing" at bounding box center [1269, 17] width 103 height 11
click at [1275, 190] on link "Key [GEOGRAPHIC_DATA]" at bounding box center [1262, 192] width 119 height 29
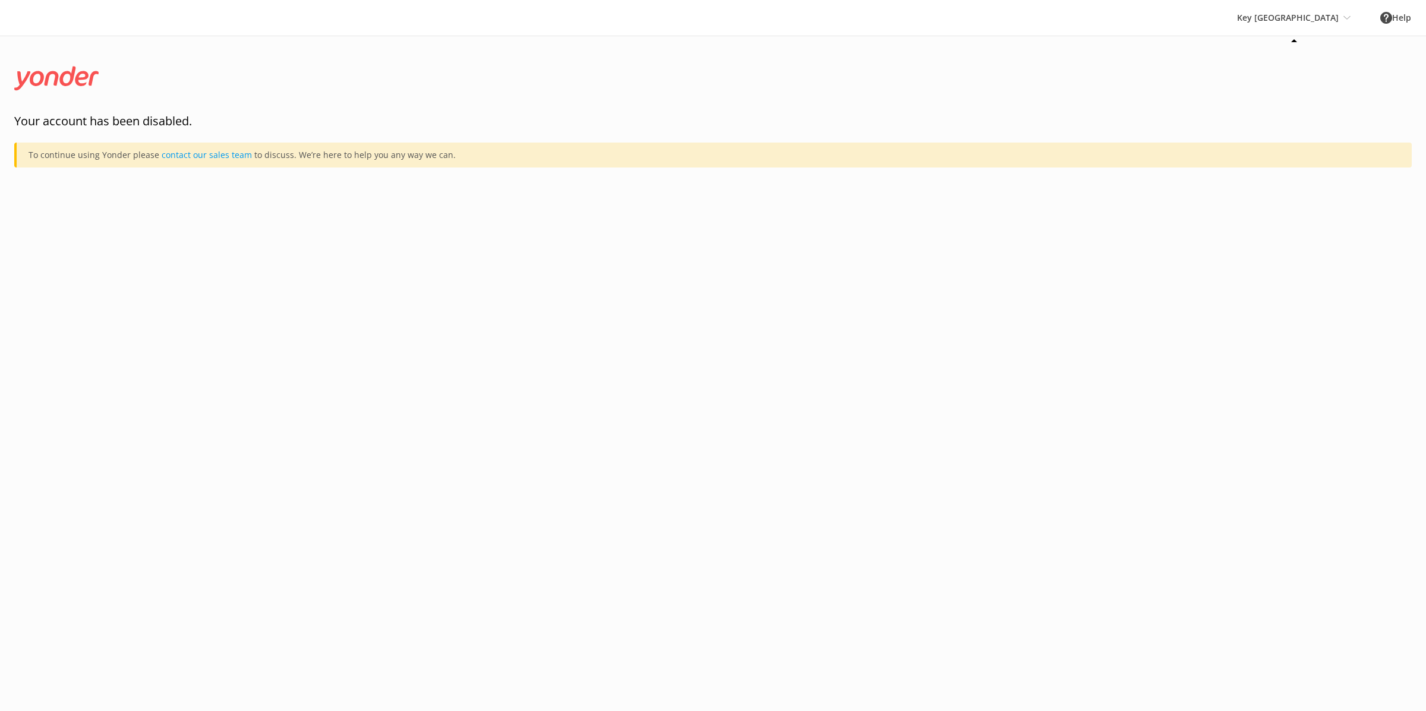
click at [1334, 18] on div "Key West Sebago Kunze Crew, LTD Destin Party Boat Fishing M & M Tours Academy o…" at bounding box center [1293, 18] width 143 height 36
click at [1303, 198] on link "Verde Adventures" at bounding box center [1281, 192] width 119 height 29
click at [1320, 17] on div "Verde Adventures Kunze Crew, LTD Destin Party Boat Fishing M & M Tours Academy …" at bounding box center [1308, 18] width 114 height 36
click at [1313, 169] on link "Country Boy Mine" at bounding box center [1310, 164] width 119 height 29
click at [1318, 24] on div "Country Boy Mine Kunze Crew, LTD Destin Party Boat Fishing M & M Tours Academy …" at bounding box center [1307, 18] width 115 height 36
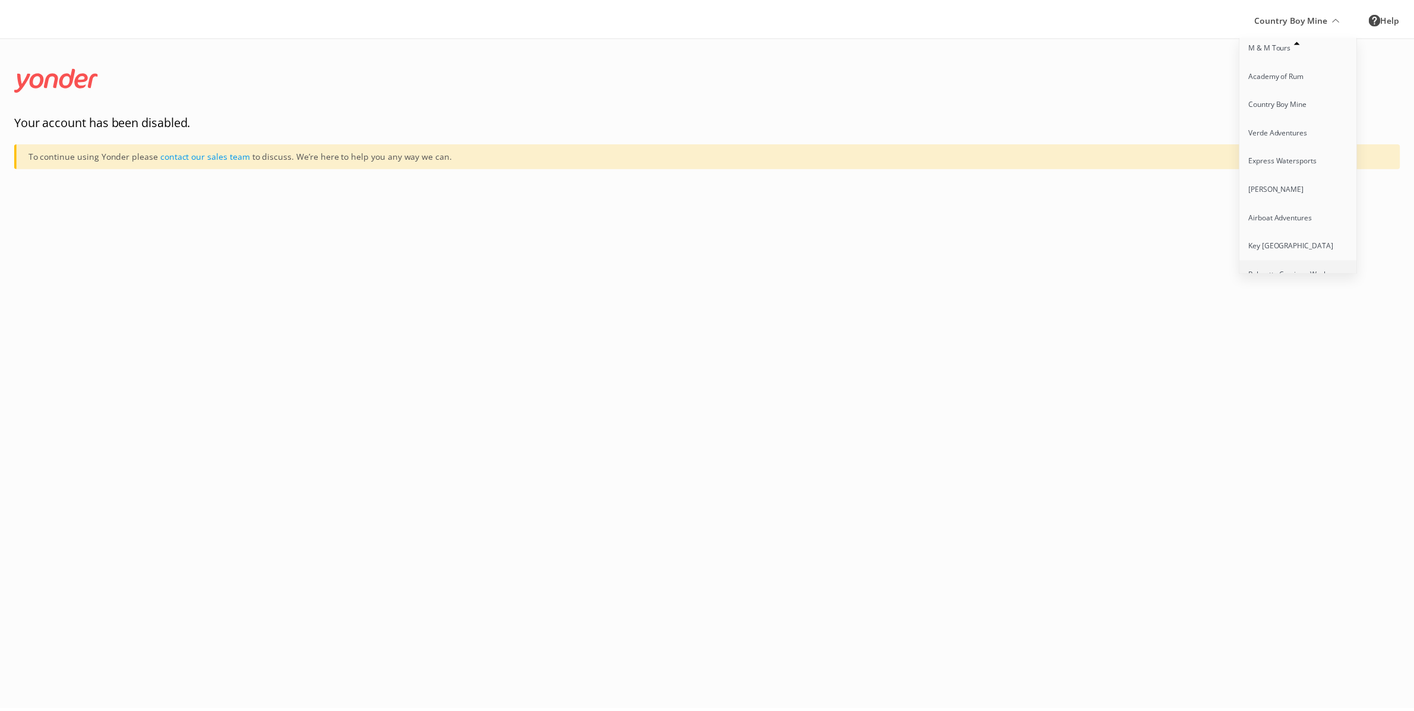
scroll to position [108, 0]
click at [1314, 174] on link "Airboat Adventures" at bounding box center [1309, 170] width 119 height 29
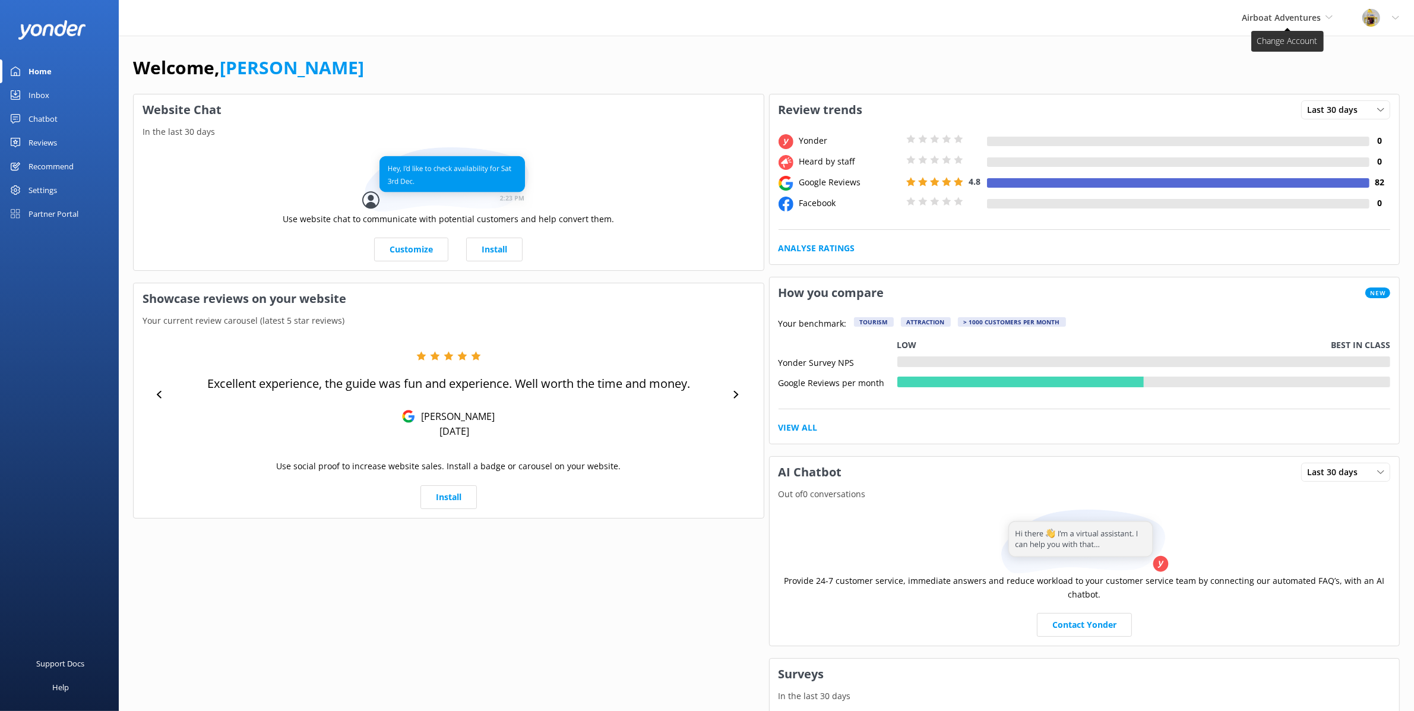
click at [1318, 20] on span "Airboat Adventures" at bounding box center [1281, 17] width 79 height 11
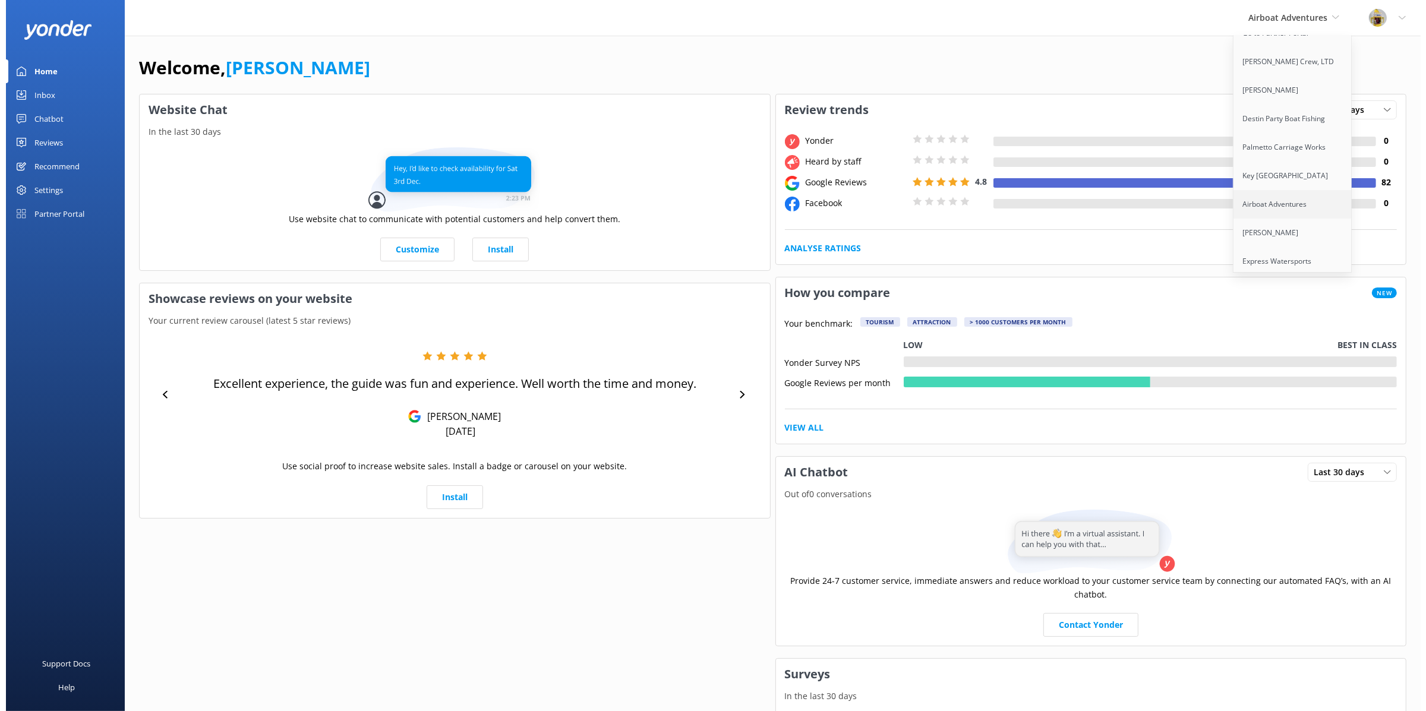
scroll to position [52, 0]
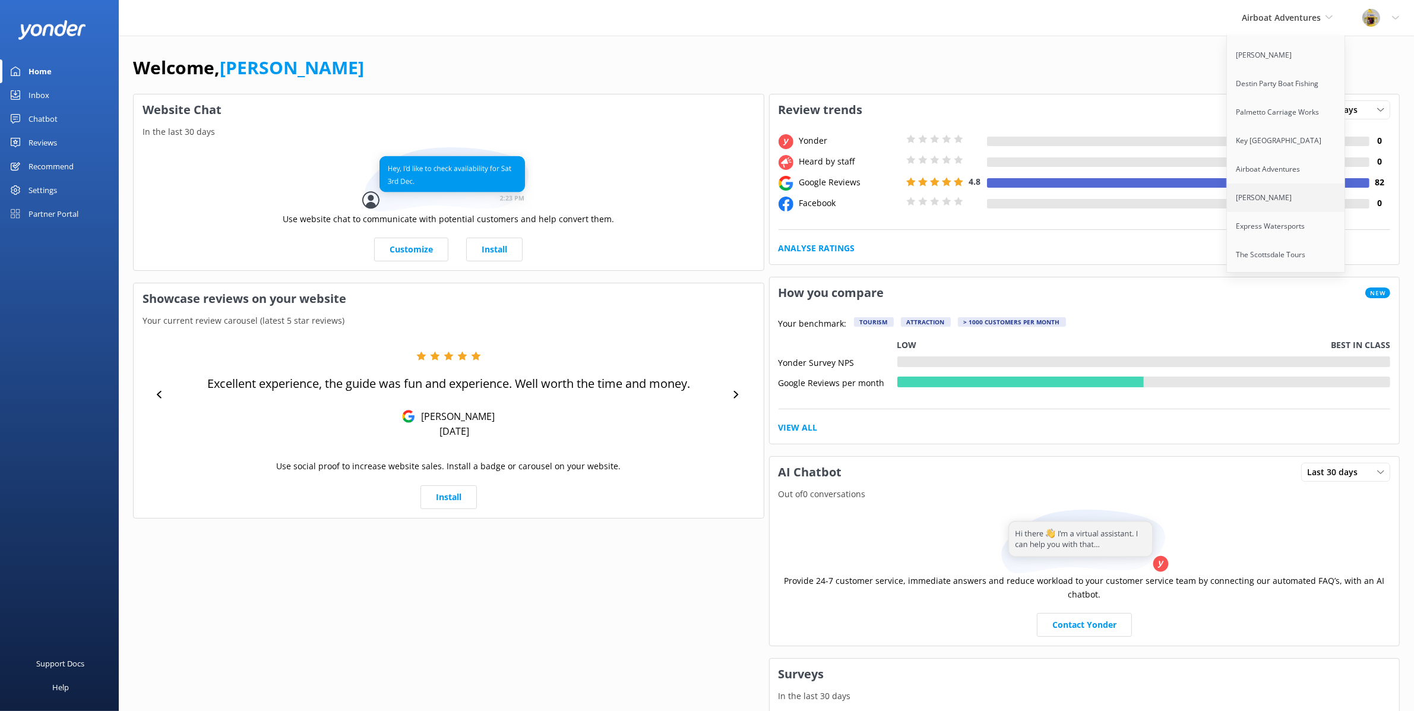
click at [1287, 203] on link "[PERSON_NAME]" at bounding box center [1286, 198] width 119 height 29
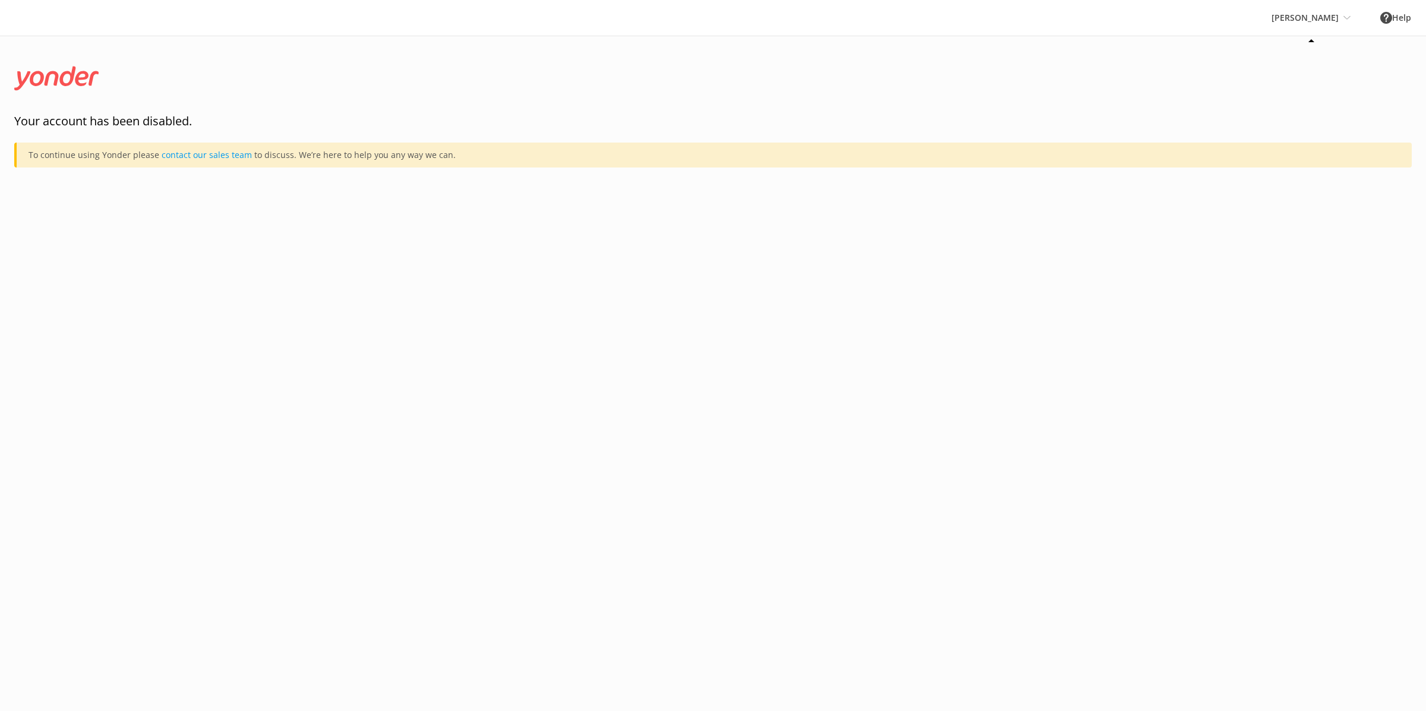
click at [1334, 19] on div "[PERSON_NAME] [PERSON_NAME] Crew, LTD Destin Party Boat Fishing M & M Tours Aca…" at bounding box center [1310, 18] width 109 height 36
click at [1304, 218] on link "Express Watersports" at bounding box center [1315, 218] width 119 height 29
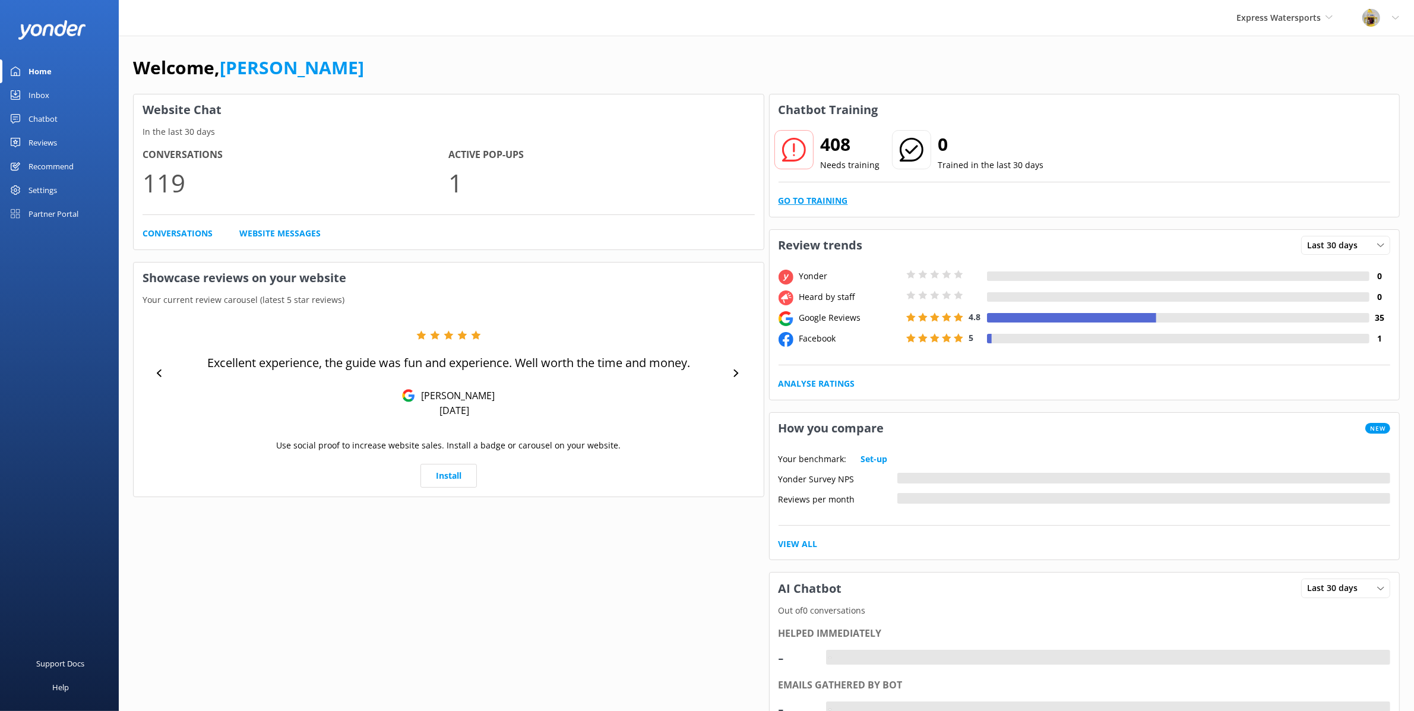
click at [833, 198] on link "Go to Training" at bounding box center [813, 200] width 69 height 13
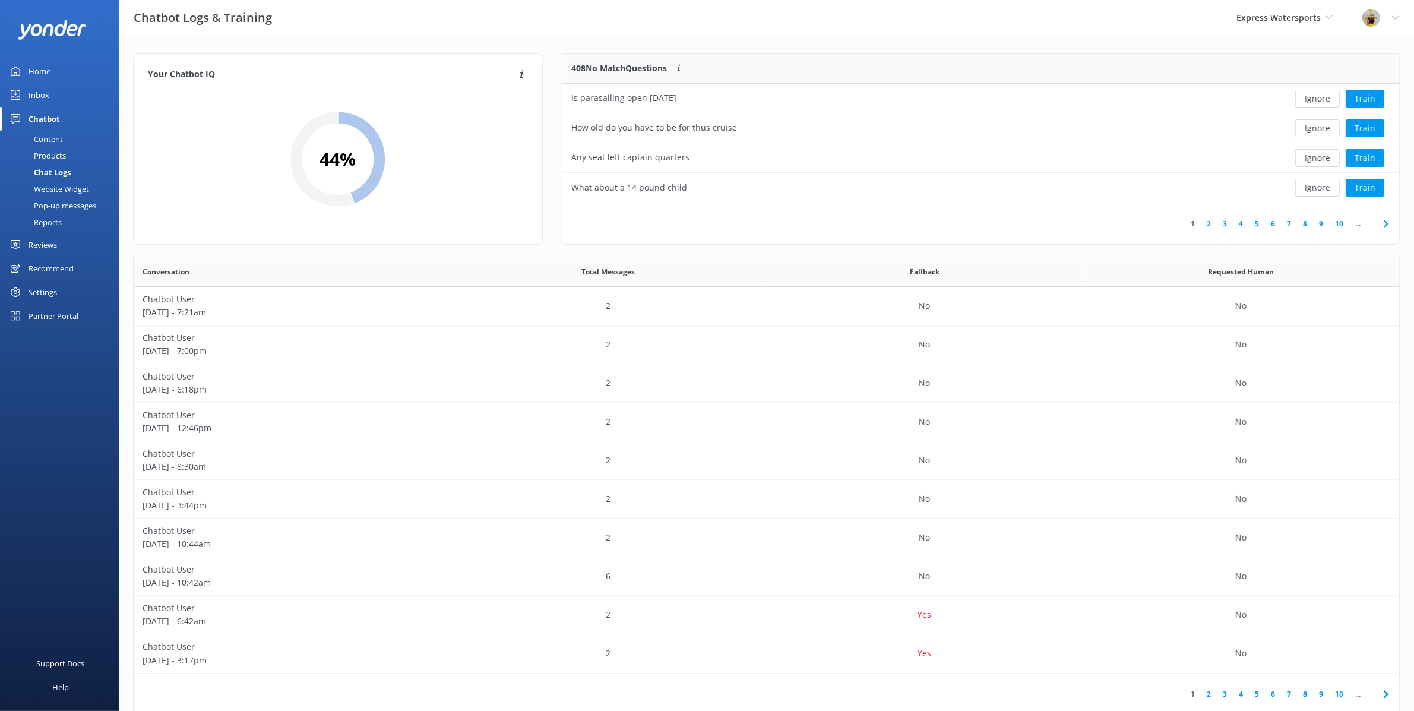
scroll to position [138, 826]
click at [1320, 16] on span "Express Watersports" at bounding box center [1279, 17] width 84 height 11
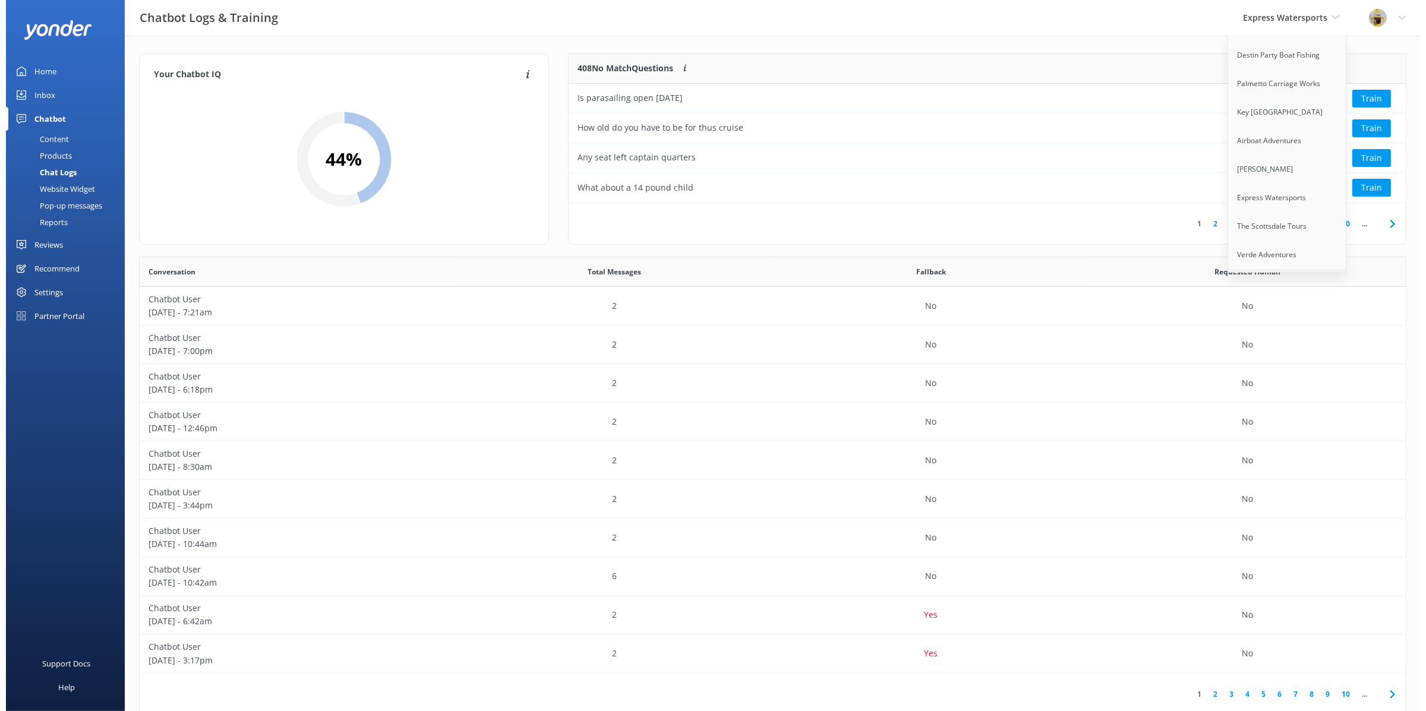
scroll to position [108, 0]
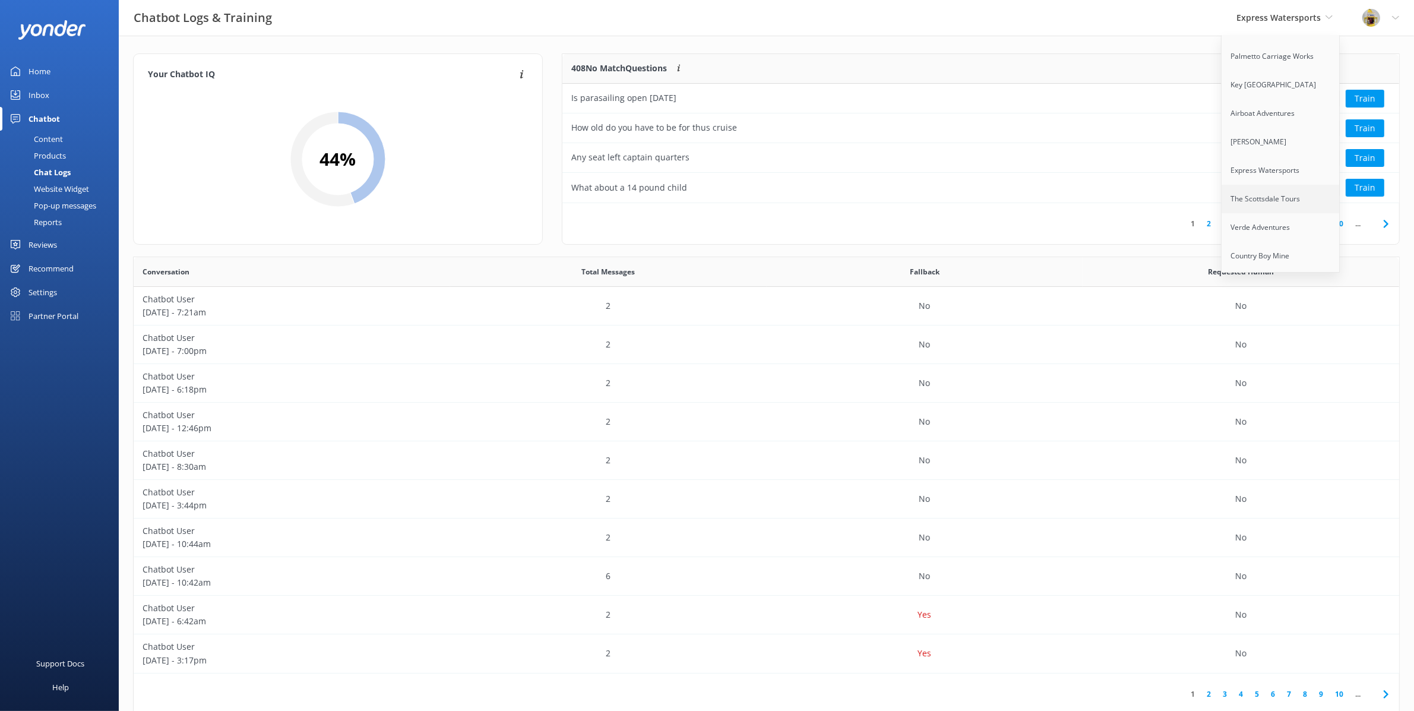
click at [1285, 203] on link "The Scottsdale Tours" at bounding box center [1281, 199] width 119 height 29
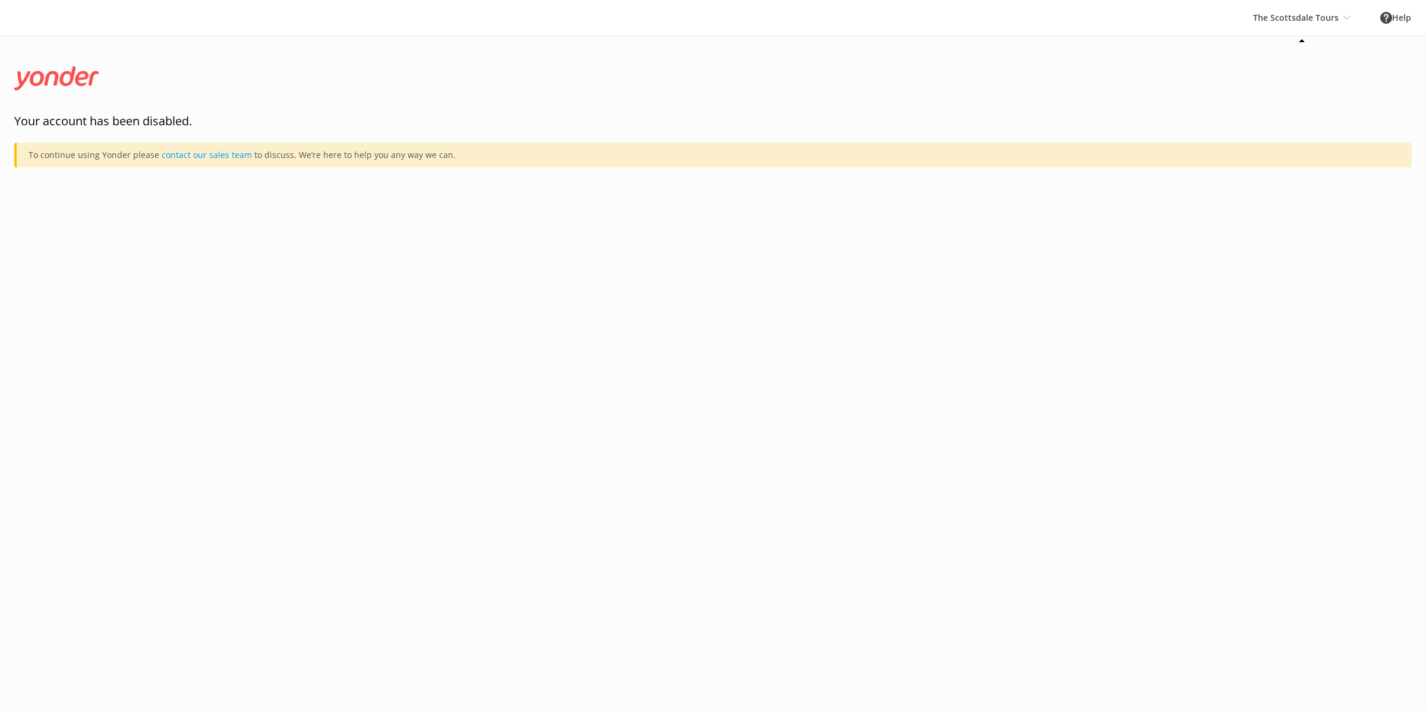
click at [1336, 18] on div "The Scottsdale Tours [PERSON_NAME] Crew, LTD Destin Party Boat Fishing M & M To…" at bounding box center [1301, 18] width 127 height 36
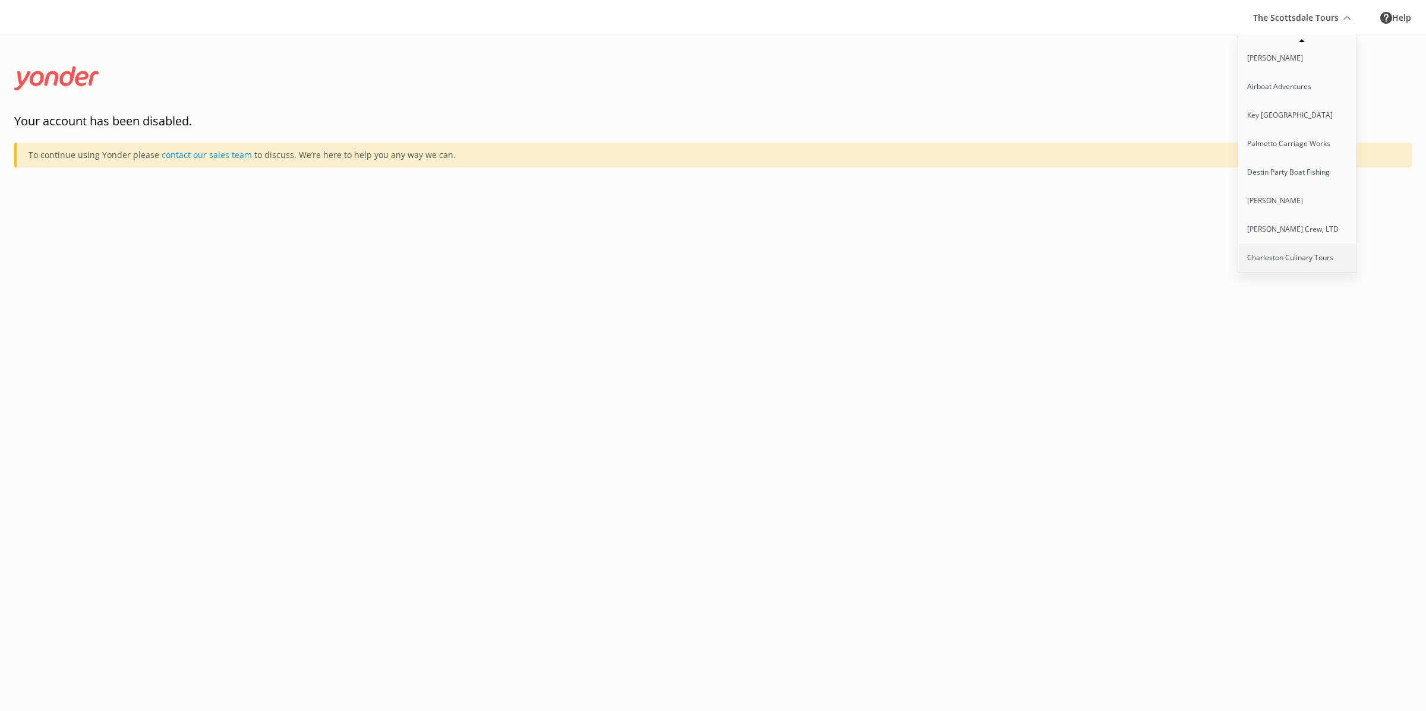
click at [1301, 257] on link "Charleston Culinary Tours" at bounding box center [1297, 258] width 119 height 29
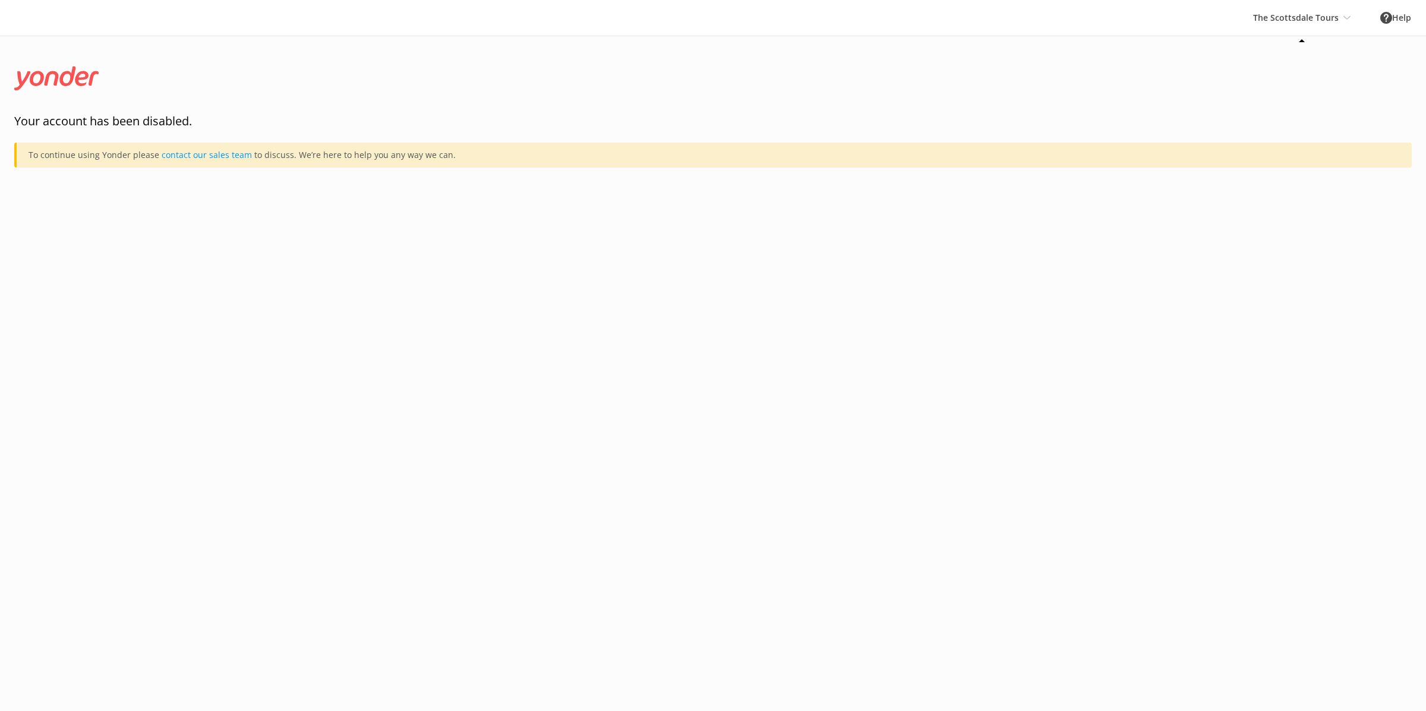
click at [1345, 16] on icon at bounding box center [1346, 17] width 7 height 7
click at [1300, 137] on link "Academy of Rum" at bounding box center [1297, 135] width 119 height 29
